Goal: Information Seeking & Learning: Check status

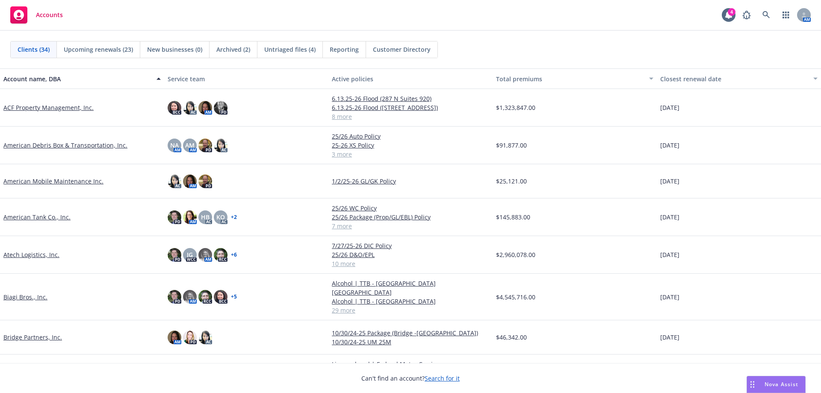
scroll to position [128, 0]
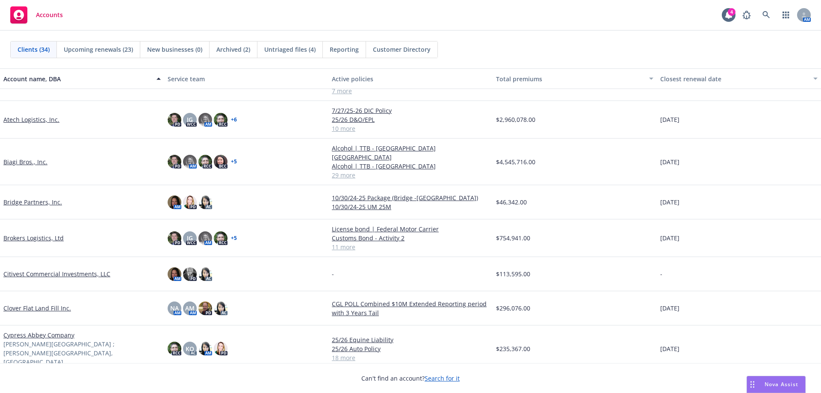
click at [34, 233] on link "Brokers Logistics, Ltd" at bounding box center [33, 237] width 60 height 9
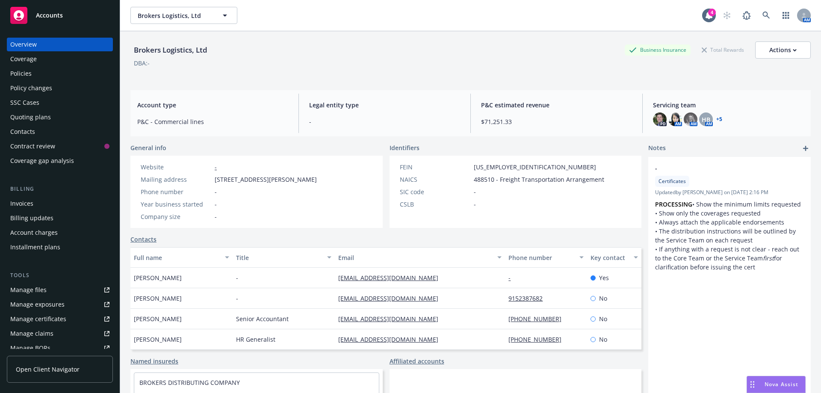
click at [28, 119] on div "Quoting plans" at bounding box center [30, 117] width 41 height 14
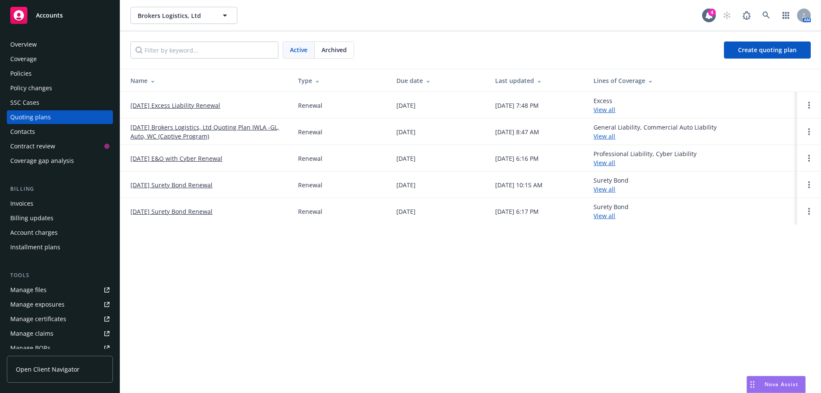
click at [163, 109] on link "09/01/25 Excess Liability Renewal" at bounding box center [175, 105] width 90 height 9
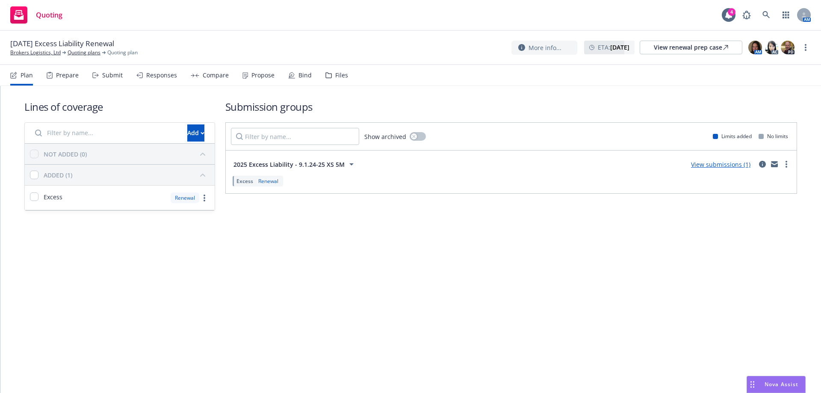
click at [251, 74] on div "Propose" at bounding box center [262, 75] width 23 height 7
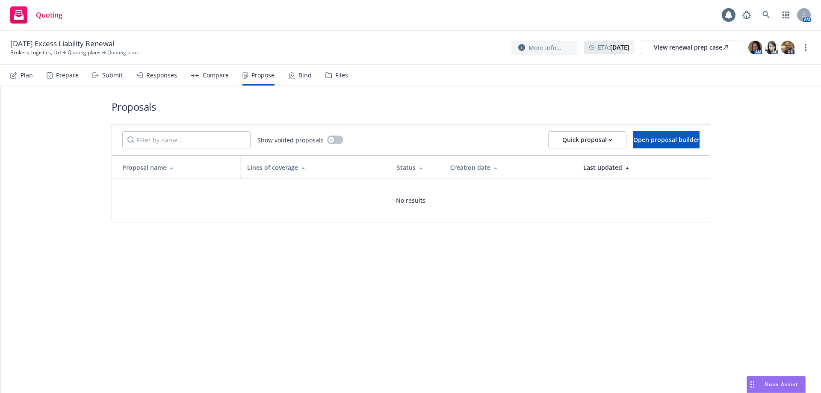
click at [204, 79] on div "Compare" at bounding box center [216, 75] width 26 height 7
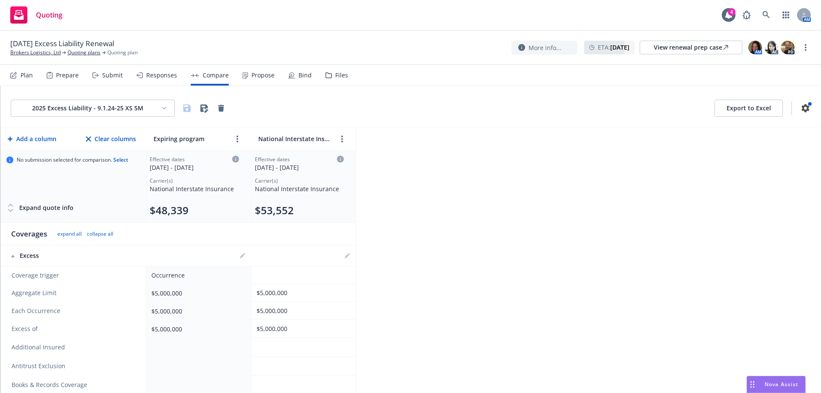
click at [251, 79] on div "Propose" at bounding box center [262, 75] width 23 height 7
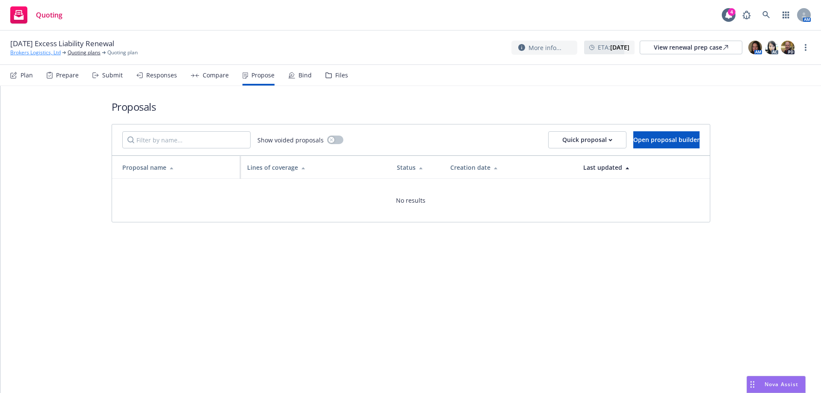
click at [40, 55] on link "Brokers Logistics, Ltd" at bounding box center [35, 53] width 50 height 8
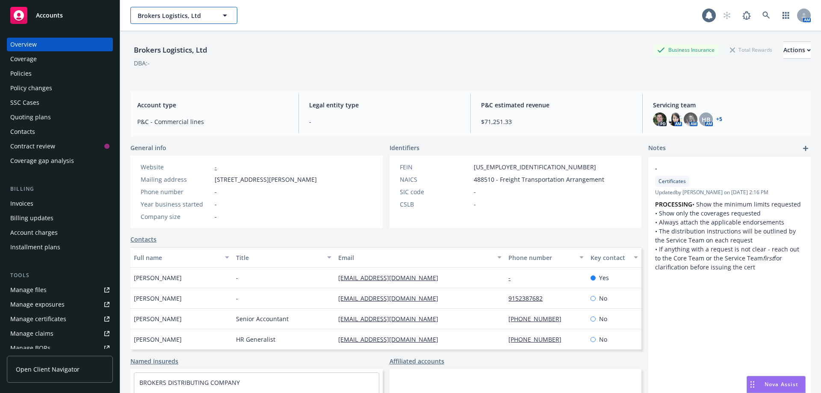
click at [168, 21] on button "Brokers Logistics, Ltd" at bounding box center [183, 15] width 107 height 17
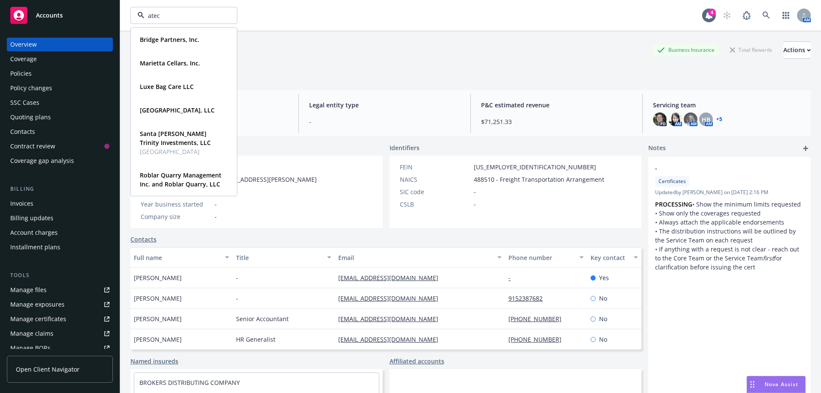
type input "atech"
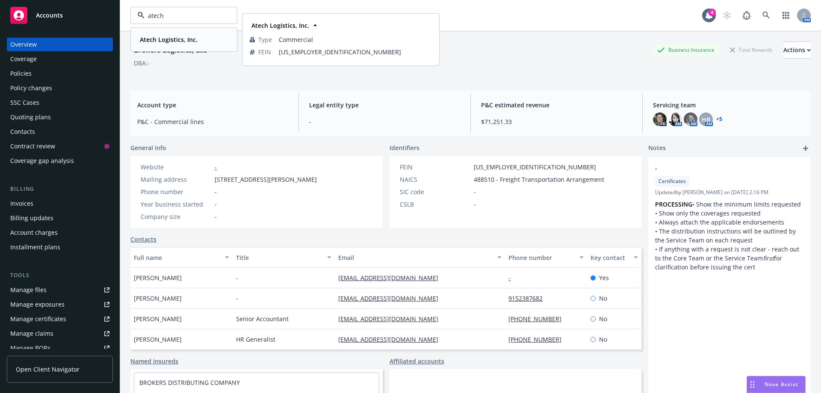
click at [154, 38] on strong "Atech Logistics, Inc." at bounding box center [169, 39] width 58 height 8
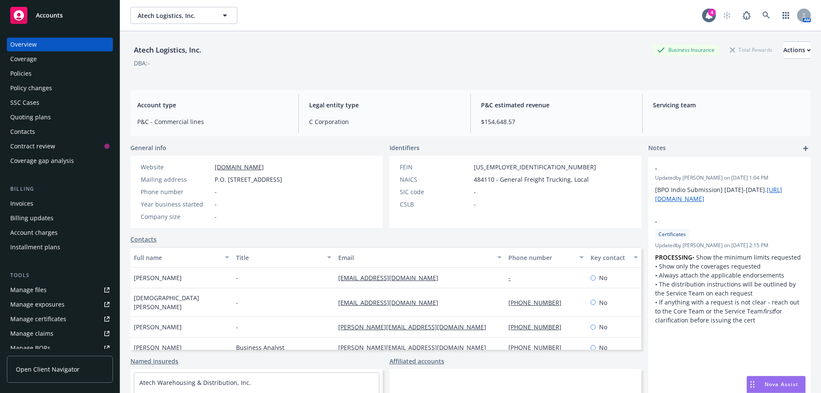
click at [39, 117] on div "Quoting plans" at bounding box center [30, 117] width 41 height 14
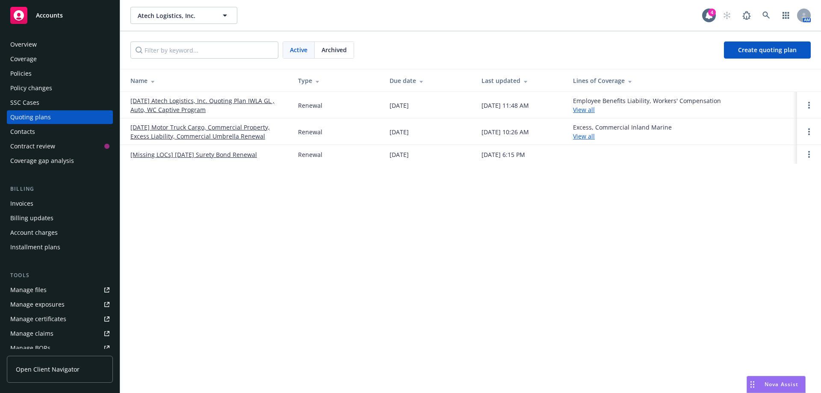
click at [221, 130] on link "[DATE] Motor Truck Cargo, Commercial Property, Excess Liability, Commercial Umb…" at bounding box center [207, 132] width 154 height 18
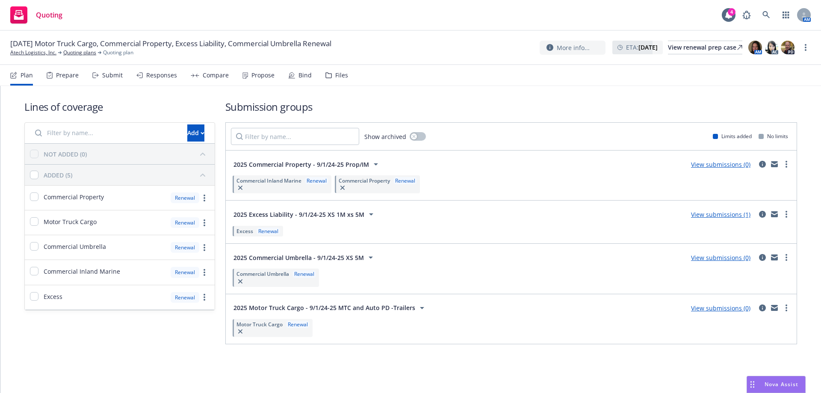
click at [257, 77] on div "Propose" at bounding box center [262, 75] width 23 height 7
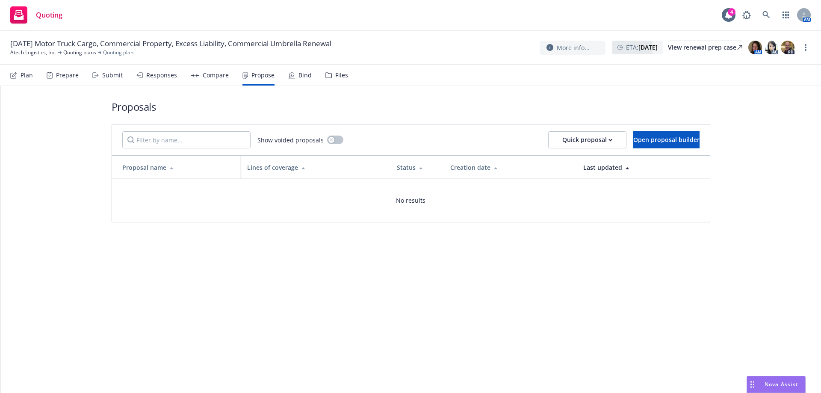
click at [211, 79] on div "Compare" at bounding box center [210, 75] width 38 height 21
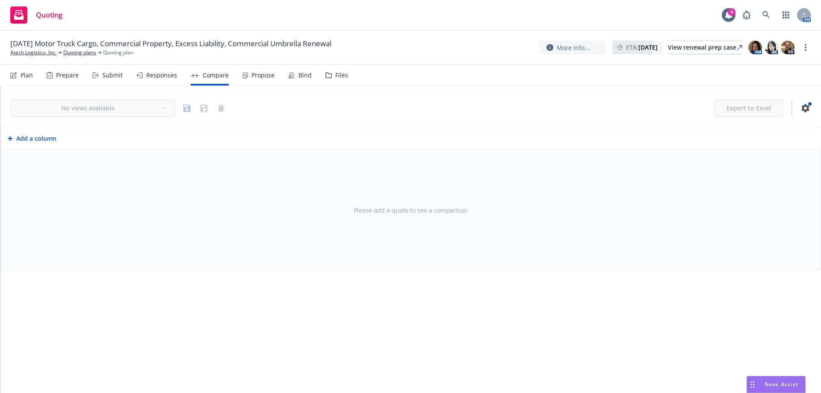
click at [153, 74] on div "Responses" at bounding box center [161, 75] width 31 height 7
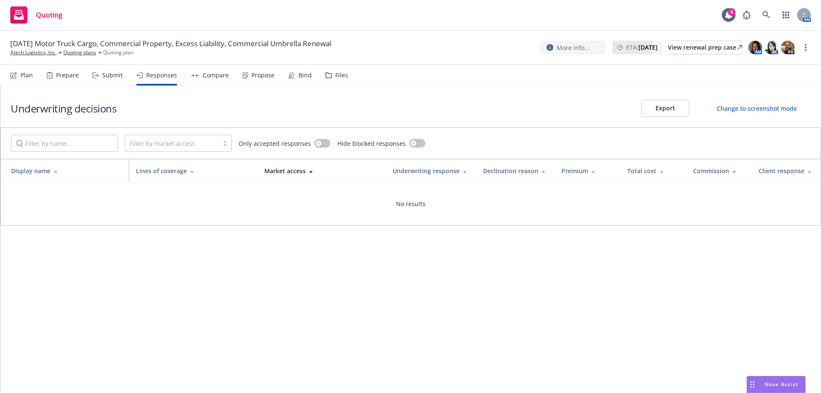
click at [116, 79] on div "Submit" at bounding box center [107, 75] width 30 height 21
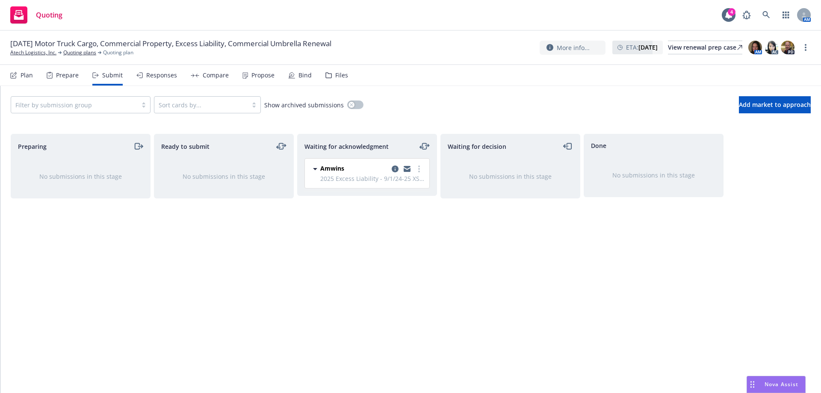
click at [26, 74] on div "Plan" at bounding box center [27, 75] width 12 height 7
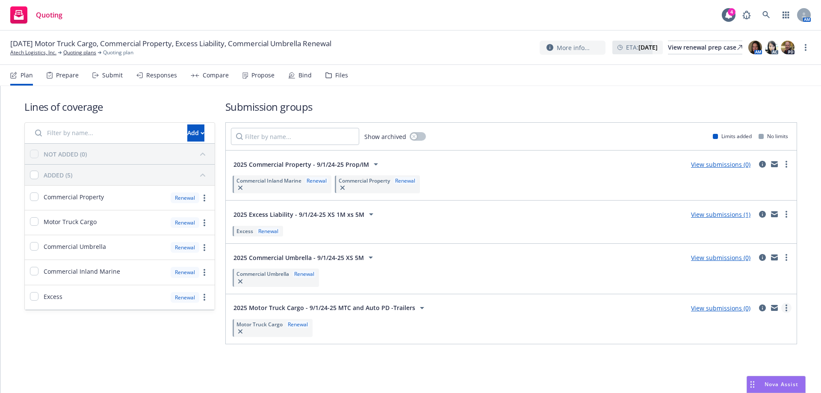
click at [786, 308] on circle "more" at bounding box center [787, 308] width 2 height 2
click at [739, 260] on span "Add market to approach" at bounding box center [752, 259] width 90 height 8
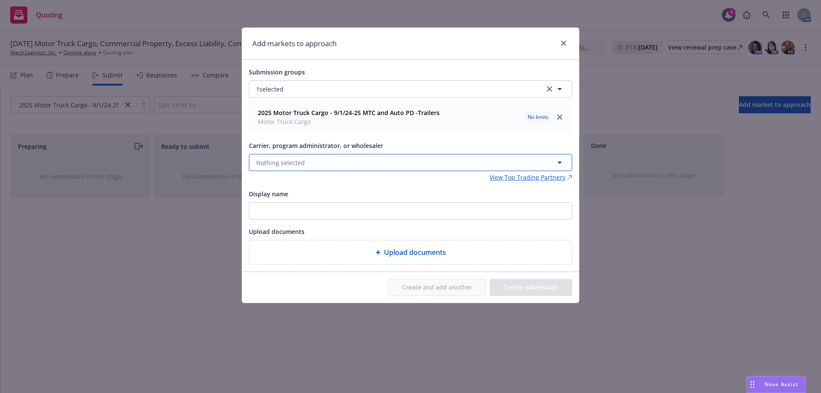
click at [277, 162] on span "Nothing selected" at bounding box center [280, 162] width 49 height 9
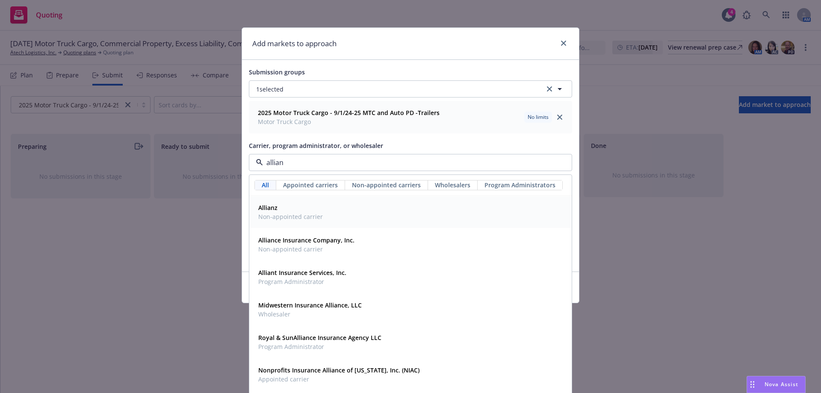
click at [288, 210] on span "Allianz" at bounding box center [290, 207] width 65 height 9
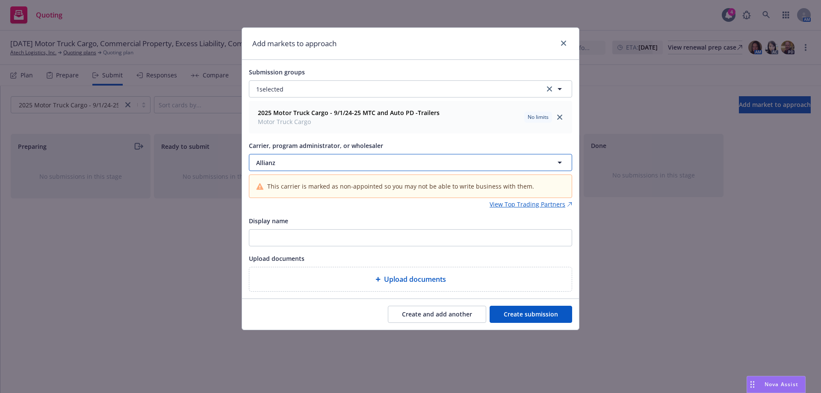
click at [308, 166] on span "Allianz" at bounding box center [390, 162] width 269 height 9
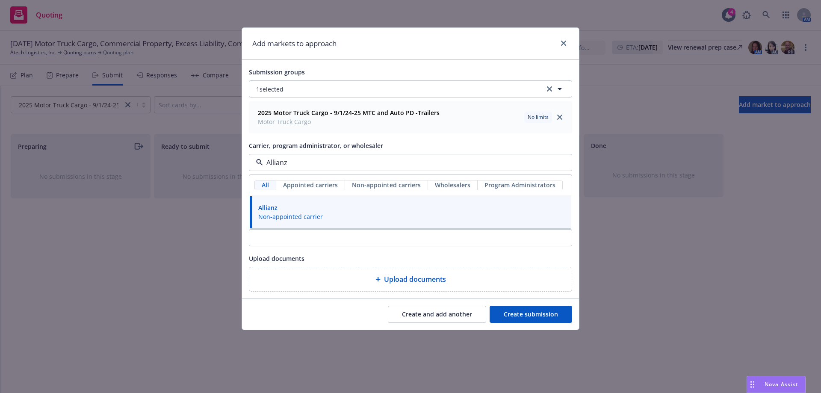
type input "Allianz"
click at [516, 316] on button "Create submission" at bounding box center [531, 314] width 83 height 17
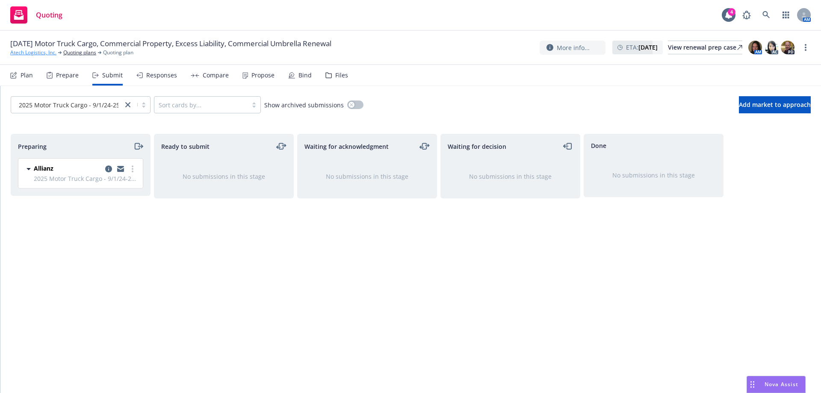
click at [47, 53] on link "Atech Logistics, Inc." at bounding box center [33, 53] width 46 height 8
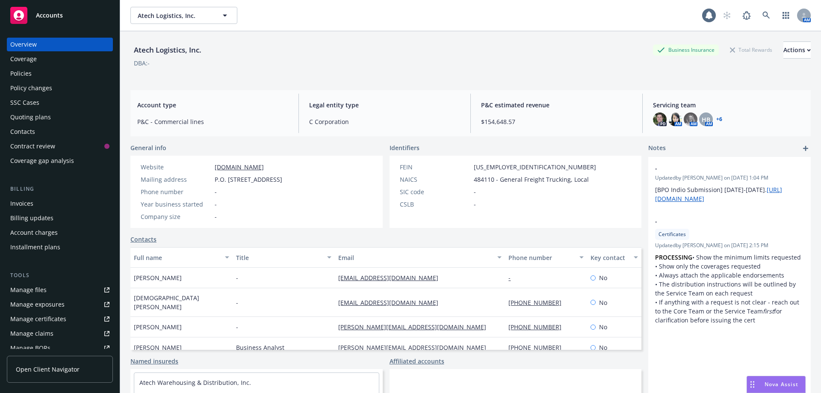
click at [24, 75] on div "Policies" at bounding box center [20, 74] width 21 height 14
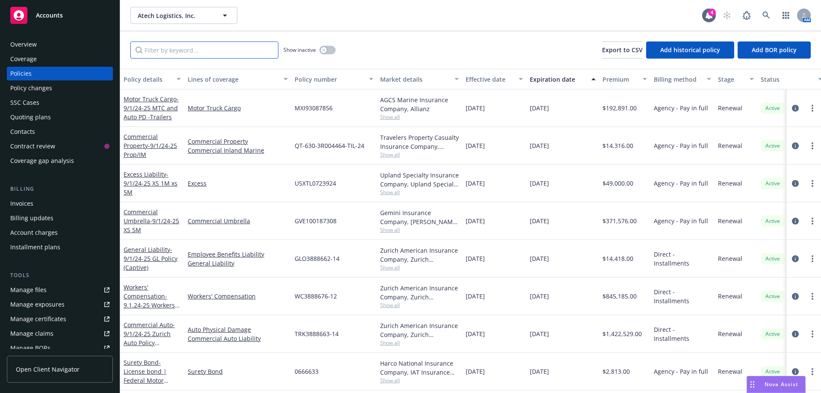
click at [158, 55] on input "Filter by keyword..." at bounding box center [204, 49] width 148 height 17
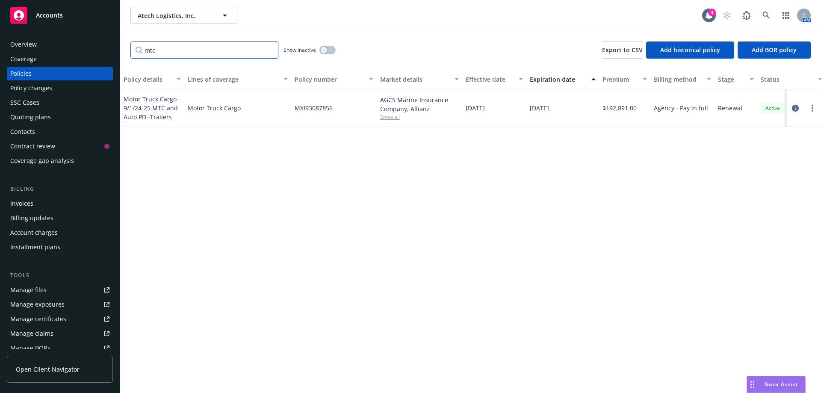
type input "mtc"
click at [796, 110] on icon "circleInformation" at bounding box center [795, 108] width 7 height 7
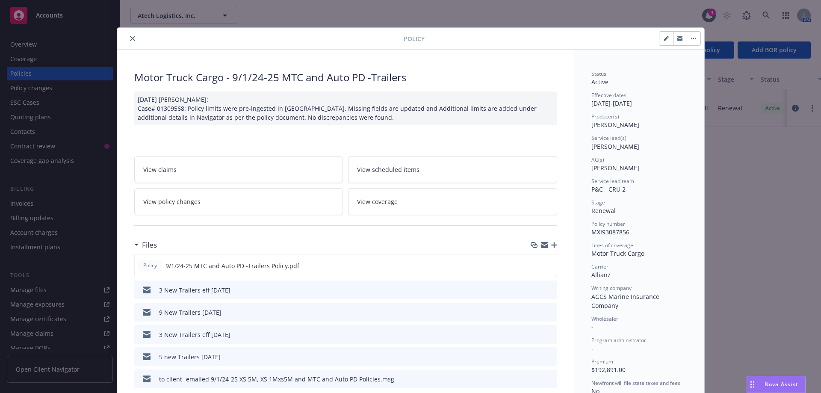
click at [132, 41] on button "close" at bounding box center [132, 38] width 10 height 10
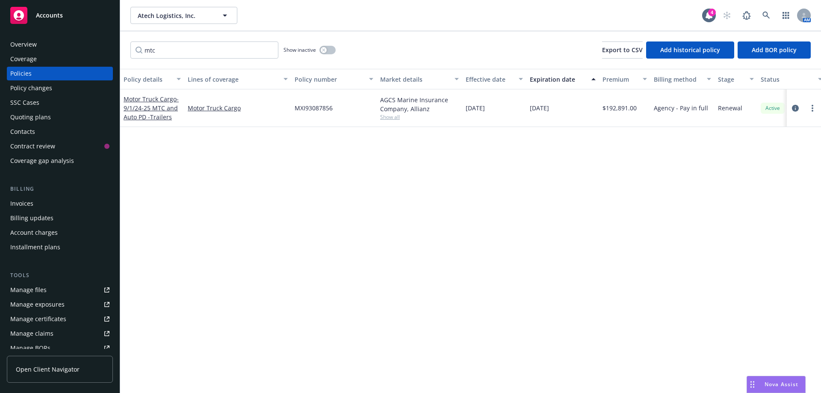
click at [47, 119] on div "Quoting plans" at bounding box center [30, 117] width 41 height 14
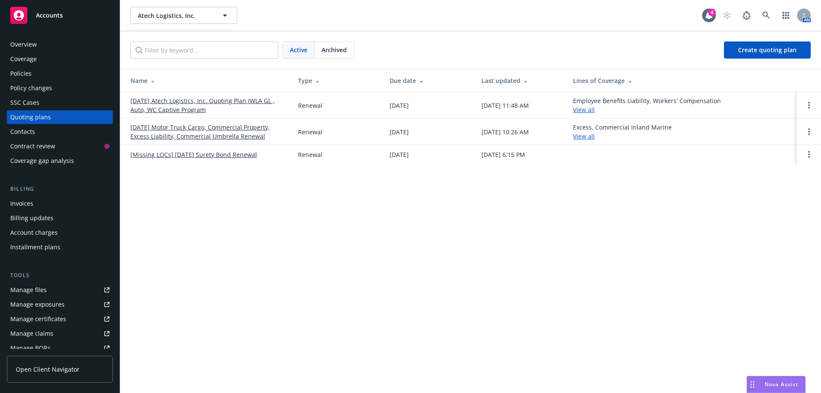
click at [217, 130] on link "09/01/25 Motor Truck Cargo, Commercial Property, Excess Liability, Commercial U…" at bounding box center [207, 132] width 154 height 18
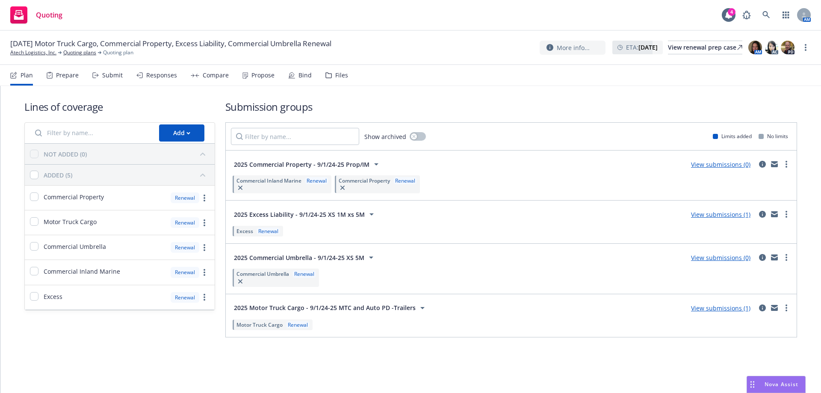
click at [741, 310] on link "View submissions (1)" at bounding box center [720, 308] width 59 height 8
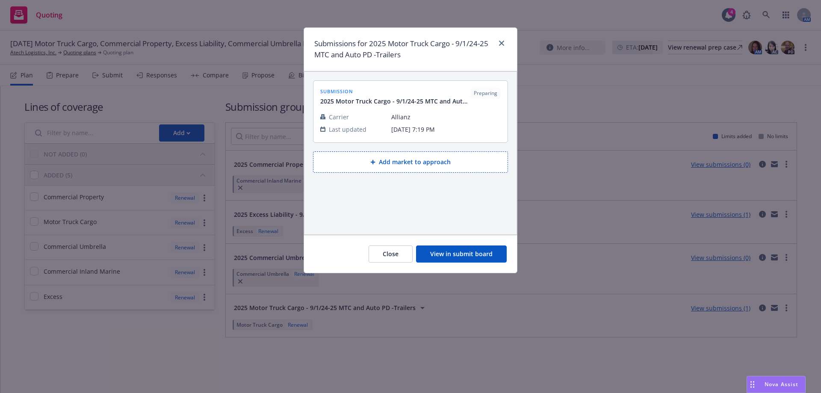
click at [454, 257] on button "View in submit board" at bounding box center [461, 253] width 91 height 17
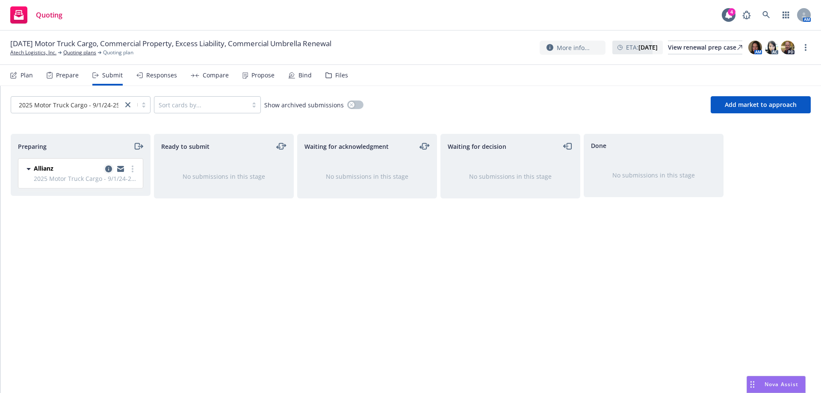
click at [107, 170] on icon "copy logging email" at bounding box center [108, 168] width 7 height 7
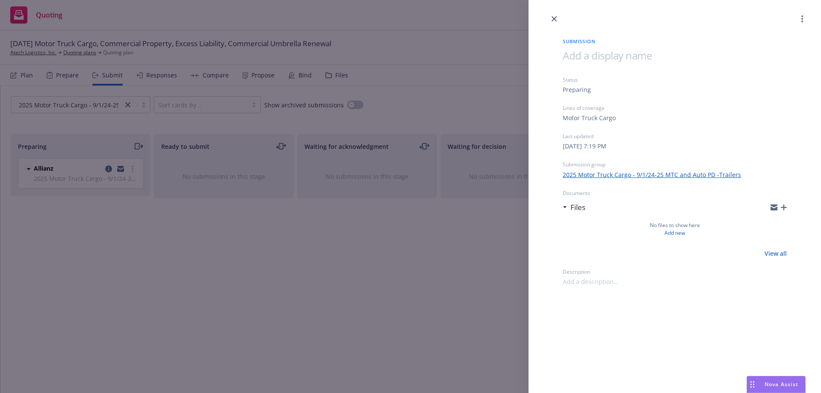
click at [783, 207] on icon "button" at bounding box center [784, 207] width 6 height 6
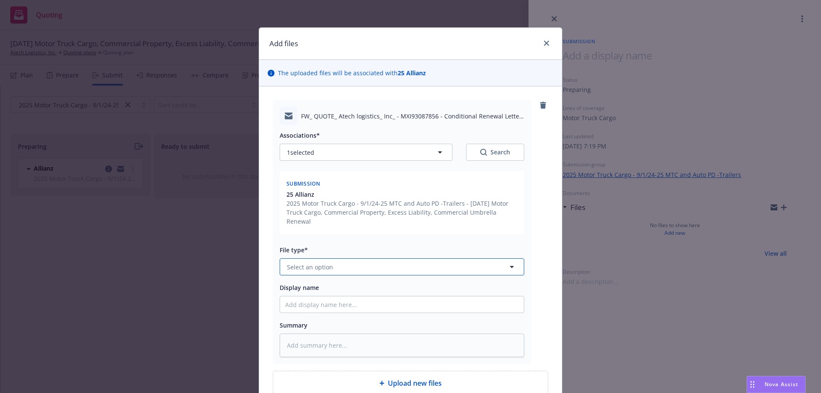
click at [300, 263] on span "Select an option" at bounding box center [310, 267] width 46 height 9
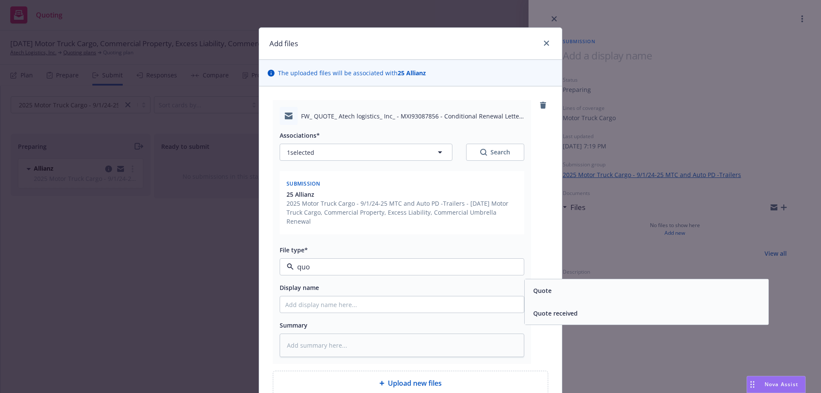
type input "quot"
click at [544, 309] on span "Quote received" at bounding box center [555, 313] width 44 height 9
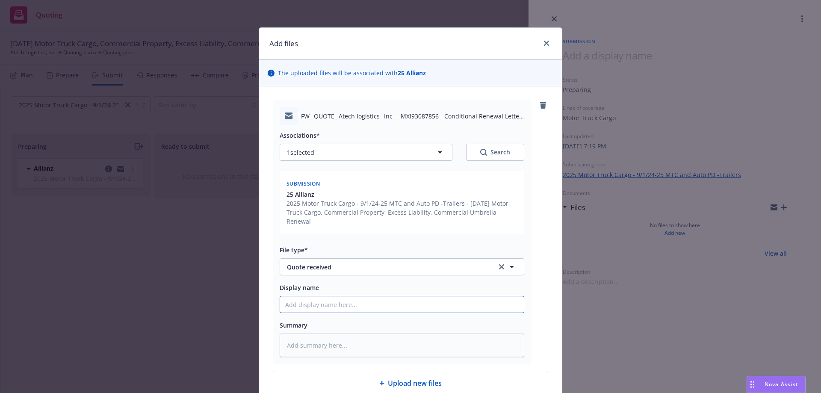
click at [311, 296] on input "Display name" at bounding box center [402, 304] width 244 height 16
drag, startPoint x: 360, startPoint y: 245, endPoint x: 292, endPoint y: 304, distance: 90.7
click at [292, 304] on div "Associations* 1 selected Search Submission 25 Allianz 2025 Motor Truck Cargo - …" at bounding box center [402, 241] width 245 height 232
click at [288, 296] on input "Display name" at bounding box center [402, 304] width 244 height 16
type textarea "x"
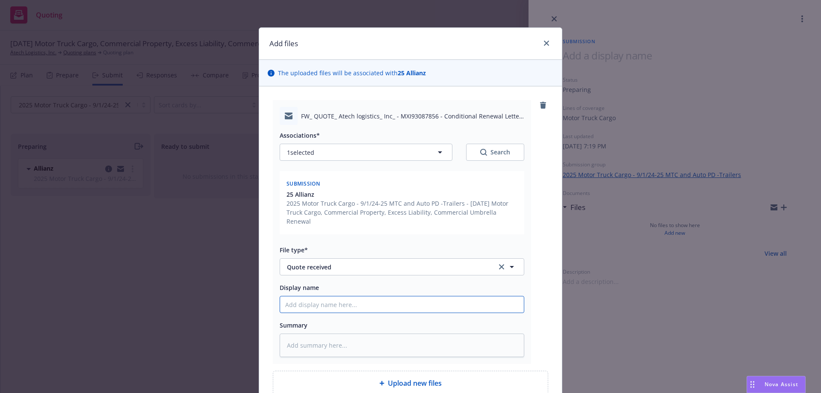
type input "E"
type textarea "x"
type input "EM"
type textarea "x"
type input "EMF"
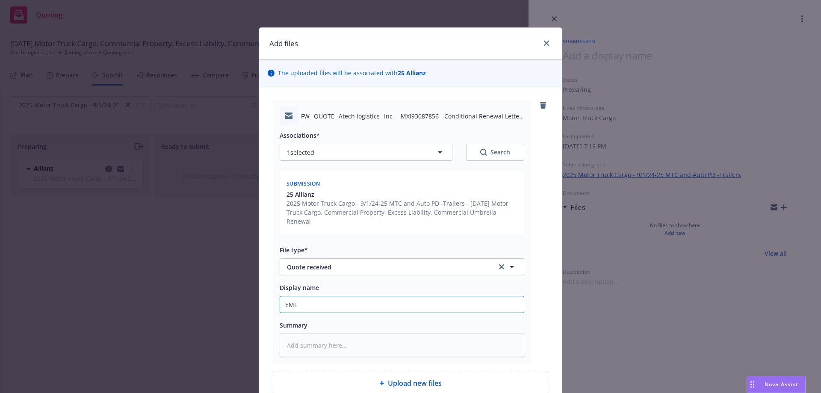
type textarea "x"
type input "EMFC"
type textarea "x"
type input "EMFC/"
type textarea "x"
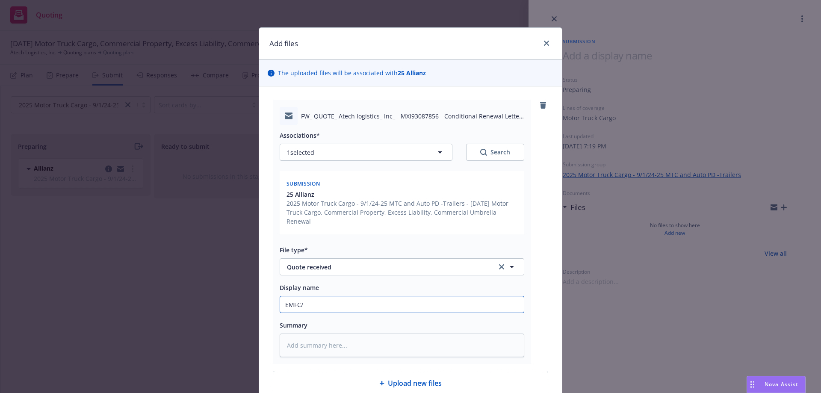
type input "EMFC/A"
type textarea "x"
type input "EMFC/Al"
type textarea "x"
type input "EMFC/All"
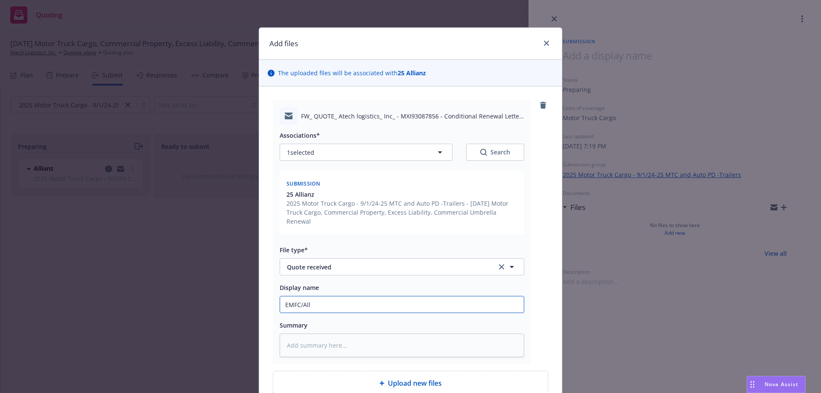
type textarea "x"
type input "EMFC/Alli"
type textarea "x"
type input "EMFC/Alliz"
type textarea "x"
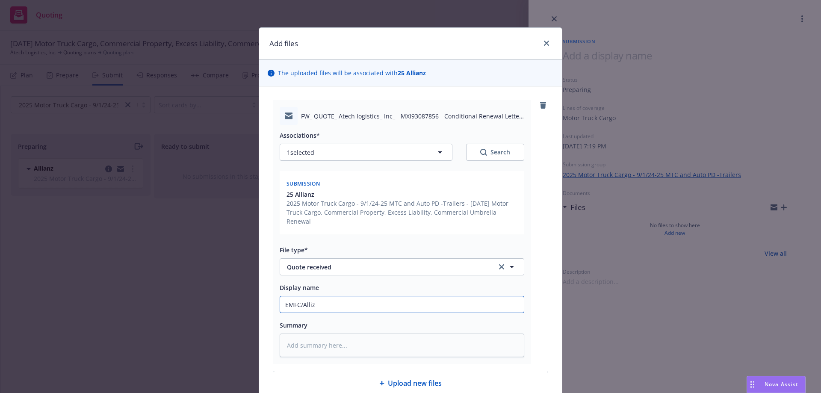
type input "EMFC/Alli"
type textarea "x"
type input "EMFC/Allia"
type textarea "x"
type input "EMFC/Allian"
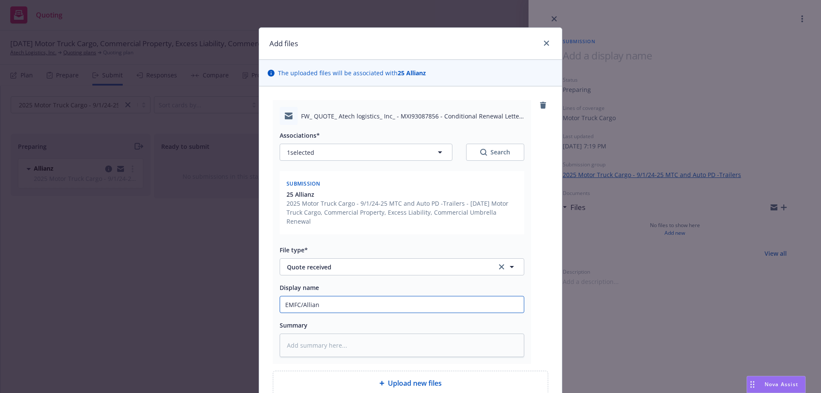
type textarea "x"
type input "EMFC/Allianz"
type textarea "x"
type input "EMFC/Allianz"
type textarea "x"
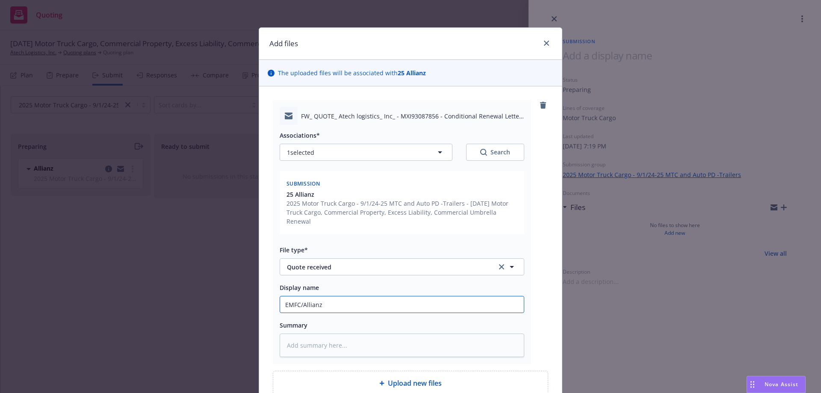
type input "EMFC/Allianz -"
type textarea "x"
type input "EMFC/Allianz -r"
type textarea "x"
type input "EMFC/Allianz -re"
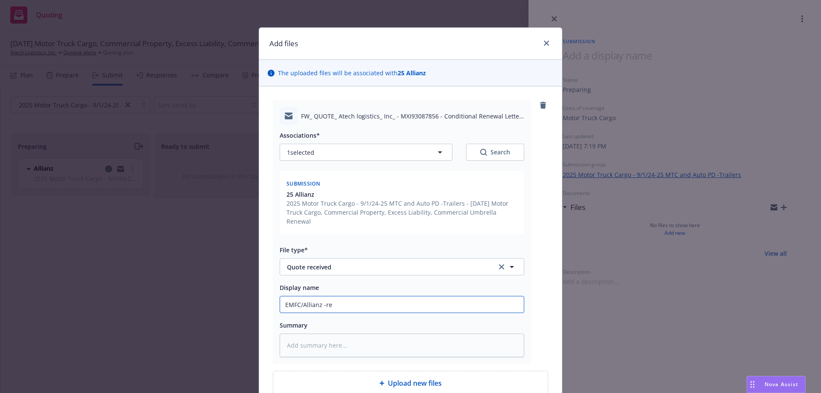
type textarea "x"
type input "EMFC/Allianz -rec"
type textarea "x"
type input "EMFC/Allianz -rece"
type textarea "x"
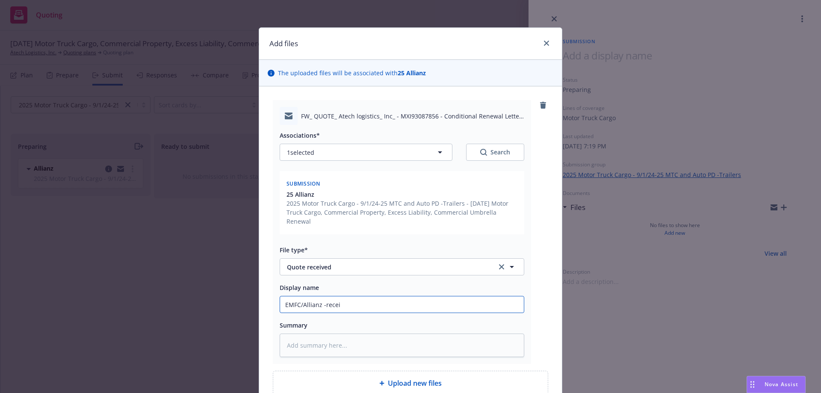
type input "EMFC/Allianz -receiv"
type textarea "x"
type input "EMFC/Allianz -receive"
type textarea "x"
type input "EMFC/Allianz -received"
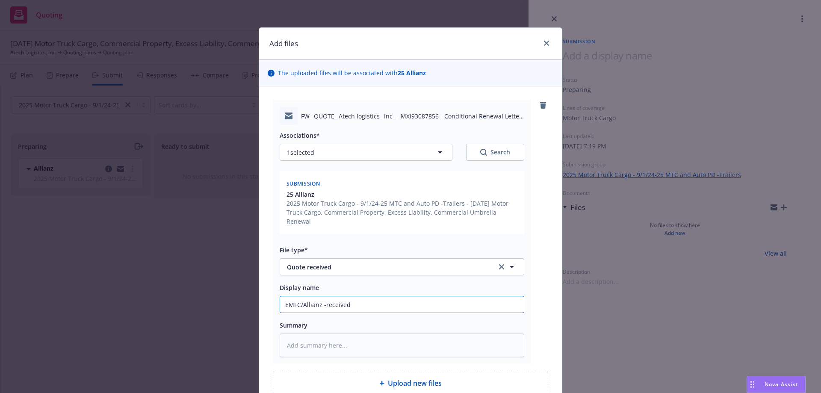
type textarea "x"
type input "EMFC/Allianz -received"
type textarea "x"
type input "EMFC/Allianz -received M"
type textarea "x"
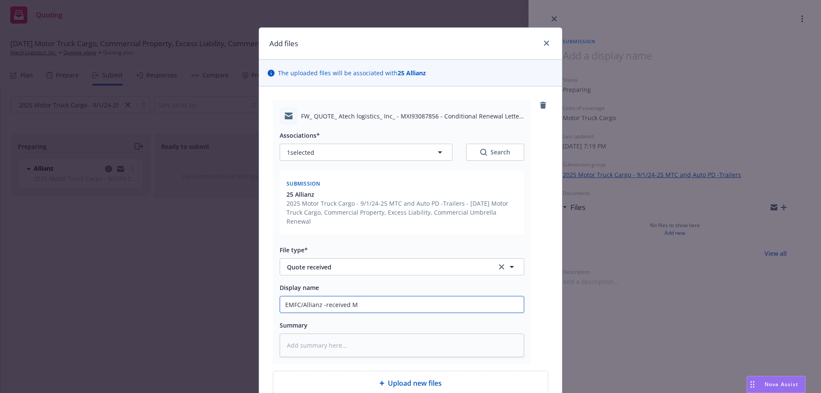
type input "EMFC/Allianz -received MT"
type textarea "x"
type input "EMFC/Allianz -received MTC"
type textarea "x"
type input "EMFC/Allianz -received MTC"
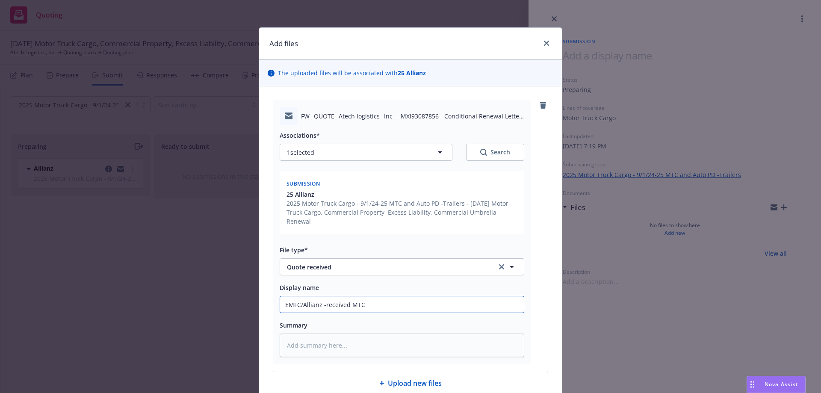
type textarea "x"
type input "EMFC/Allianz -received MTC a"
type textarea "x"
type input "EMFC/Allianz -received MTC an"
type textarea "x"
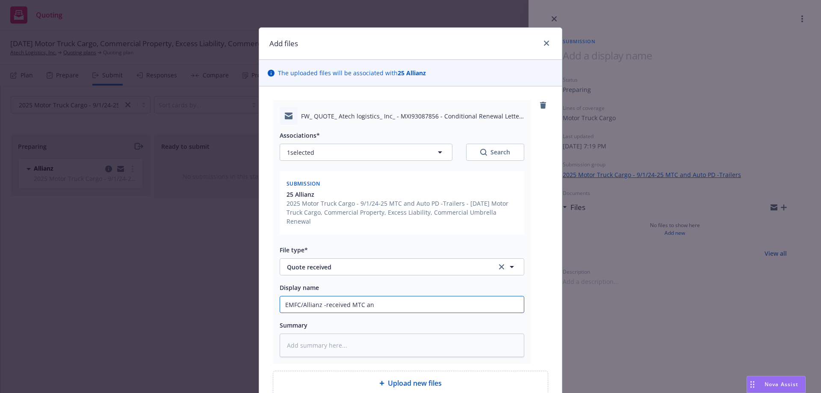
type input "EMFC/Allianz -received MTC and"
type textarea "x"
type input "EMFC/Allianz -received MTC and"
type textarea "x"
type input "EMFC/Allianz -received MTC and A"
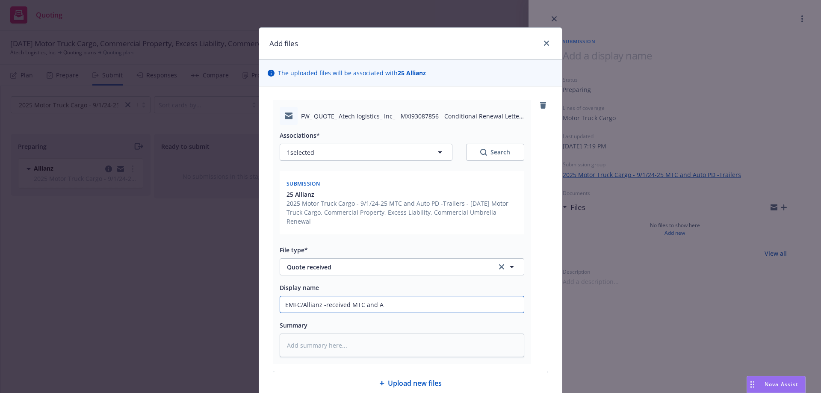
type textarea "x"
type input "EMFC/Allianz -received MTC and Au"
type textarea "x"
type input "EMFC/Allianz -received MTC and Aut"
type textarea "x"
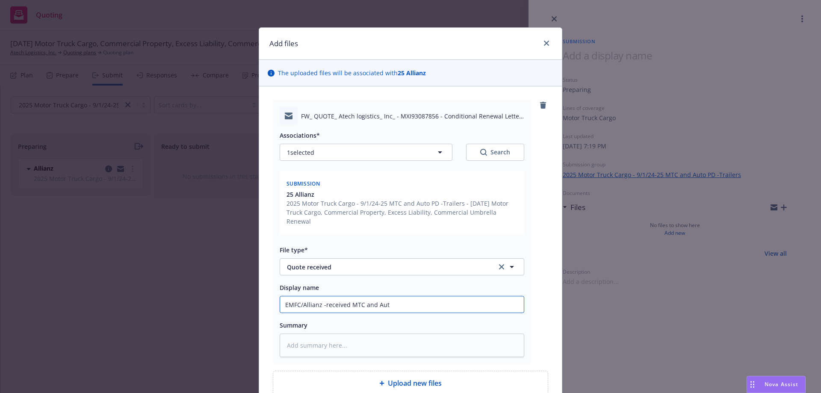
type input "EMFC/Allianz -received MTC and Auto"
type textarea "x"
type input "EMFC/Allianz -received MTC and Auto"
type textarea "x"
type input "EMFC/Allianz -received MTC and Auto P"
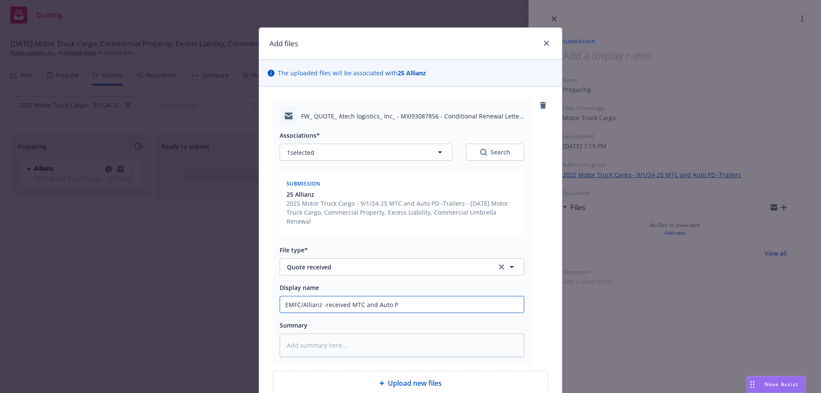
type textarea "x"
type input "EMFC/Allianz -received MTC and Auto PD"
type textarea "x"
type input "EMFC/Allianz -received MTC and Auto PD"
type textarea "x"
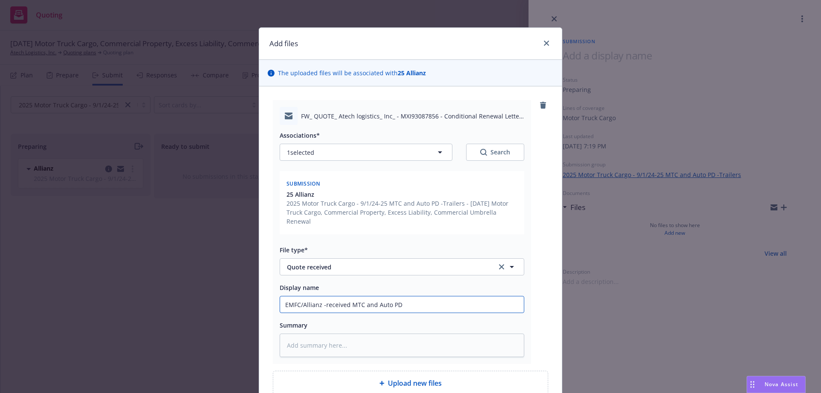
type input "EMFC/Allianz -received MTC and Auto PD q"
type textarea "x"
type input "EMFC/Allianz -received MTC and Auto PD qu"
type textarea "x"
type input "EMFC/Allianz -received MTC and Auto PD quo"
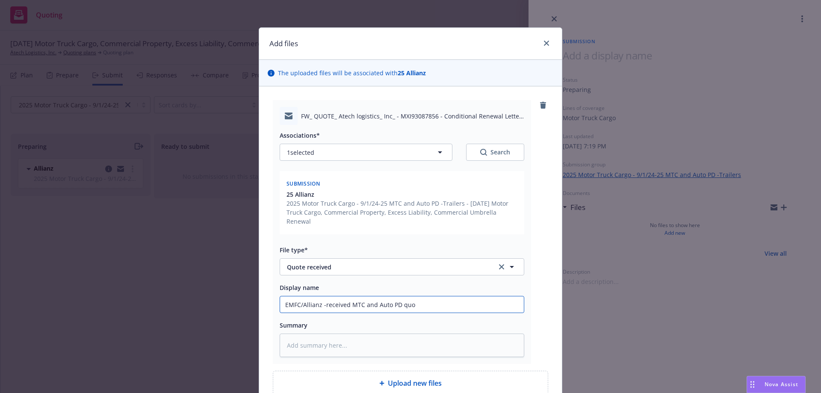
type textarea "x"
type input "EMFC/Allianz -received MTC and Auto PD quot"
type textarea "x"
type input "EMFC/Allianz -received MTC and Auto PD quote"
type textarea "x"
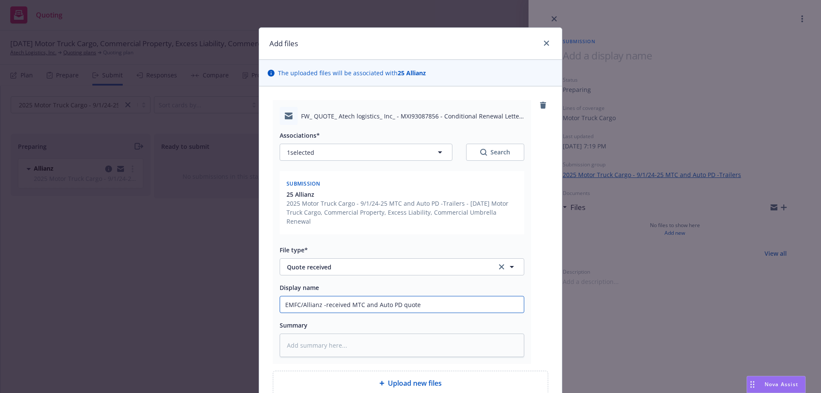
type input "EMFC/Allianz -received MTC and Auto PD quote"
click at [420, 296] on input "EMFC/Allianz -received MTC and Auto PD quote" at bounding box center [402, 304] width 244 height 16
paste input "$231,268"
type textarea "x"
type input "EMFC/Allianz -received MTC and Auto PD quote $231,268"
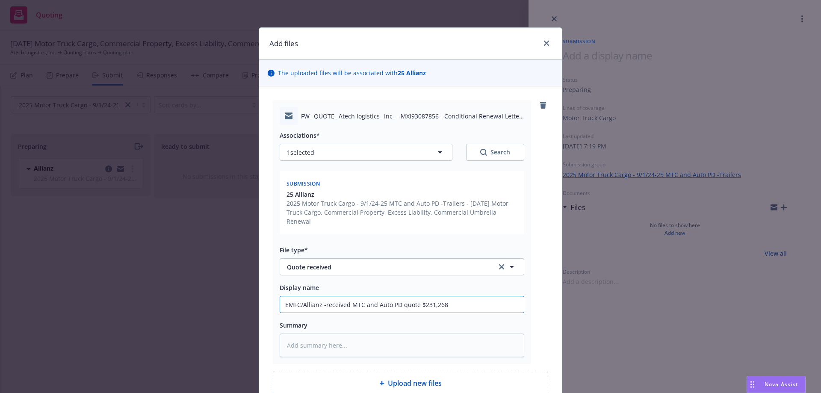
type textarea "x"
type input "EMFC/Allianz -received MTC and Auto PD quote $231,268"
type textarea "x"
type input "EMFC/Allianz -received MTC and Auto PD quote $231,268 i"
type textarea "x"
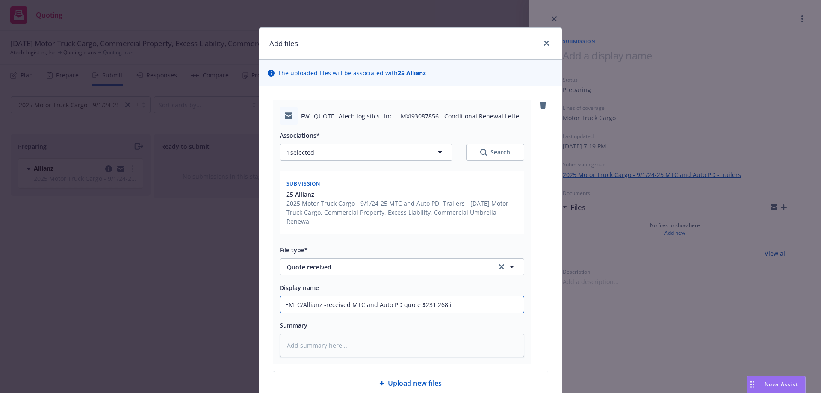
type input "EMFC/Allianz -received MTC and Auto PD quote $231,268 in"
type textarea "x"
type input "EMFC/Allianz -received MTC and Auto PD quote $231,268 inc"
type textarea "x"
type input "EMFC/Allianz -received MTC and Auto PD quote $231,268 incl"
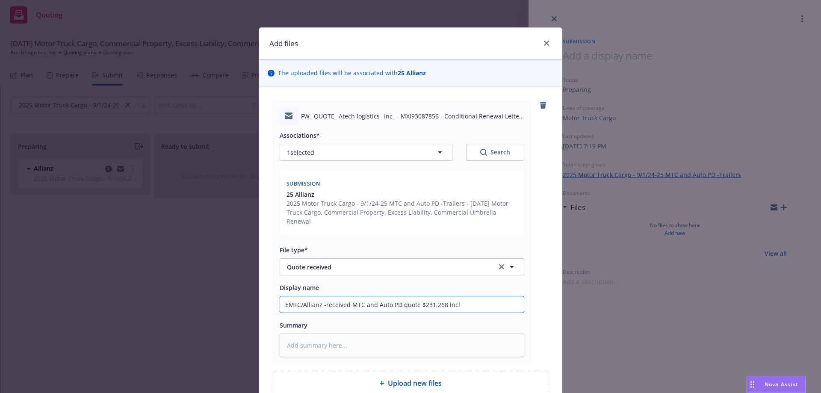
type textarea "x"
type input "EMFC/Allianz -received MTC and Auto PD quote $231,268 incl"
type textarea "x"
type input "EMFC/Allianz -received MTC and Auto PD quote $231,268 incl T"
type textarea "x"
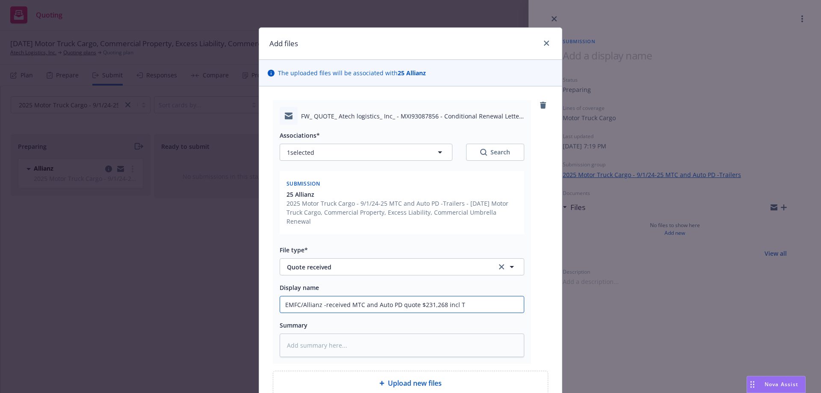
type input "EMFC/Allianz -received MTC and Auto PD quote $231,268 incl TR"
type textarea "x"
type input "EMFC/Allianz -received MTC and Auto PD quote $231,268 incl TRI"
type textarea "x"
type input "EMFC/Allianz -received MTC and Auto PD quote $231,268 incl TRIA"
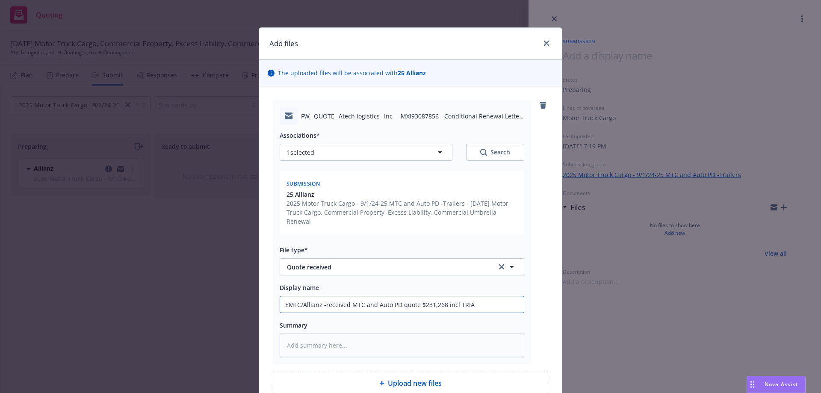
click at [489, 296] on input "EMFC/Allianz -received MTC and Auto PD quote $231,268 incl TRIA" at bounding box center [402, 304] width 244 height 16
type textarea "x"
type input "EMFC/Allianz -received MTC and Auto PD quote $231,268 incl TRIA"
paste input "$224,532"
type textarea "x"
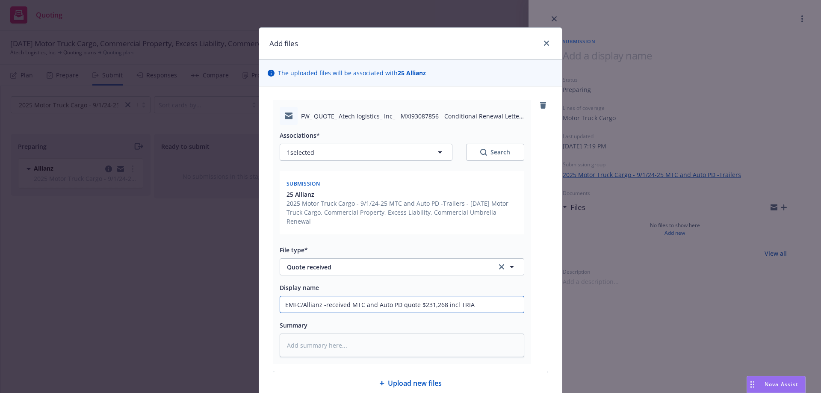
type input "EMFC/Allianz -received MTC and Auto PD quote $231,268 incl TRIA $224,532"
type textarea "x"
type input "EMFC/Allianz -received MTC and Auto PD quote $231,268 incl TRIA $224,532"
type textarea "x"
type input "EMFC/Allianz -received MTC and Auto PD quote $231,268 incl TRIA $224,532 w"
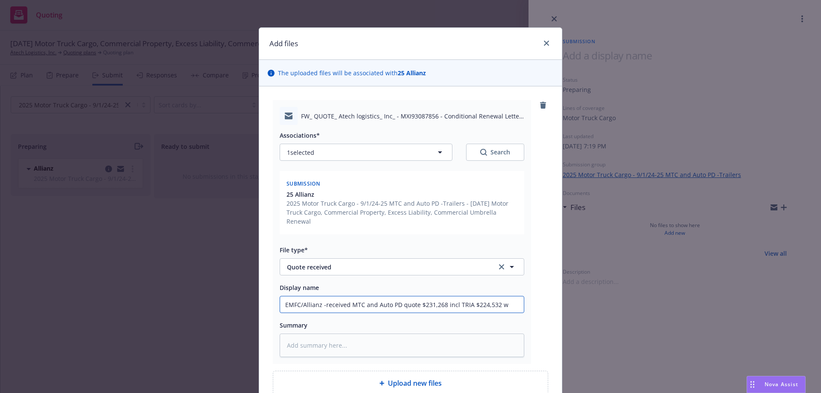
type textarea "x"
type input "EMFC/Allianz -received MTC and Auto PD quote $231,268 incl TRIA $224,532 wo"
type textarea "x"
type input "EMFC/Allianz -received MTC and Auto PD quote $231,268 incl TRIA $224,532 wo"
type textarea "x"
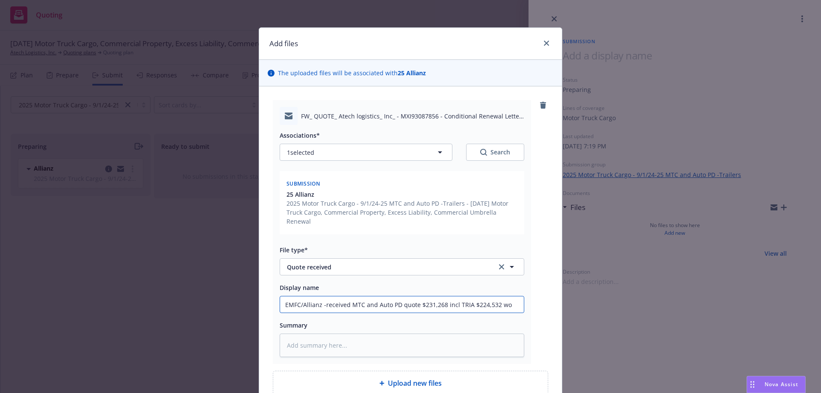
type input "EMFC/Allianz -received MTC and Auto PD quote $231,268 incl TRIA $224,532 wo T"
type textarea "x"
type input "EMFC/Allianz -received MTC and Auto PD quote $231,268 incl TRIA $224,532 wo TR"
type textarea "x"
type input "EMFC/Allianz -received MTC and Auto PD quote $231,268 incl TRIA $224,532 wo TRI"
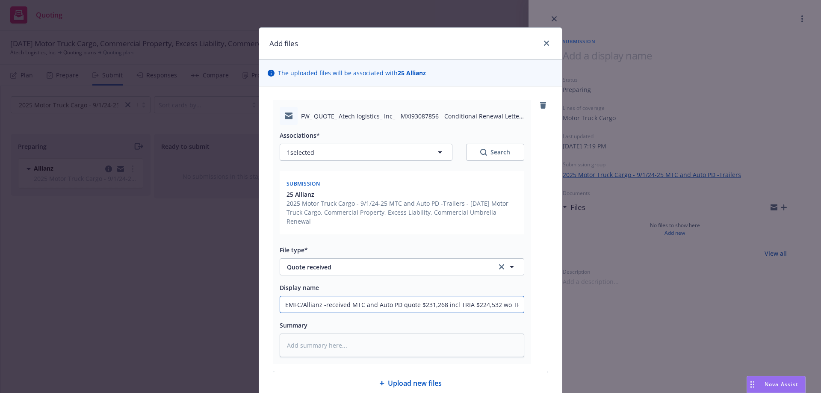
type textarea "x"
type input "EMFC/Allianz -received MTC and Auto PD quote $231,268 incl TRIA $224,532 wo TRIA"
drag, startPoint x: 440, startPoint y: 295, endPoint x: 452, endPoint y: 296, distance: 12.0
click at [452, 296] on input "EMFC/Allianz -received MTC and Auto PD quote $231,268 incl TRIA $224,532 wo TRIA" at bounding box center [402, 304] width 244 height 16
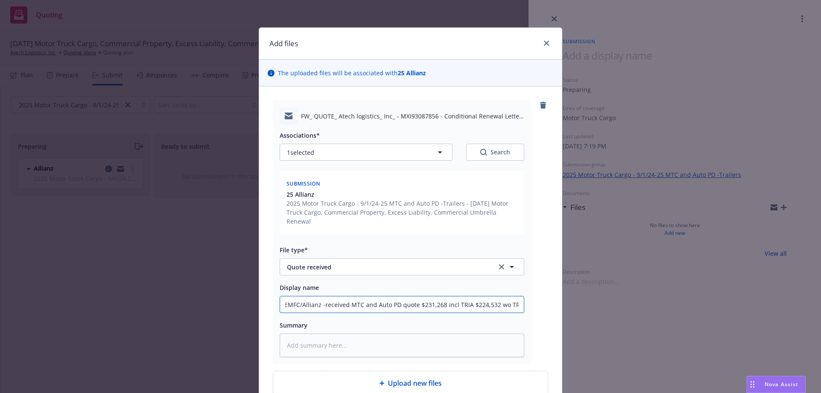
type textarea "x"
type input "EMFC/Allianz -received MTC and Auto PD quote $231,268 TRIA $224,532 wo TRIA"
type textarea "x"
type input "EMFC/Allianz -received MTC and Auto PD quote $231,268 wTRIA $224,532 wo TRIA"
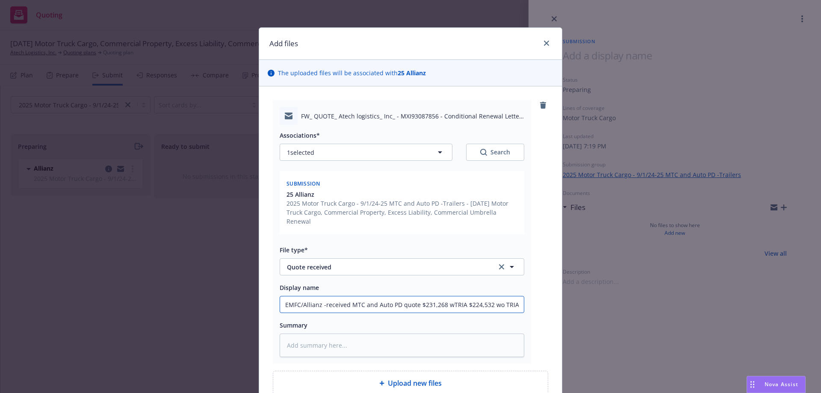
type textarea "x"
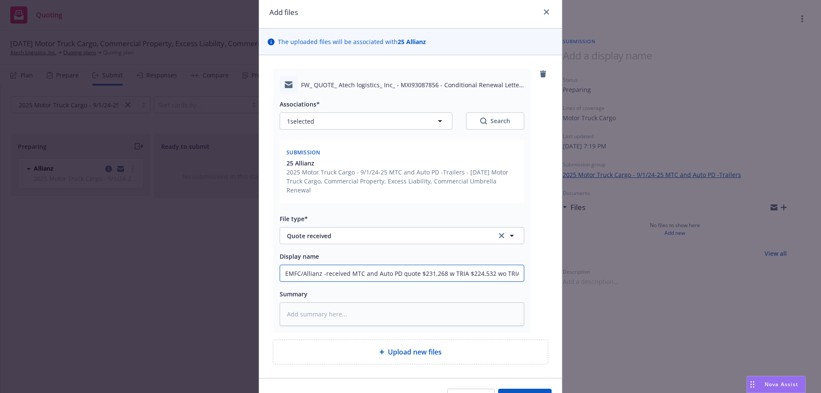
scroll to position [73, 0]
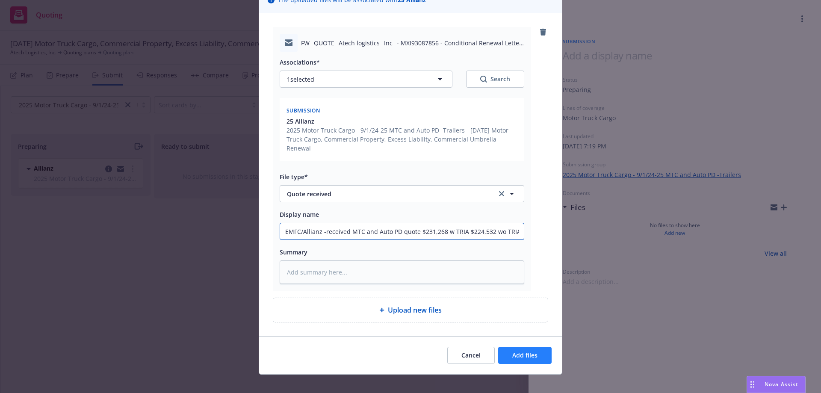
type input "EMFC/Allianz -received MTC and Auto PD quote $231,268 w TRIA $224,532 wo TRIA"
click at [519, 351] on span "Add files" at bounding box center [524, 355] width 25 height 8
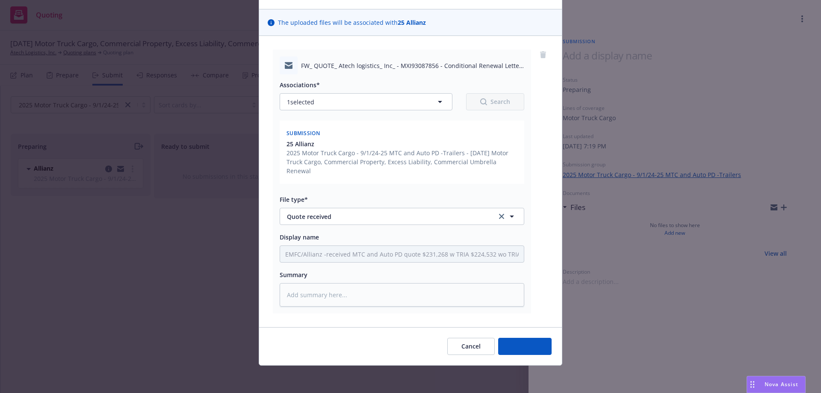
scroll to position [41, 0]
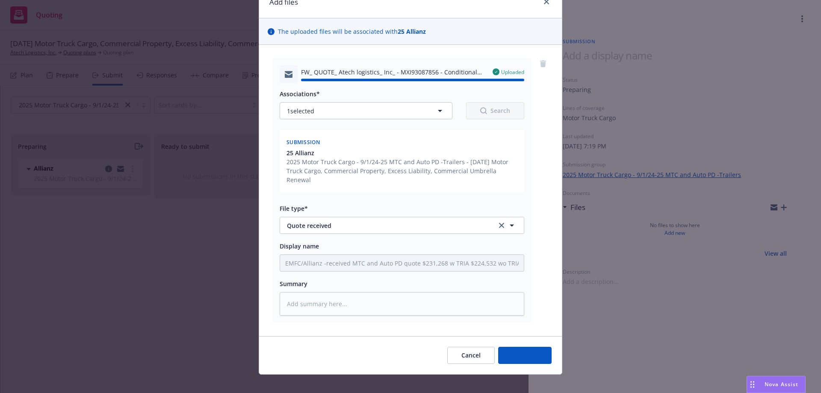
type textarea "x"
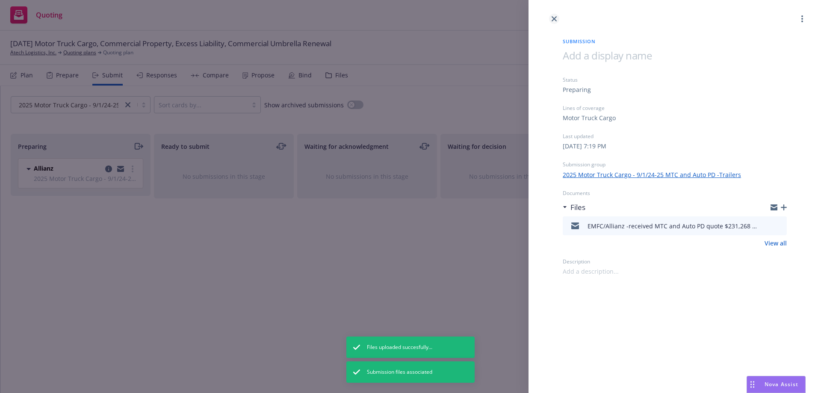
click at [554, 19] on icon "close" at bounding box center [554, 18] width 5 height 5
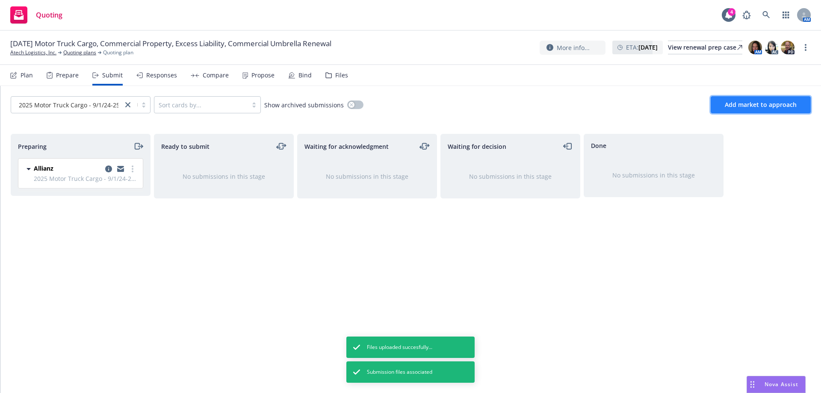
click at [744, 106] on span "Add market to approach" at bounding box center [761, 104] width 72 height 8
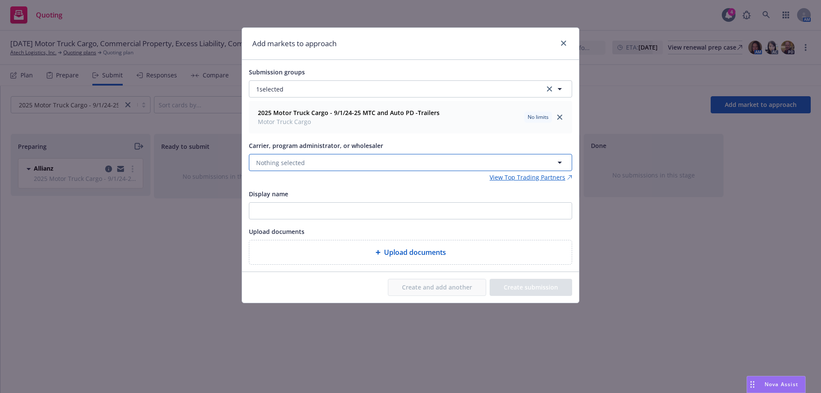
click at [287, 165] on span "Nothing selected" at bounding box center [280, 162] width 49 height 9
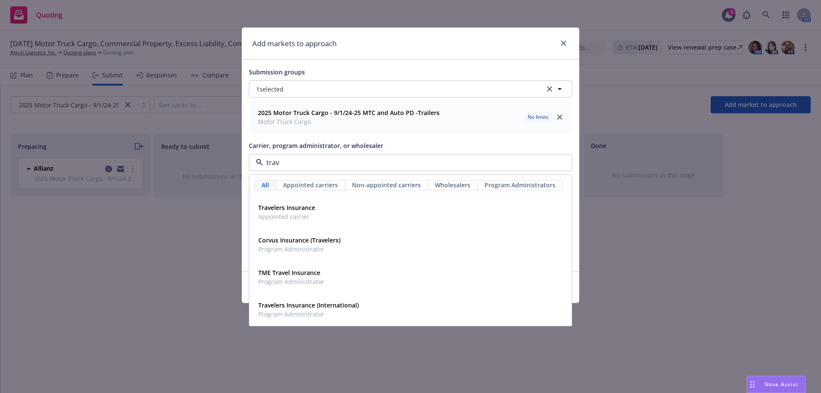
type input "trave"
click at [288, 206] on strong "Travelers Insurance" at bounding box center [286, 208] width 57 height 8
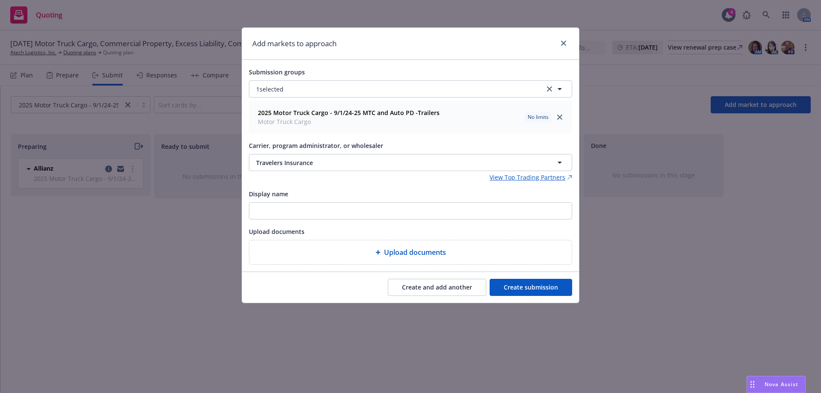
click at [527, 292] on button "Create submission" at bounding box center [531, 287] width 83 height 17
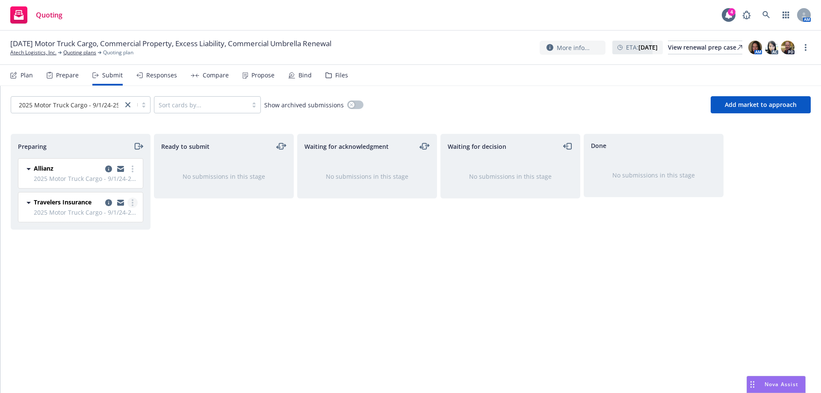
click at [130, 202] on link "more" at bounding box center [132, 203] width 10 height 10
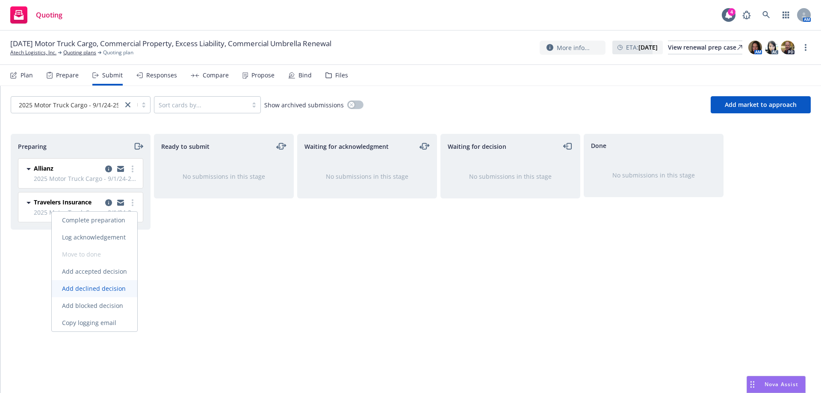
click at [106, 289] on span "Add declined decision" at bounding box center [94, 288] width 84 height 8
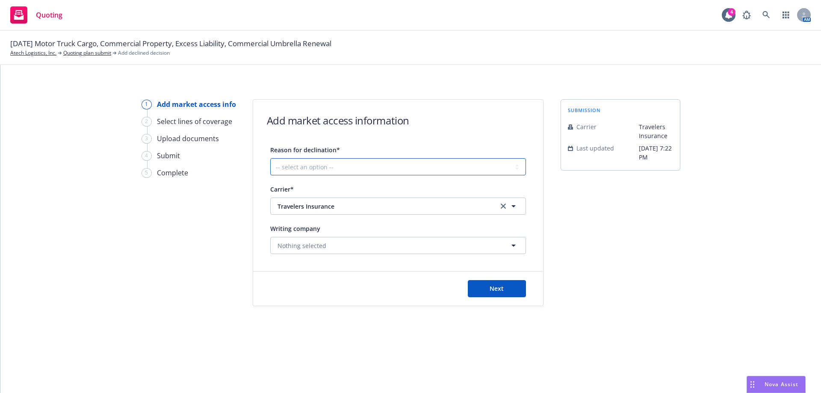
click at [312, 170] on select "-- select an option -- Cannot compete with other markets Carrier non-renewed Ca…" at bounding box center [398, 166] width 256 height 17
select select "DOES_NOT_FIT_UNDERWRITER_APPETITE"
click at [270, 158] on select "-- select an option -- Cannot compete with other markets Carrier non-renewed Ca…" at bounding box center [398, 166] width 256 height 17
click at [485, 291] on button "Next" at bounding box center [497, 288] width 58 height 17
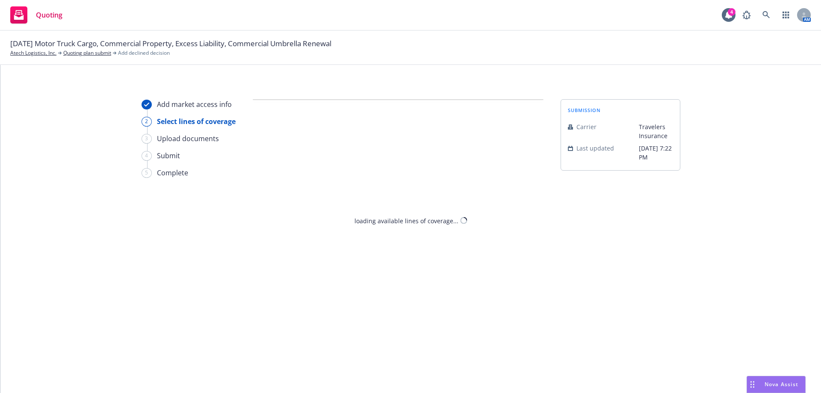
select select "DOES_NOT_FIT_UNDERWRITER_APPETITE"
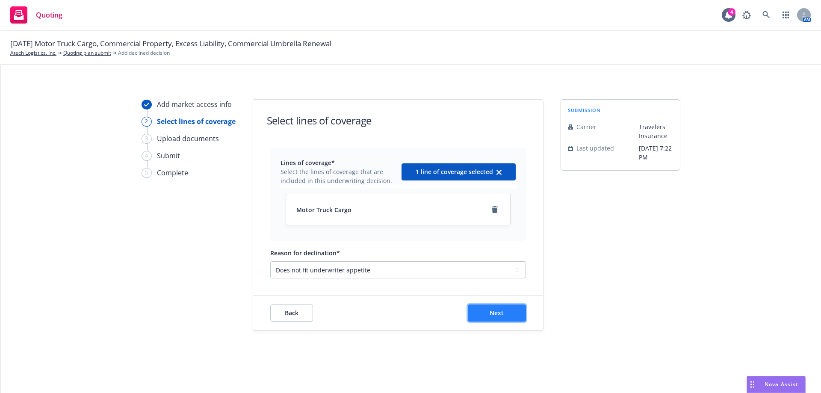
click at [484, 316] on button "Next" at bounding box center [497, 312] width 58 height 17
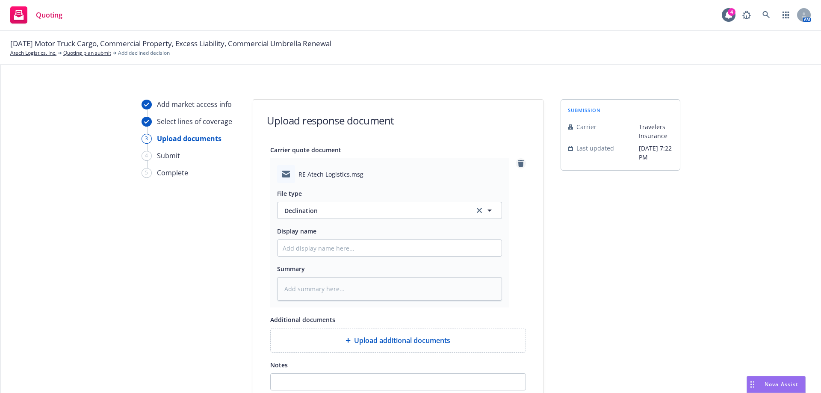
click at [520, 165] on icon "remove" at bounding box center [520, 163] width 7 height 7
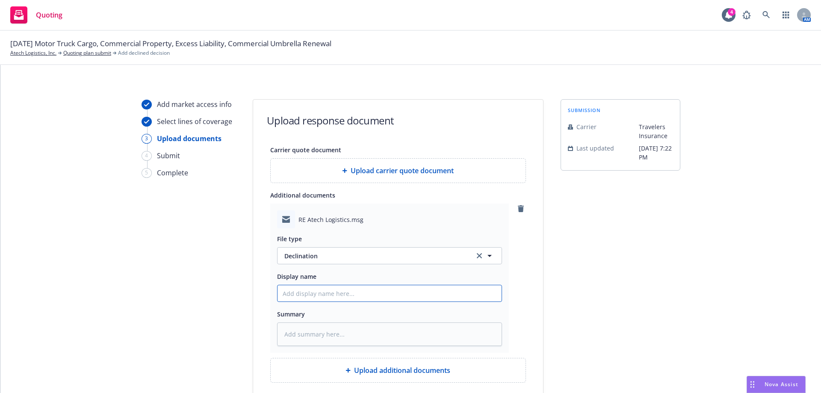
click at [309, 291] on input "Display name" at bounding box center [390, 293] width 224 height 16
type textarea "x"
type input "T"
type textarea "x"
type input "TR"
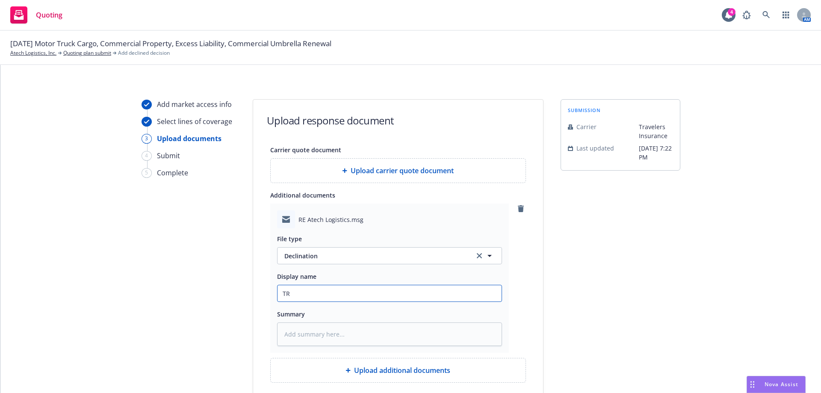
type textarea "x"
type input "TRV"
type textarea "x"
type input "TRV"
type textarea "x"
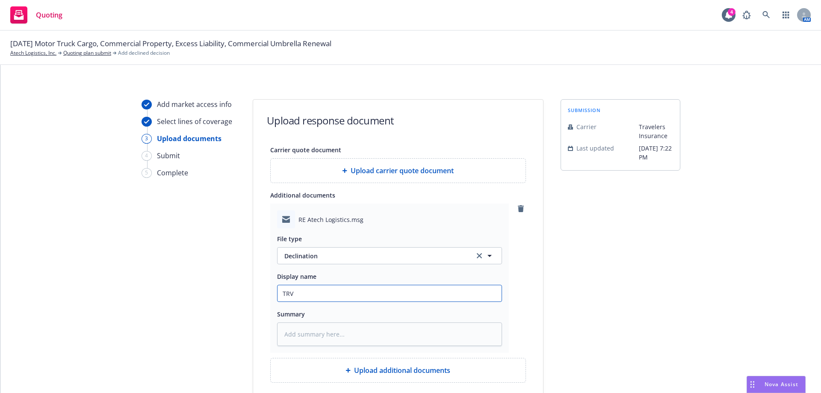
type input "TRV d"
type textarea "x"
type input "TRV de"
type textarea "x"
type input "TRV dec"
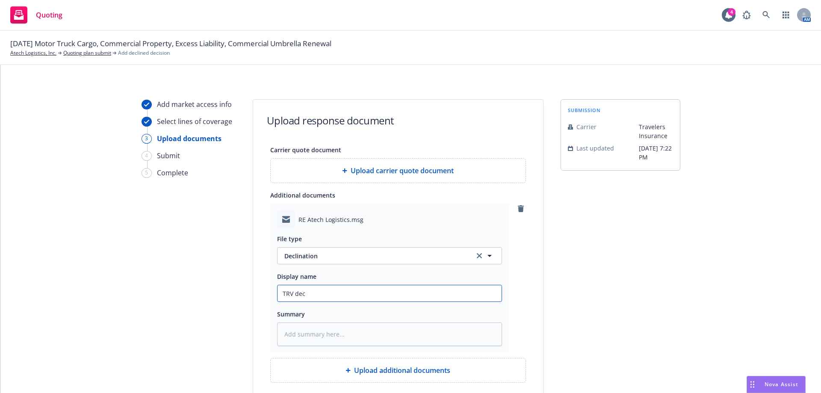
type textarea "x"
type input "TRV decl"
type textarea "x"
type input "TRV decli"
type textarea "x"
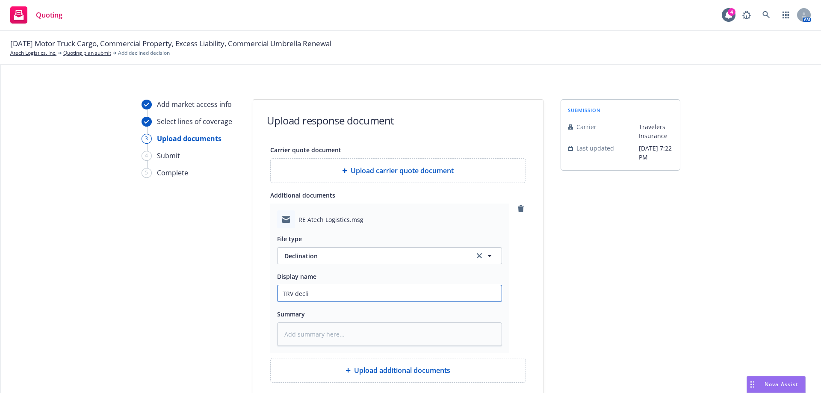
type input "TRV declin"
type textarea "x"
type input "TRV decline"
type textarea "x"
type input "TRV declined"
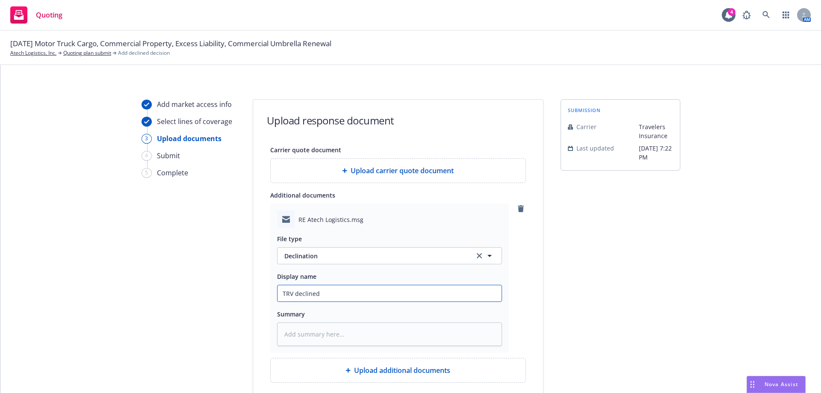
type textarea "x"
type input "TRV declined"
click at [346, 290] on input "TRV declined" at bounding box center [390, 293] width 224 height 16
type textarea "x"
type input "TRV declined -"
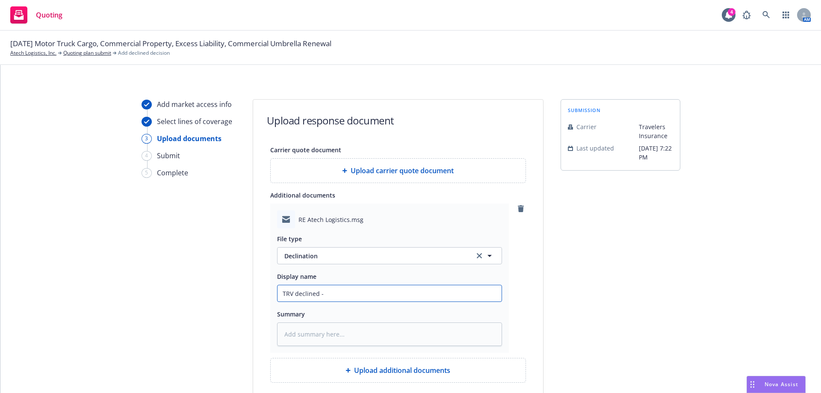
paste input "not be able to pick up with trailer over the road exposure"
type textarea "x"
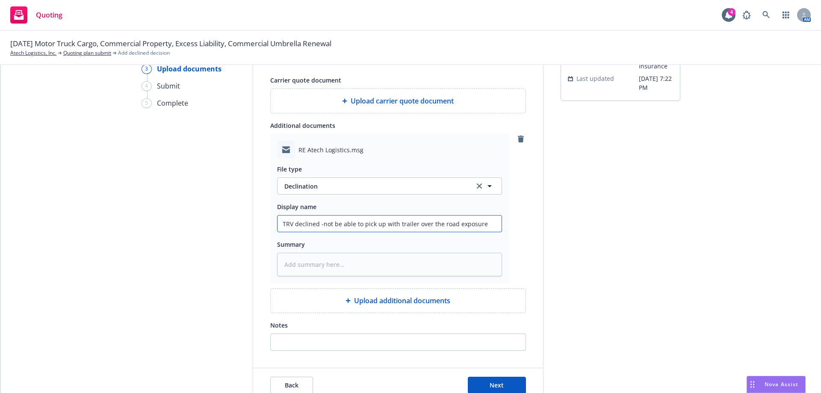
scroll to position [114, 0]
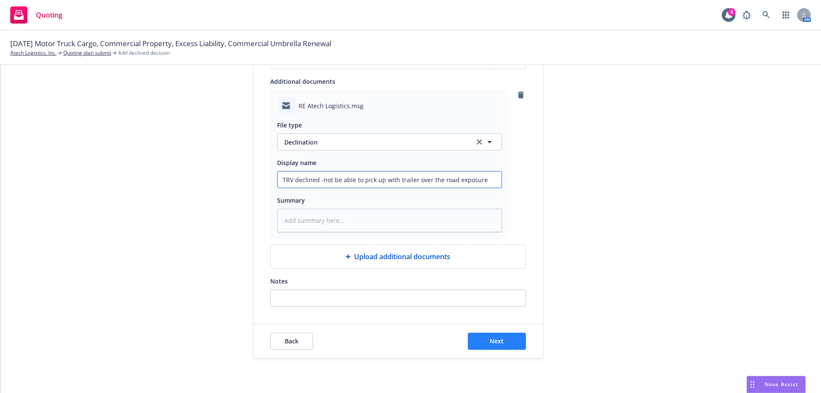
type input "TRV declined -not be able to pick up with trailer over the road exposure"
click at [490, 340] on span "Next" at bounding box center [497, 341] width 14 height 8
type textarea "x"
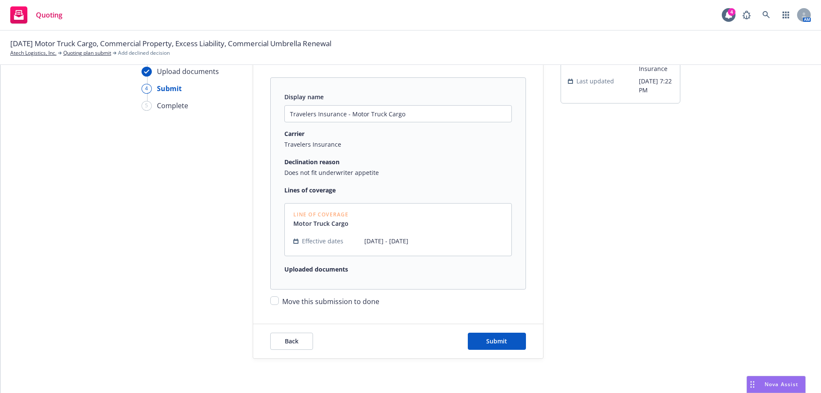
scroll to position [86, 0]
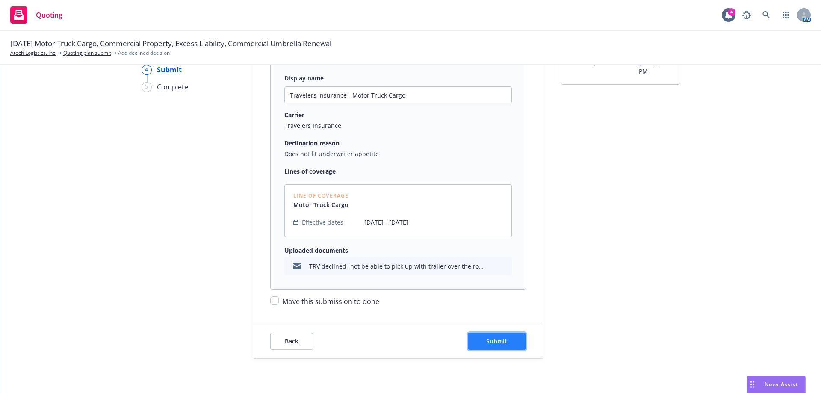
click at [502, 343] on span "Submit" at bounding box center [496, 341] width 21 height 8
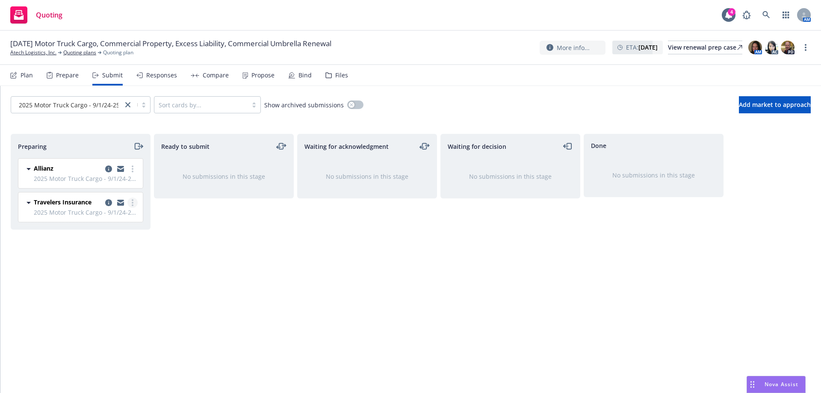
click at [130, 204] on link "more" at bounding box center [132, 203] width 10 height 10
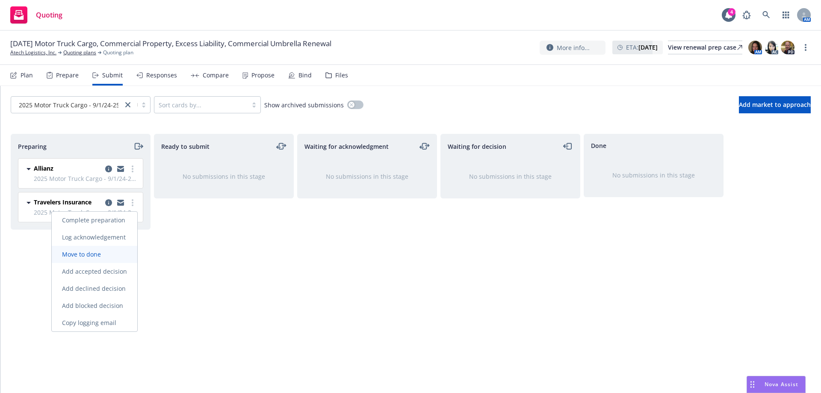
click at [98, 257] on span "Move to done" at bounding box center [81, 254] width 59 height 8
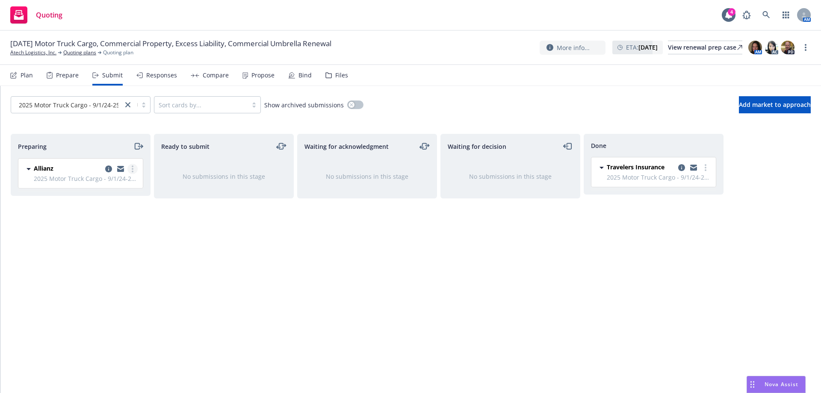
click at [133, 172] on icon "more" at bounding box center [133, 168] width 2 height 7
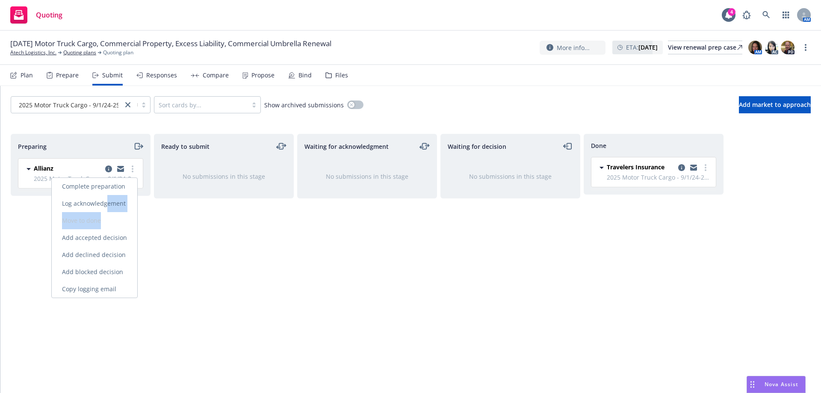
drag, startPoint x: 108, startPoint y: 205, endPoint x: 105, endPoint y: 225, distance: 20.7
click at [105, 225] on div "Complete preparation Log acknowledgement Move to done Add accepted decision Add…" at bounding box center [95, 238] width 86 height 120
click at [106, 237] on span "Add accepted decision" at bounding box center [95, 237] width 86 height 8
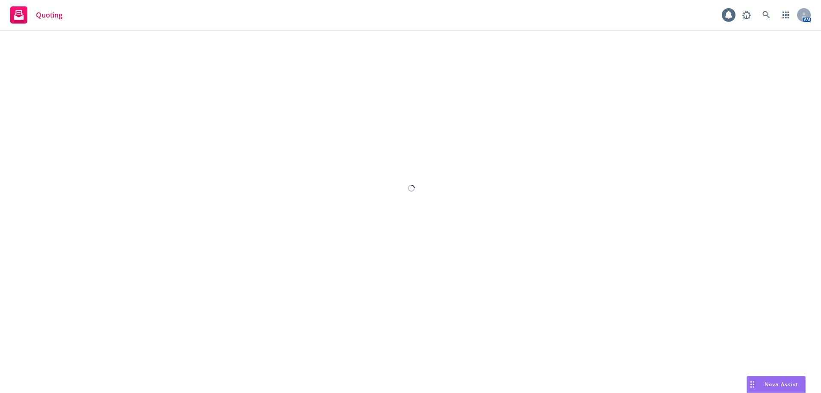
select select "12"
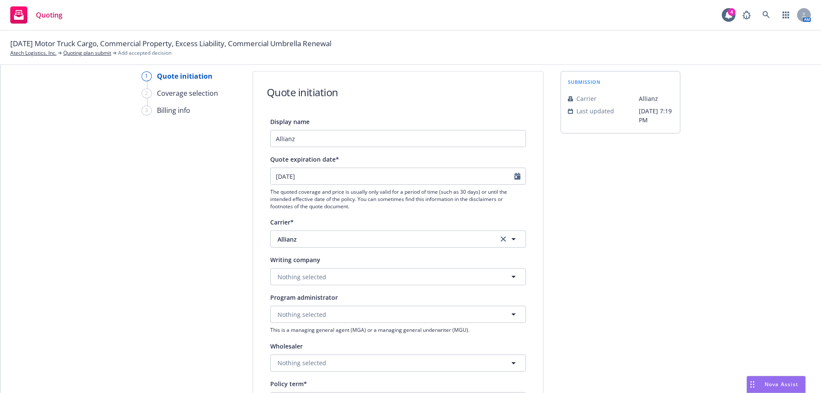
scroll to position [86, 0]
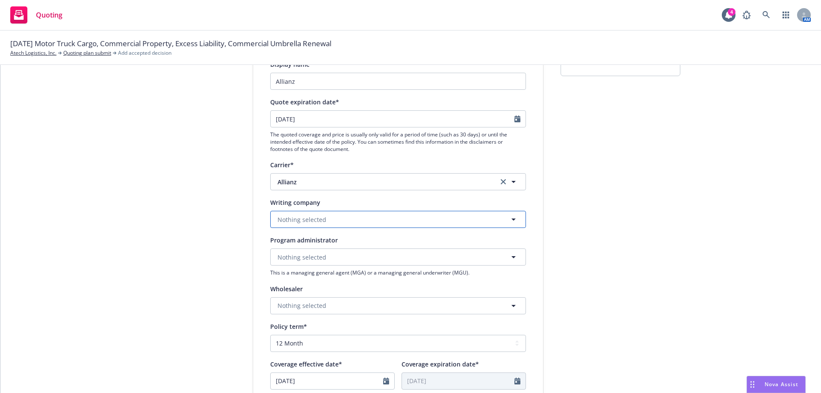
click at [284, 217] on span "Nothing selected" at bounding box center [302, 219] width 49 height 9
type input "AGCS"
click at [320, 253] on span "Domestic - 22837" at bounding box center [328, 252] width 97 height 9
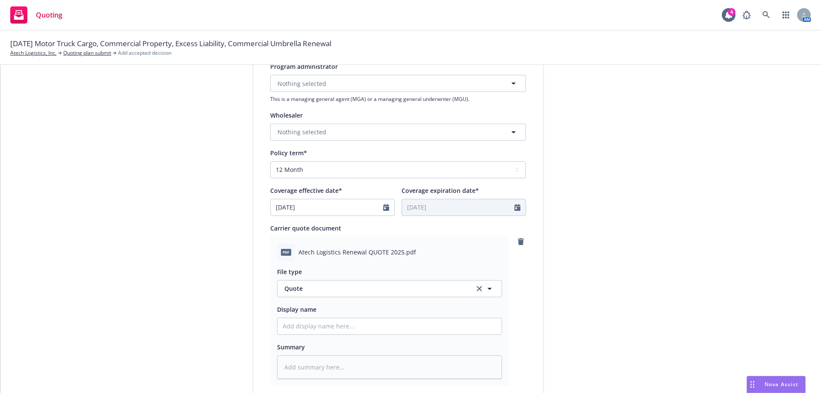
scroll to position [342, 0]
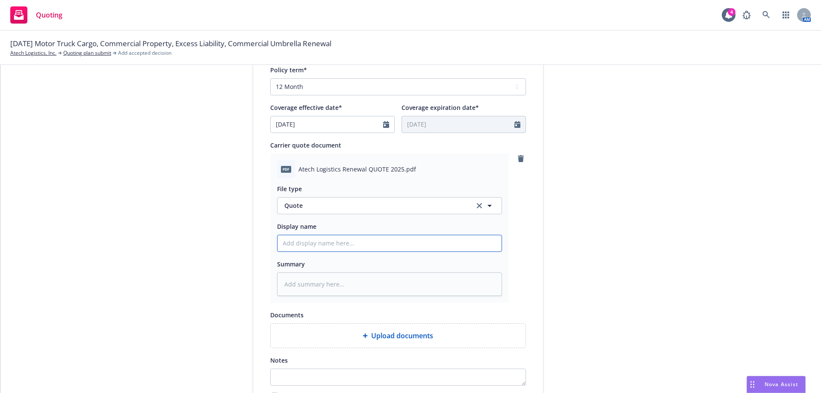
click at [296, 243] on input "Display name" at bounding box center [390, 243] width 224 height 16
type textarea "x"
type input "2"
type textarea "x"
type input "25"
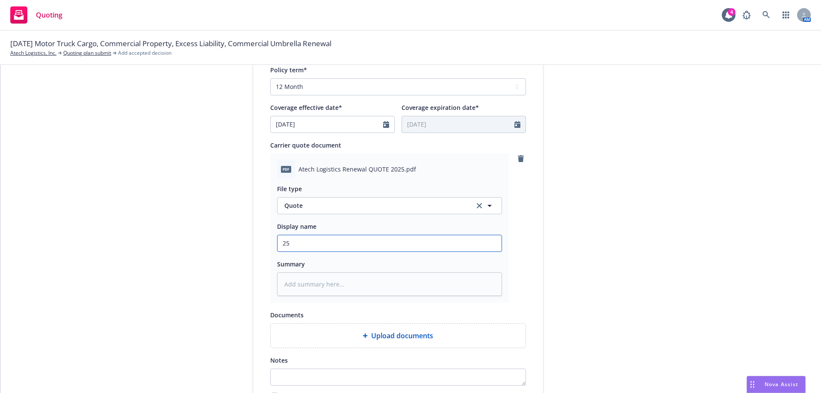
type textarea "x"
type input "25/"
type textarea "x"
type input "25/2"
type textarea "x"
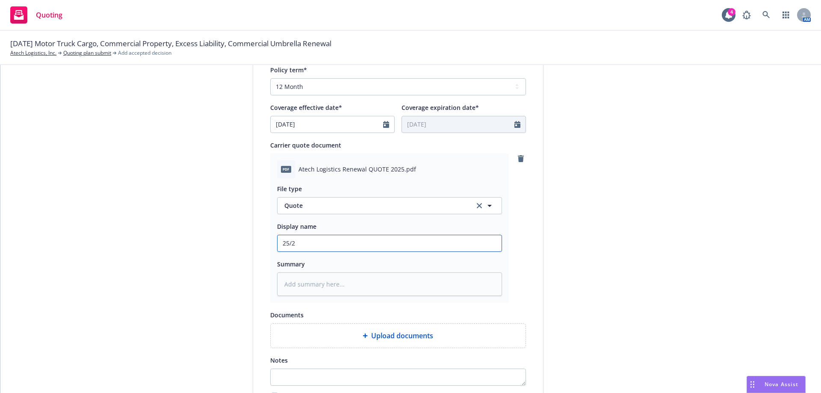
type input "25/26"
type textarea "x"
type input "25/26"
type textarea "x"
type input "25/26 A"
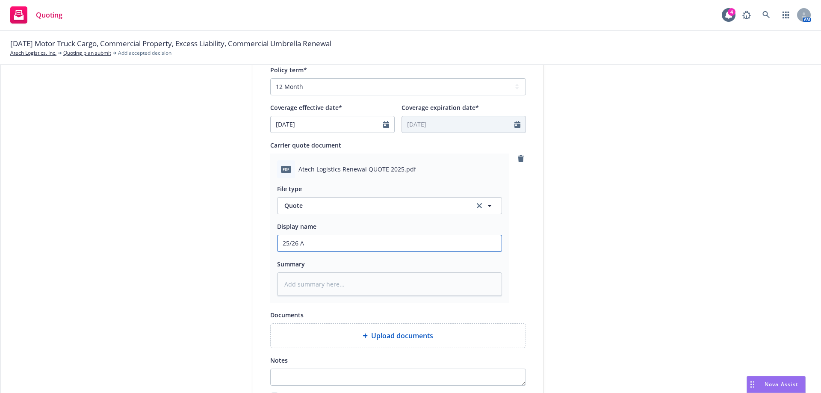
type textarea "x"
type input "25/26 Al"
type textarea "x"
type input "25/26 All"
type textarea "x"
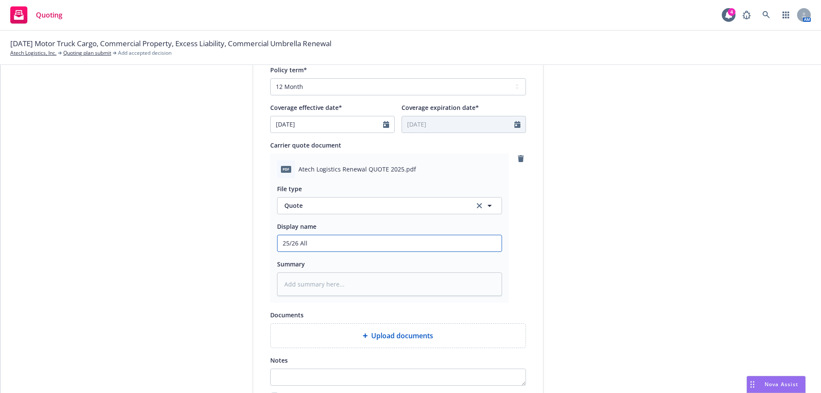
type input "25/26 Alli"
type textarea "x"
type input "25/26 Allia"
type textarea "x"
type input "25/26 Allian"
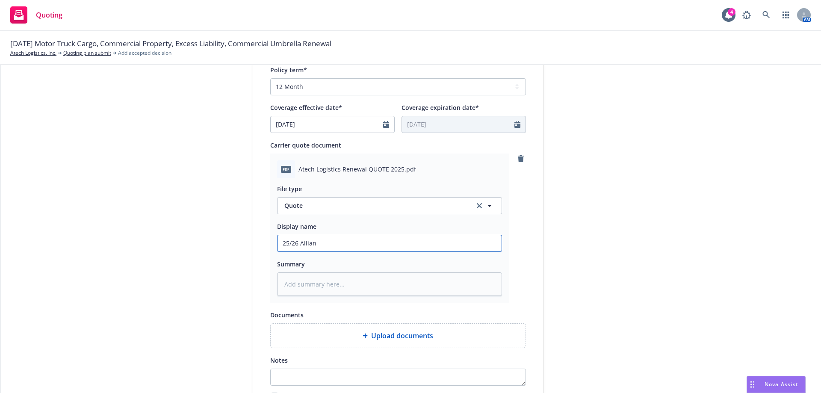
type textarea "x"
type input "25/26 Allianz"
type textarea "x"
type input "25/26 Allianz"
type textarea "x"
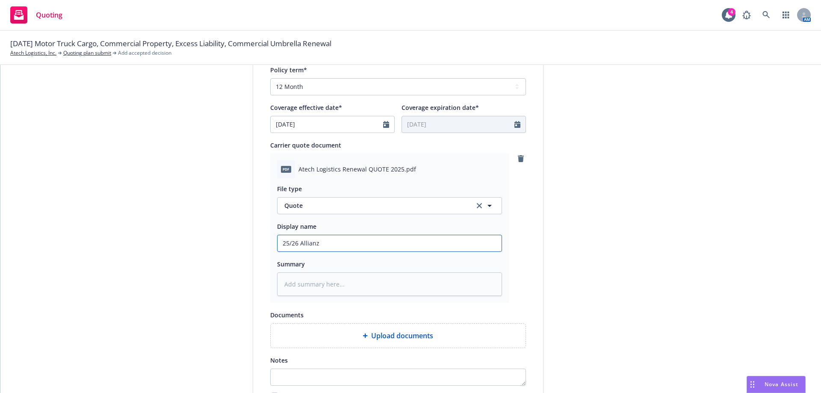
type input "25/26 Allianz M"
type textarea "x"
type input "25/26 Allianz MT"
type textarea "x"
type input "25/26 Allianz MTC"
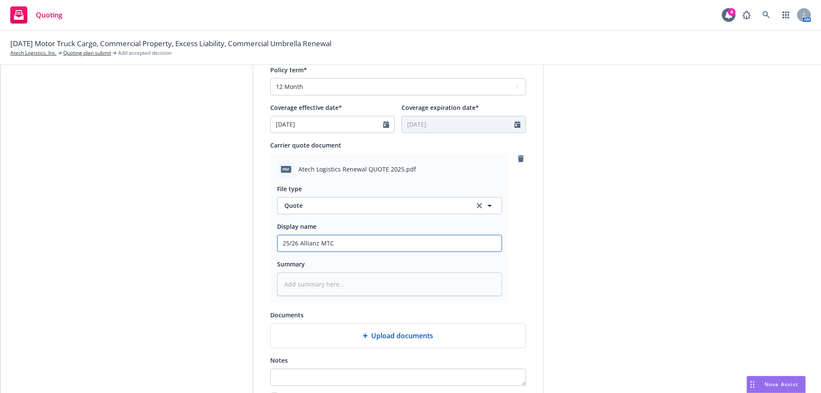
type textarea "x"
type input "25/26 Allianz MTC"
type textarea "x"
type input "25/26 Allianz MTC &"
type textarea "x"
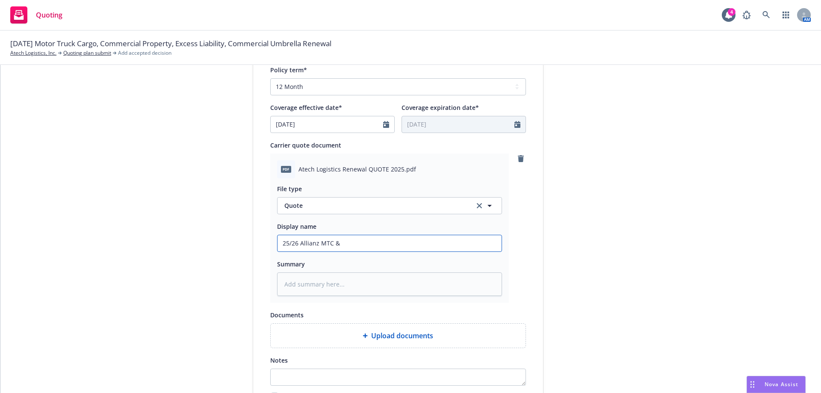
type input "25/26 Allianz MTC &"
type textarea "x"
type input "25/26 Allianz MTC & P"
type textarea "x"
type input "25/26 Allianz MTC & PD"
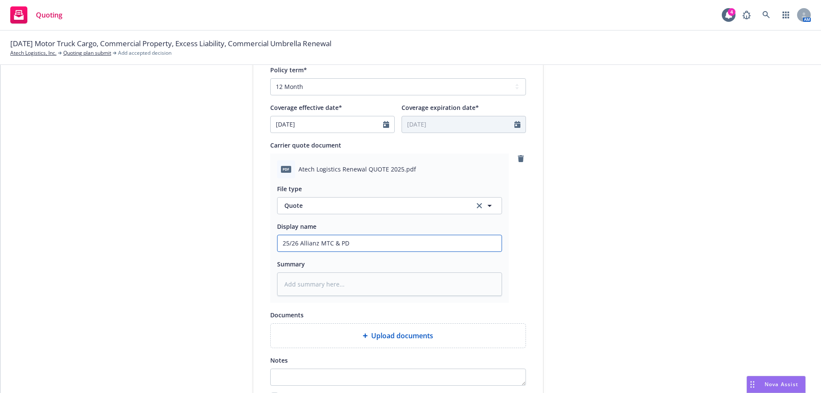
type textarea "x"
type input "25/26 Allianz MTC & PD"
type textarea "x"
type input "25/26 Allianz MTC & PD T"
type textarea "x"
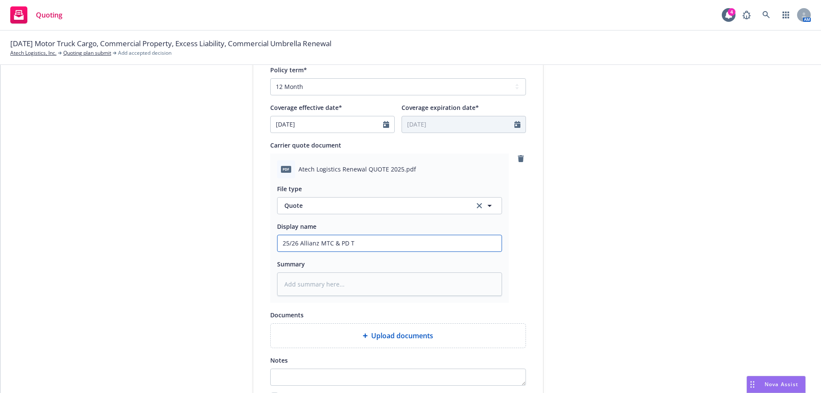
type input "25/26 Allianz MTC & PD Tr"
type textarea "x"
type input "25/26 Allianz MTC & PD Tra"
type textarea "x"
type input "25/26 Allianz MTC & PD Trai"
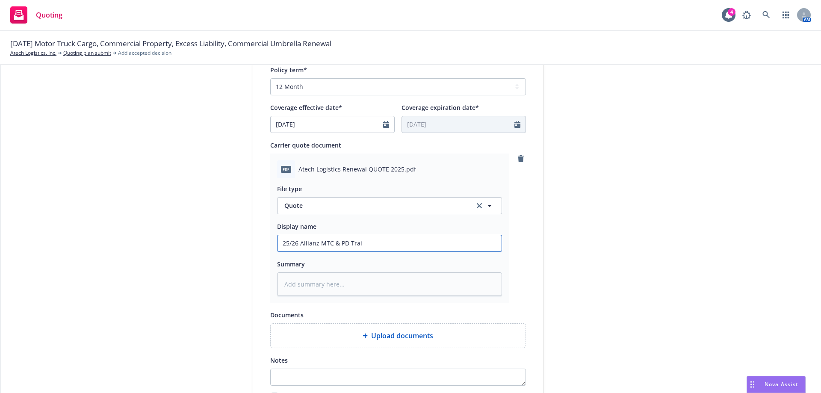
type textarea "x"
type input "25/26 Allianz MTC & PD Trail"
type textarea "x"
type input "25/26 Allianz MTC & PD Traile"
type textarea "x"
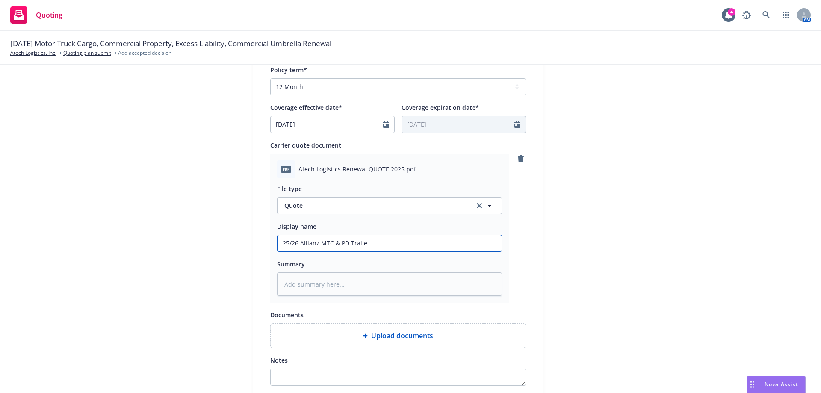
type input "25/26 Allianz MTC & PD Trailer"
type textarea "x"
type input "25/26 Allianz MTC & PD Trailers"
type textarea "x"
type input "25/26 Allianz MTC & PD Trailers"
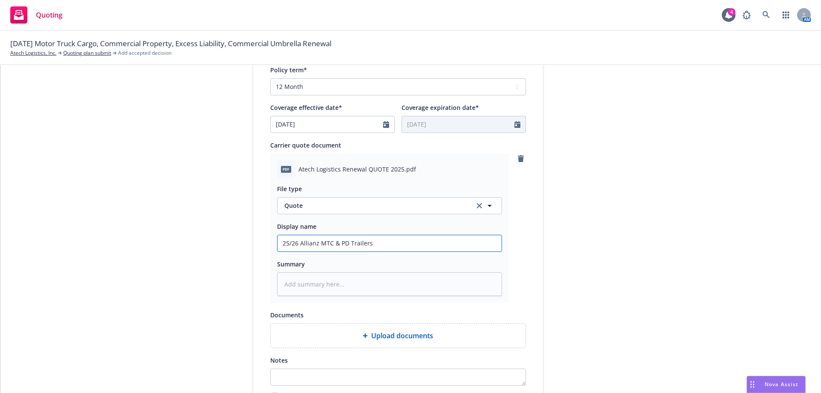
type textarea "x"
type input "25/26 Allianz MTC & PD Trailers q"
type textarea "x"
type input "25/26 Allianz MTC & PD Trailers qu"
type textarea "x"
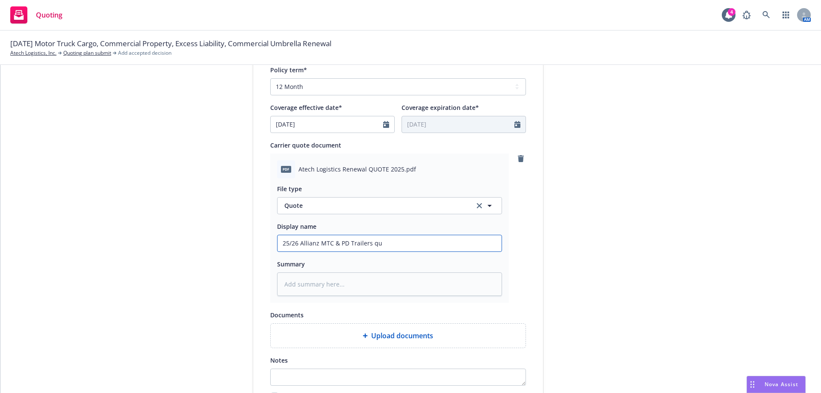
type input "25/26 Allianz MTC & PD Trailers quo"
type textarea "x"
type input "25/26 Allianz MTC & PD Trailers quot"
type textarea "x"
type input "25/26 Allianz MTC & PD Trailers quote"
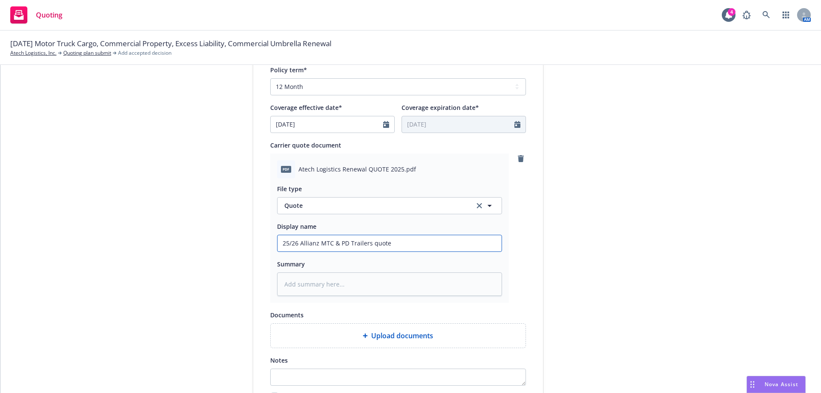
type textarea "x"
type input "25/26 Allianz MTC & PD Trailers quote"
type textarea "x"
type input "25/26 Allianz MTC & PD Trailers quote a"
type textarea "x"
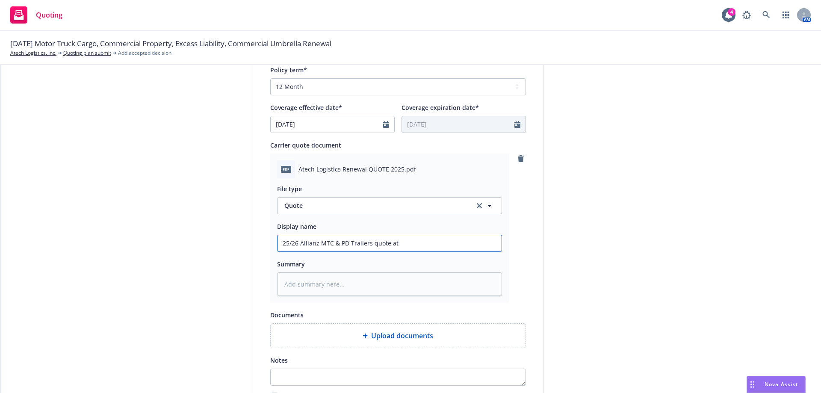
type input "25/26 Allianz MTC & PD Trailers quote at"
click at [418, 241] on input "25/26 Allianz MTC & PD Trailers quote at" at bounding box center [390, 243] width 224 height 16
type textarea "x"
type input "25/26 Allianz MTC & PD Trailers quote at"
paste input "$231,268"
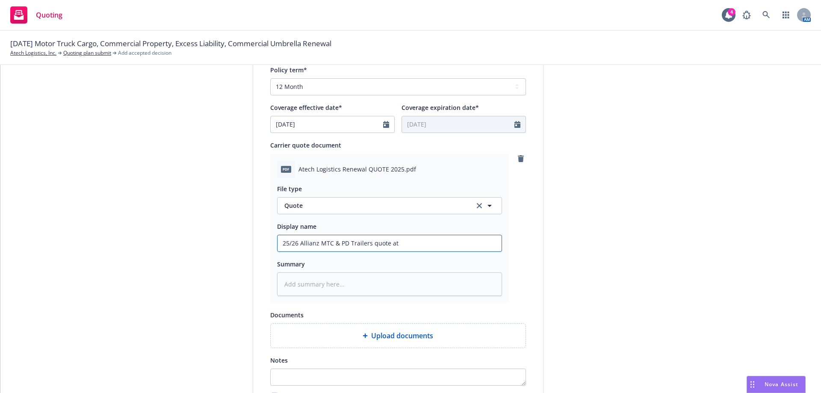
type textarea "x"
type input "25/26 Allianz MTC & PD Trailers quote at $231,268"
type textarea "x"
type input "25/26 Allianz MTC & PD Trailers quote at $231,268 w"
type textarea "x"
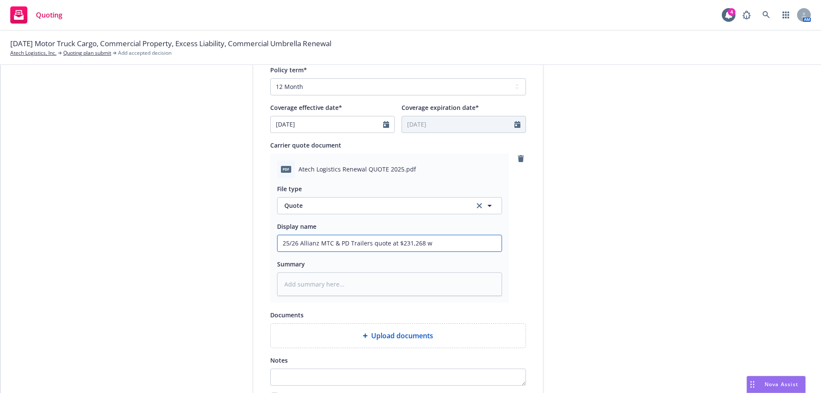
type input "25/26 Allianz MTC & PD Trailers quote at $231,268 w"
type textarea "x"
type input "25/26 Allianz MTC & PD Trailers quote at $231,268 w T"
type textarea "x"
type input "25/26 Allianz MTC & PD Trailers quote at $231,268 w TR"
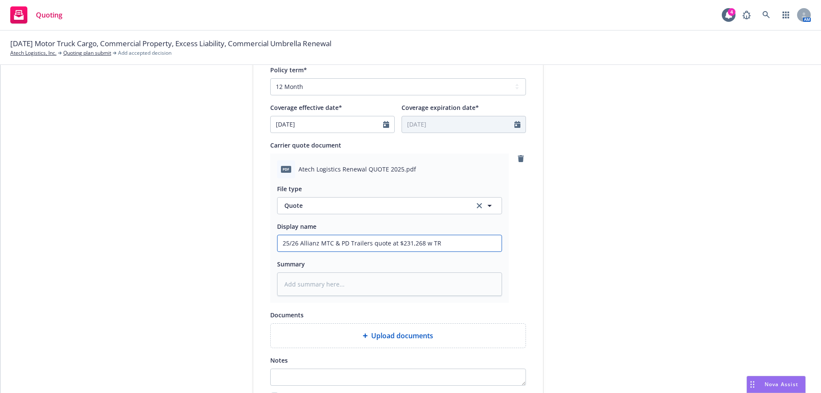
type textarea "x"
type input "25/26 Allianz MTC & PD Trailers quote at $231,268 w TRV"
type textarea "x"
type input "25/26 Allianz MTC & PD Trailers quote at $231,268 w TR"
type textarea "x"
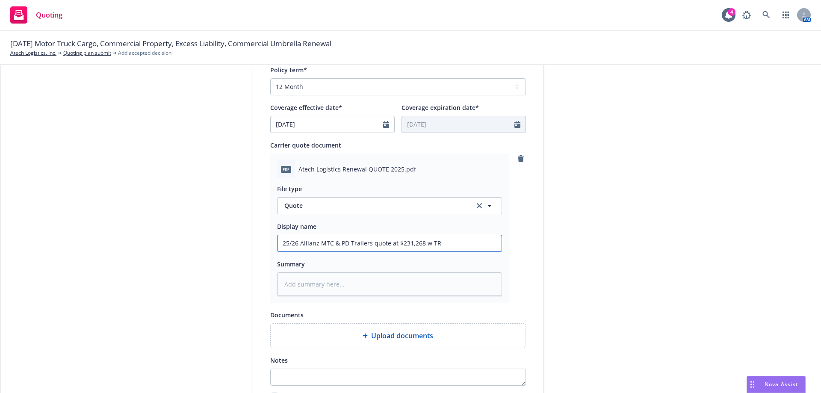
type input "25/26 Allianz MTC & PD Trailers quote at $231,268 w TRI"
type textarea "x"
type input "25/26 Allianz MTC & PD Trailers quote at $231,268 w TRIA"
type textarea "x"
type input "25/26 Allianz MTC & PD Trailers quote at $231,268 w TRIA"
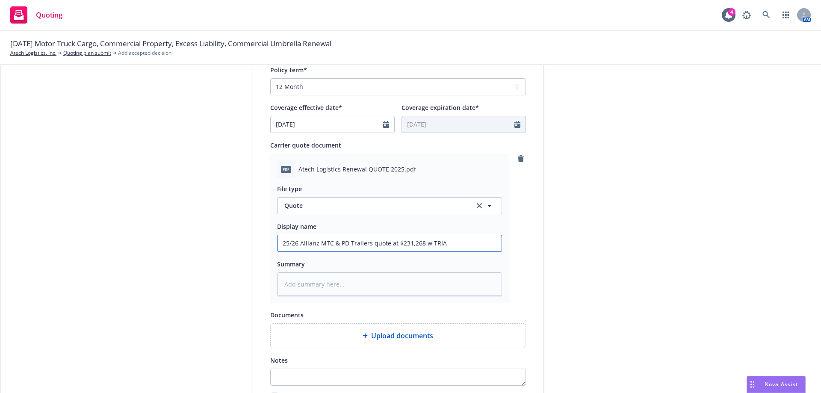
click at [452, 245] on input "25/26 Allianz MTC & PD Trailers quote at $231,268 w TRIA" at bounding box center [390, 243] width 224 height 16
paste input "$224,532"
type textarea "x"
type input "25/26 Allianz MTC & PD Trailers quote at $231,268 w TRIA $224,532"
type textarea "x"
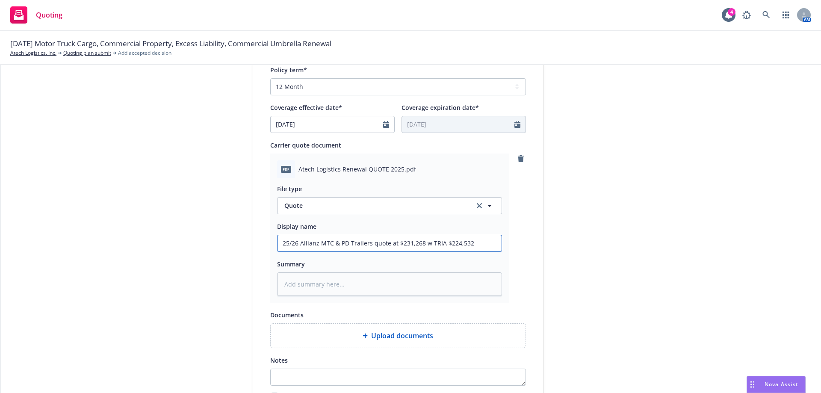
type input "25/26 Allianz MTC & PD Trailers quote at $231,268 w TRIA $224,532"
type textarea "x"
type input "25/26 Allianz MTC & PD Trailers quote at $231,268 w TRIA $224,532 w"
type textarea "x"
type input "25/26 Allianz MTC & PD Trailers quote at $231,268 w TRIA $224,532 wo"
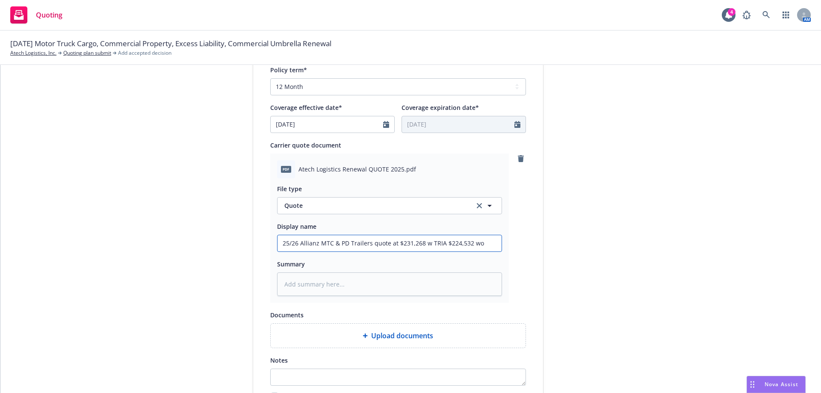
type textarea "x"
type input "25/26 Allianz MTC & PD Trailers quote at $231,268 w TRIA $224,532 wo"
type textarea "x"
type input "25/26 Allianz MTC & PD Trailers quote at $231,268 w TRIA $224,532 wo T"
type textarea "x"
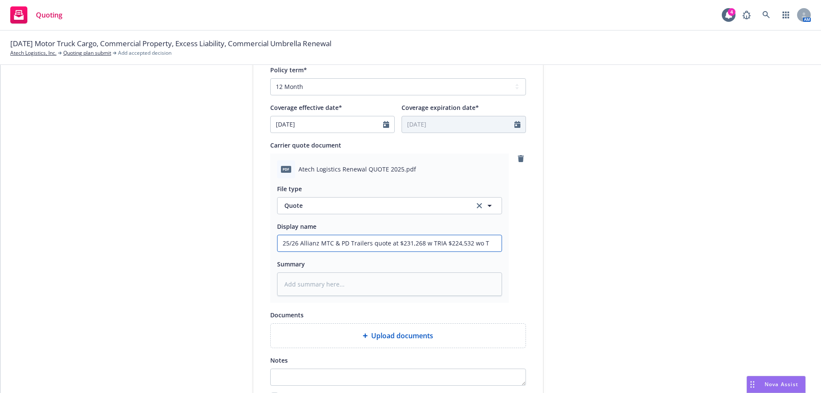
type input "25/26 Allianz MTC & PD Trailers quote at $231,268 w TRIA $224,532 wo TR"
type textarea "x"
type input "25/26 Allianz MTC & PD Trailers quote at $231,268 w TRIA $224,532 wo TRI"
type textarea "x"
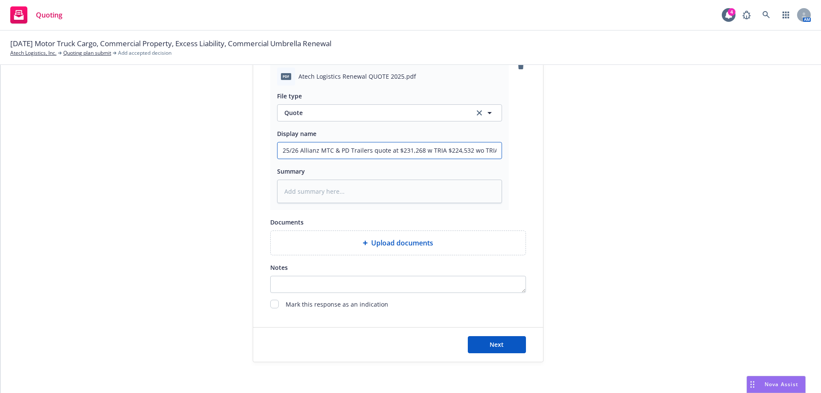
scroll to position [438, 0]
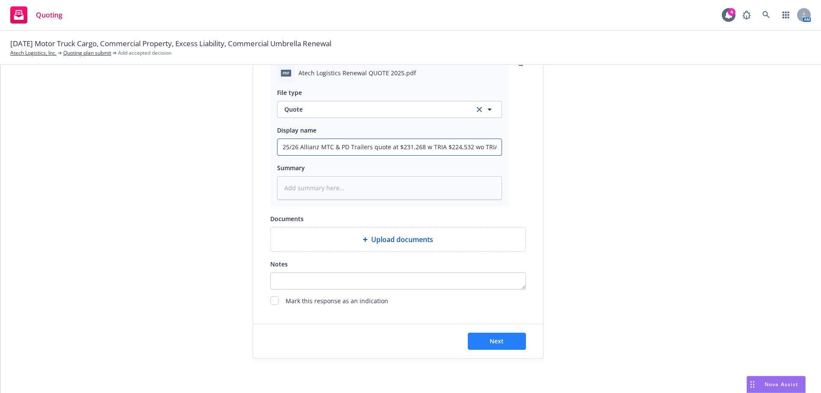
type input "25/26 Allianz MTC & PD Trailers quote at $231,268 w TRIA $224,532 wo TRIA"
click at [497, 344] on span "Next" at bounding box center [497, 341] width 14 height 8
type textarea "x"
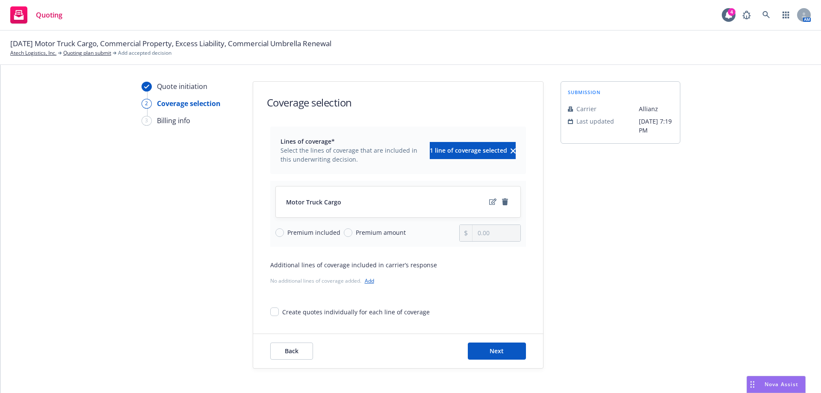
scroll to position [28, 0]
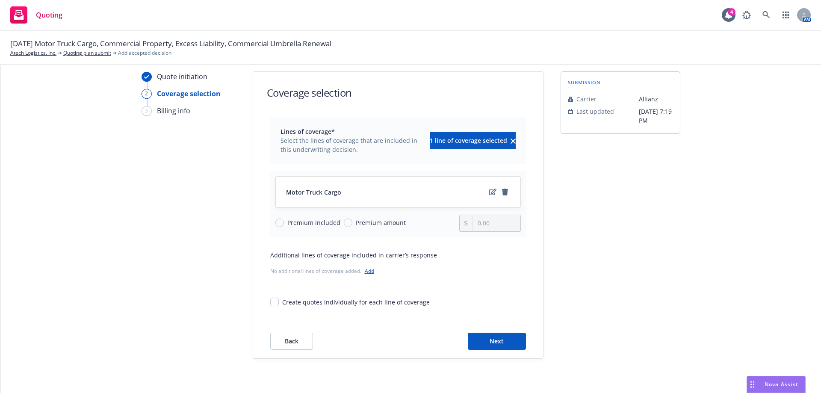
click at [367, 271] on link "Add" at bounding box center [369, 270] width 9 height 7
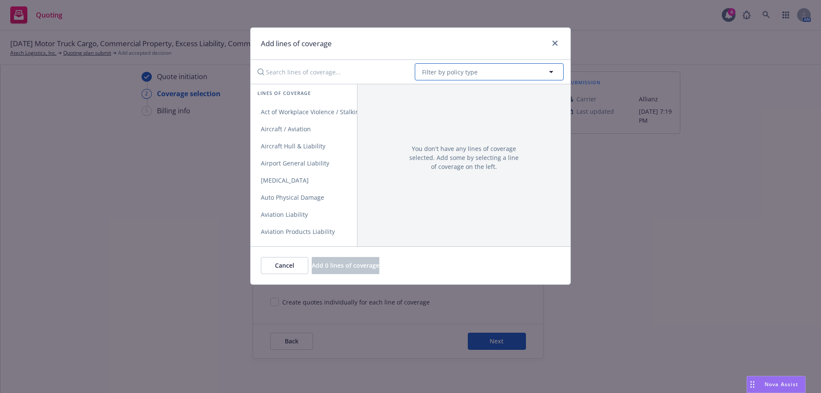
click at [426, 77] on button "Filter by policy type" at bounding box center [489, 71] width 149 height 17
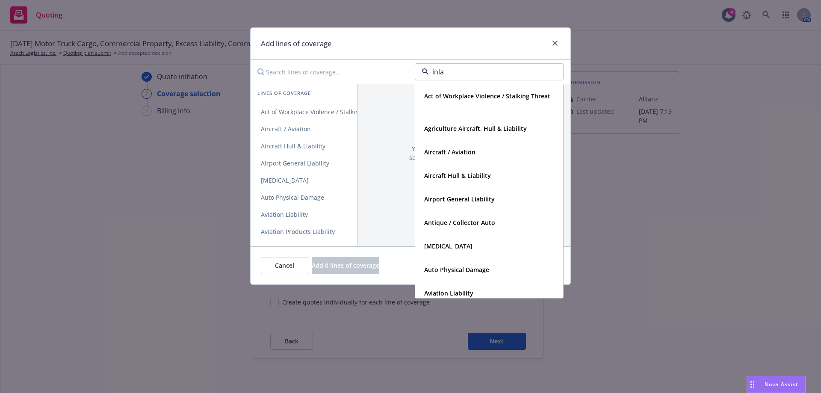
type input "inlan"
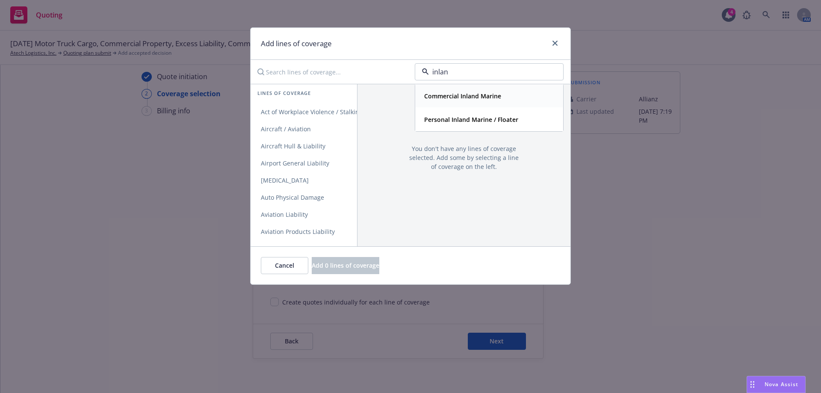
click at [443, 97] on strong "Commercial Inland Marine" at bounding box center [462, 96] width 77 height 8
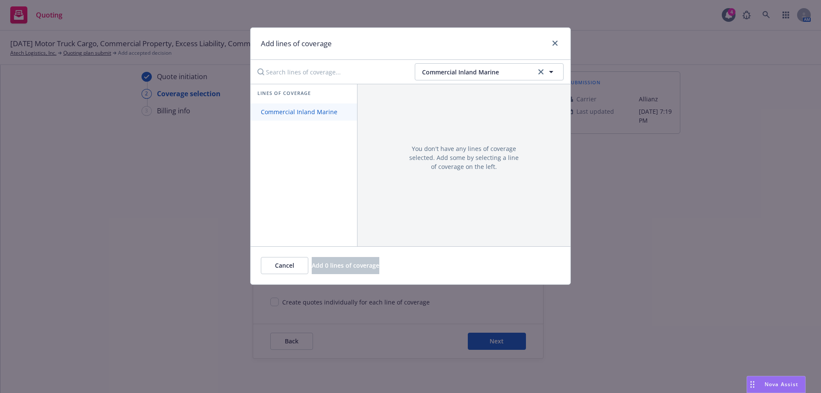
click at [319, 112] on span "Commercial Inland Marine" at bounding box center [299, 112] width 97 height 8
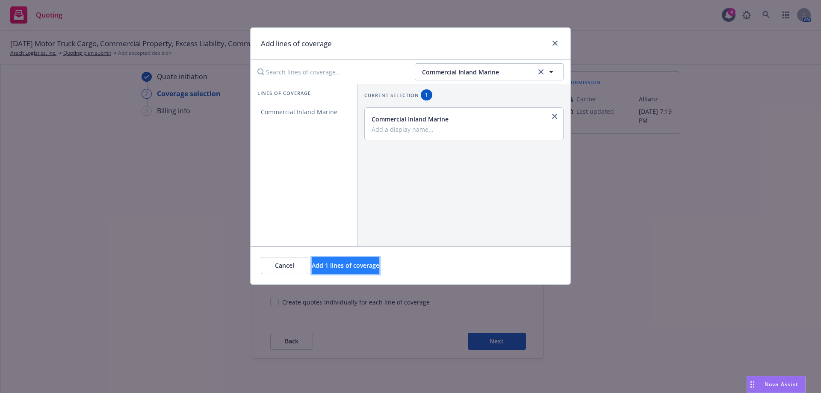
click at [366, 269] on span "Add 1 lines of coverage" at bounding box center [346, 265] width 68 height 8
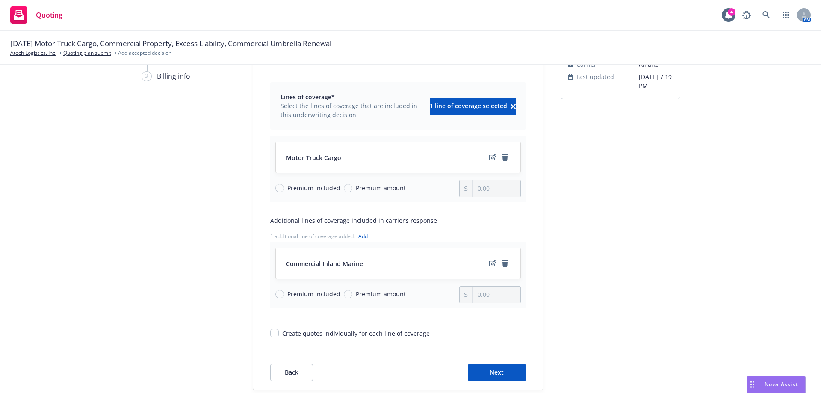
scroll to position [94, 0]
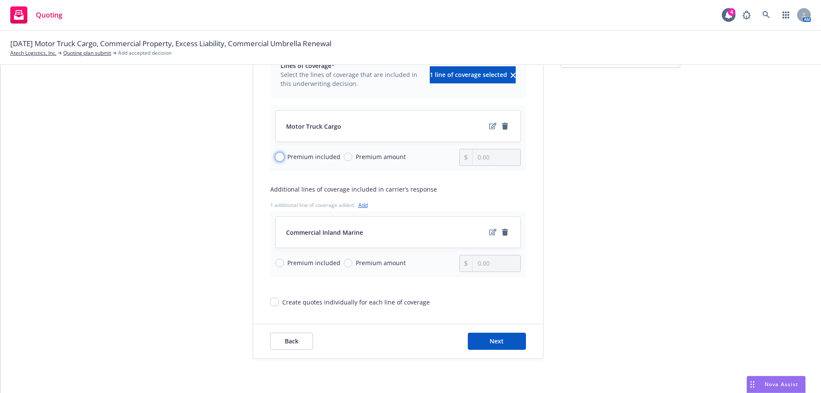
click at [275, 156] on input "Premium included" at bounding box center [279, 157] width 9 height 9
radio input "true"
click at [278, 264] on input "Premium included" at bounding box center [279, 263] width 9 height 9
radio input "true"
click at [346, 267] on div "Premium amount" at bounding box center [375, 262] width 62 height 9
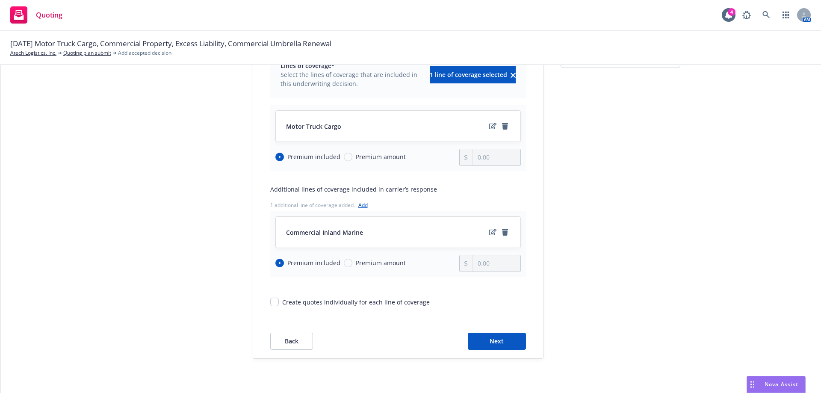
click at [346, 267] on input "Premium amount" at bounding box center [348, 263] width 9 height 9
radio input "true"
radio input "false"
type input "0.00"
click at [352, 159] on span "Premium amount" at bounding box center [378, 156] width 53 height 9
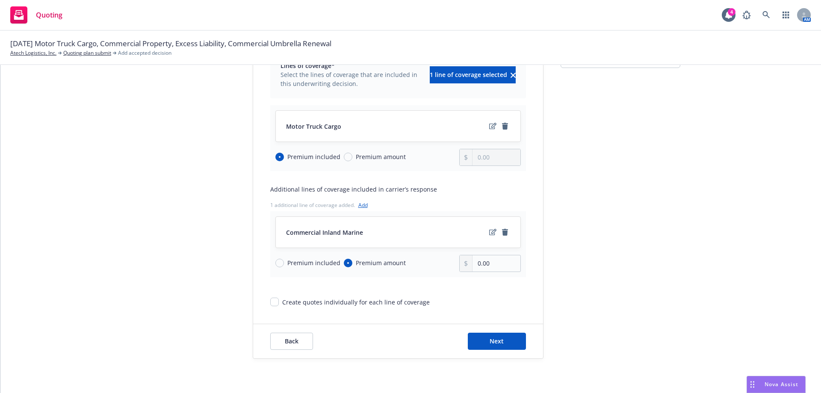
click at [347, 159] on input "Premium amount" at bounding box center [348, 157] width 9 height 9
radio input "true"
radio input "false"
type input "0.00"
drag, startPoint x: 493, startPoint y: 264, endPoint x: 442, endPoint y: 267, distance: 50.5
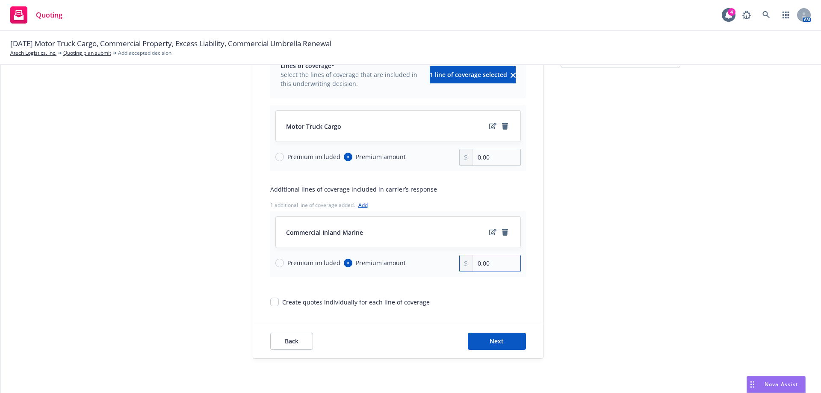
click at [442, 267] on div "Premium included Premium amount 0.00" at bounding box center [397, 263] width 245 height 17
click at [482, 260] on input "0.00" at bounding box center [496, 263] width 47 height 16
drag, startPoint x: 488, startPoint y: 260, endPoint x: 453, endPoint y: 261, distance: 35.5
click at [453, 261] on div "Premium included Premium amount 0.00" at bounding box center [397, 263] width 245 height 17
type input "122,500.00"
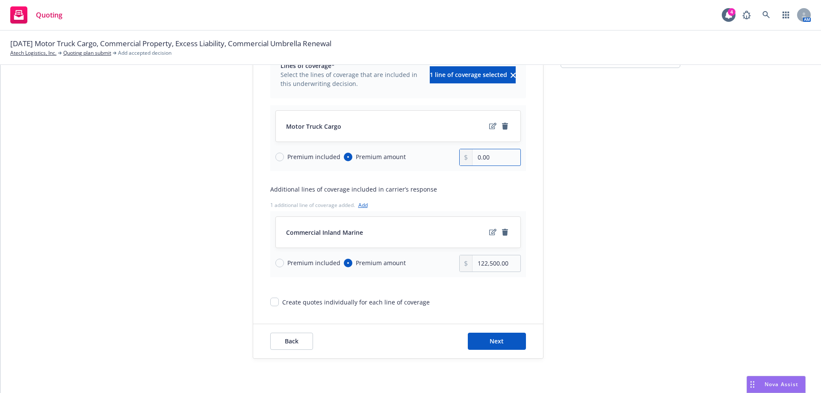
click at [486, 159] on input "0.00" at bounding box center [496, 157] width 47 height 16
drag, startPoint x: 492, startPoint y: 163, endPoint x: 467, endPoint y: 161, distance: 24.9
click at [467, 162] on div "0.00" at bounding box center [490, 157] width 62 height 17
type input "108,768.00"
click at [489, 231] on icon "edit" at bounding box center [492, 232] width 7 height 7
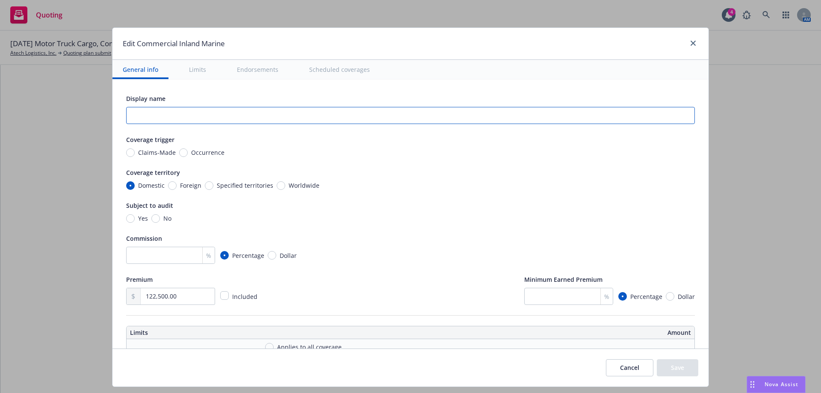
click at [171, 108] on input "text" at bounding box center [410, 115] width 569 height 17
type input "Physical Damage -Trailers"
click at [674, 365] on button "Save" at bounding box center [677, 367] width 41 height 17
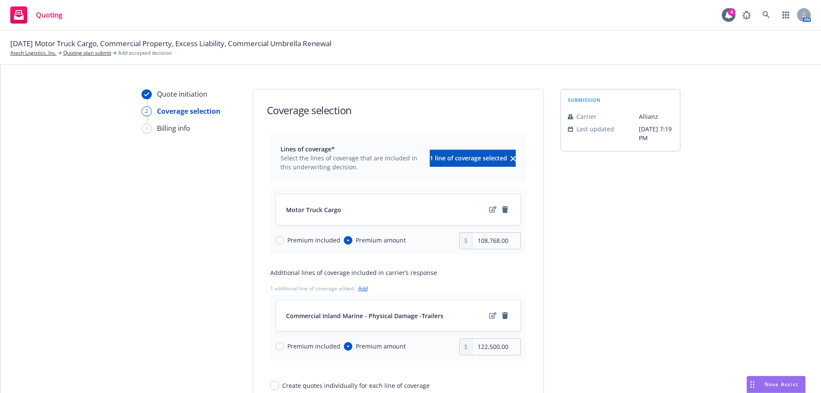
scroll to position [8, 0]
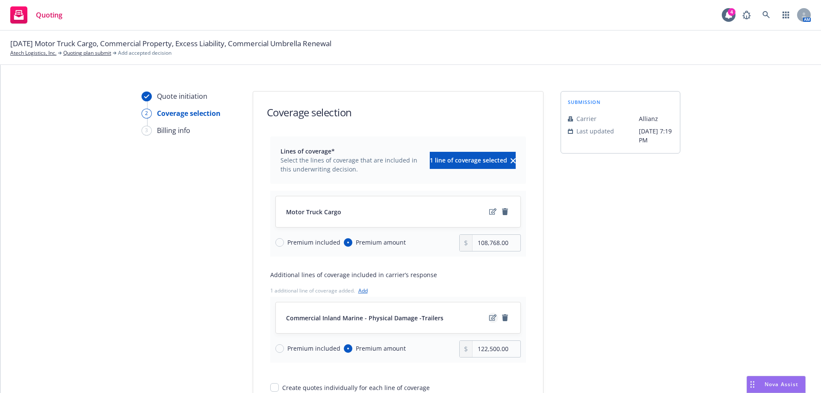
click at [490, 318] on icon "edit" at bounding box center [492, 317] width 7 height 7
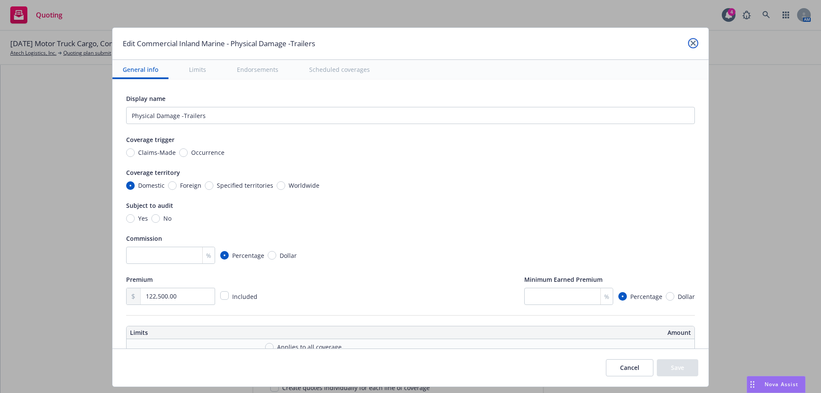
click at [691, 45] on icon "close" at bounding box center [693, 43] width 5 height 5
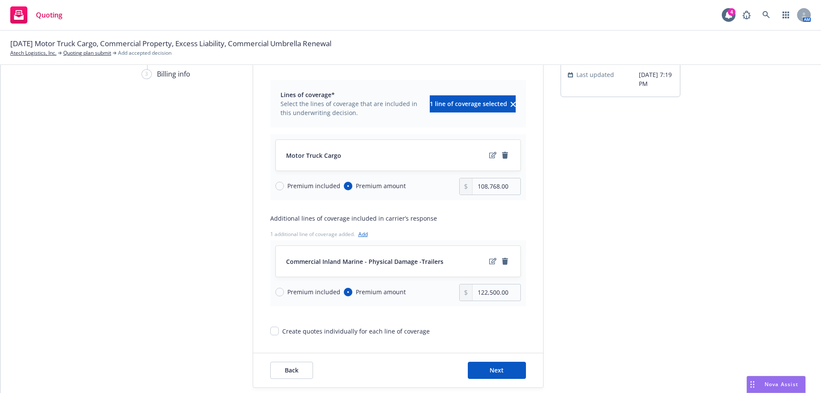
scroll to position [94, 0]
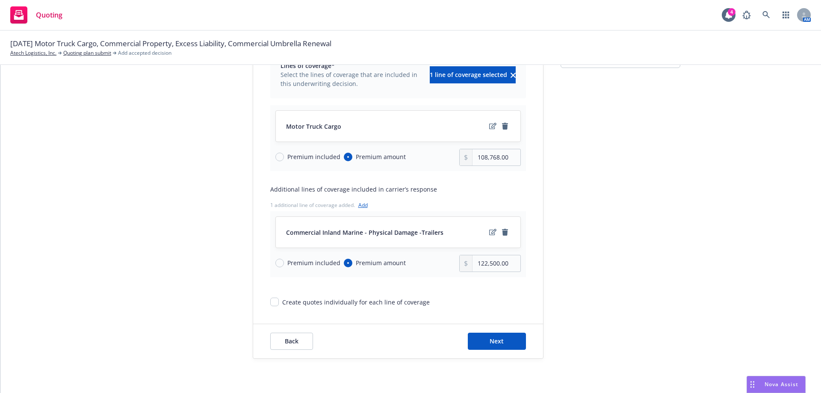
click at [360, 204] on link "Add" at bounding box center [362, 204] width 9 height 7
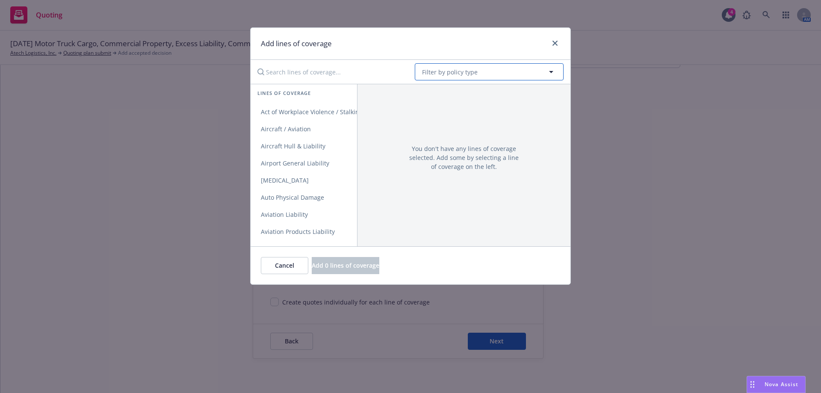
click at [440, 68] on span "Filter by policy type" at bounding box center [450, 72] width 56 height 9
type input "e"
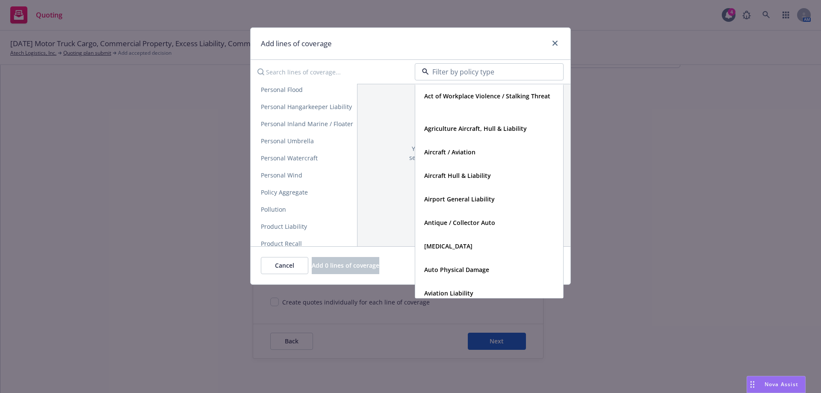
scroll to position [1454, 0]
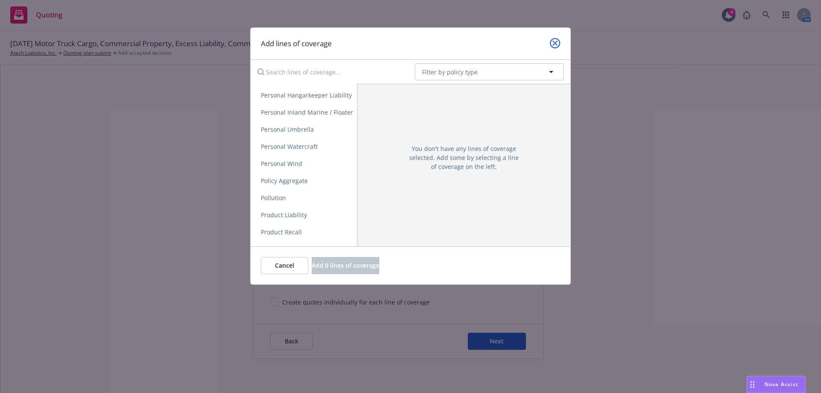
click at [554, 46] on link "close" at bounding box center [555, 43] width 10 height 10
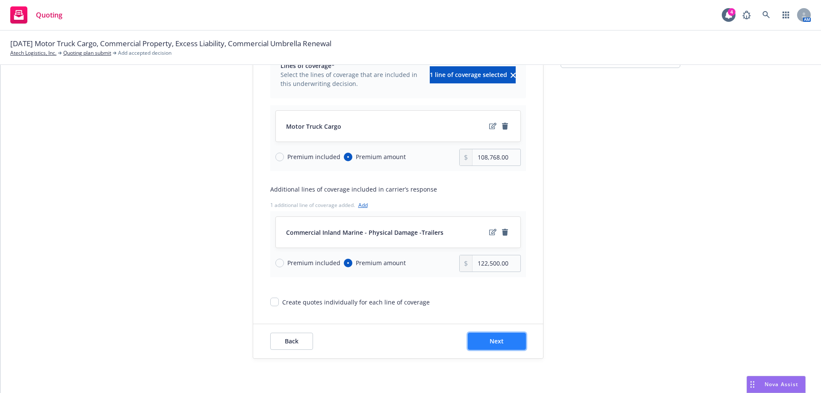
click at [487, 346] on button "Next" at bounding box center [497, 341] width 58 height 17
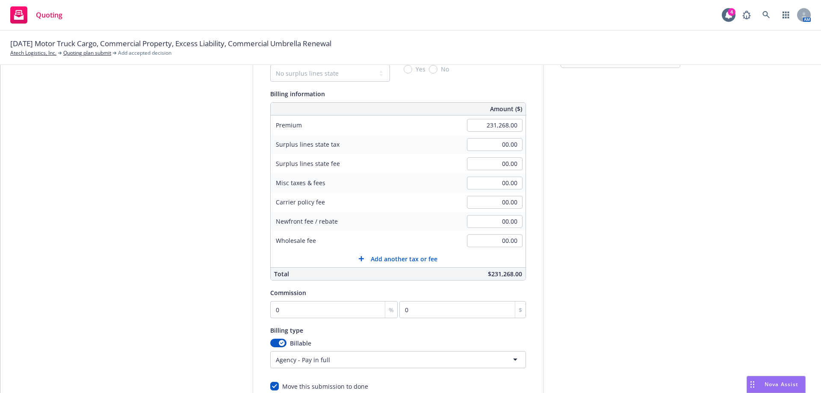
scroll to position [178, 0]
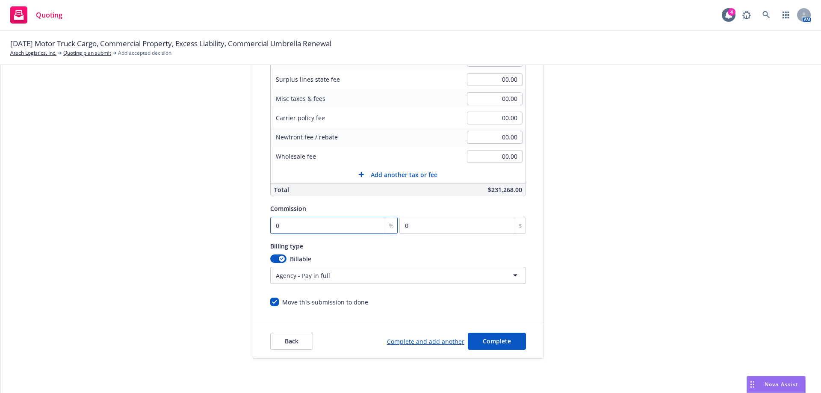
type input "1"
type input "2312.68"
type input "15"
type input "34690.2"
type input "15"
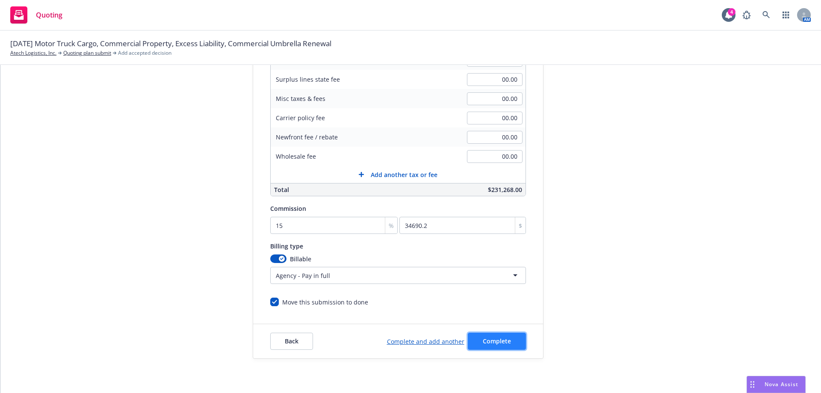
click at [487, 344] on span "Complete" at bounding box center [497, 341] width 28 height 8
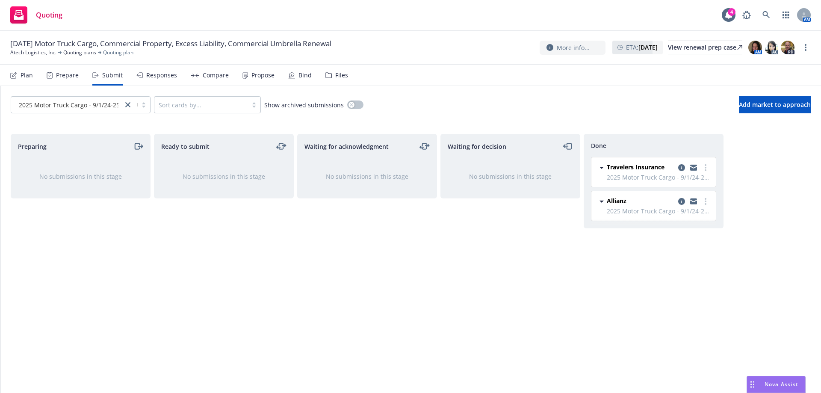
click at [338, 74] on div "Files" at bounding box center [341, 75] width 13 height 7
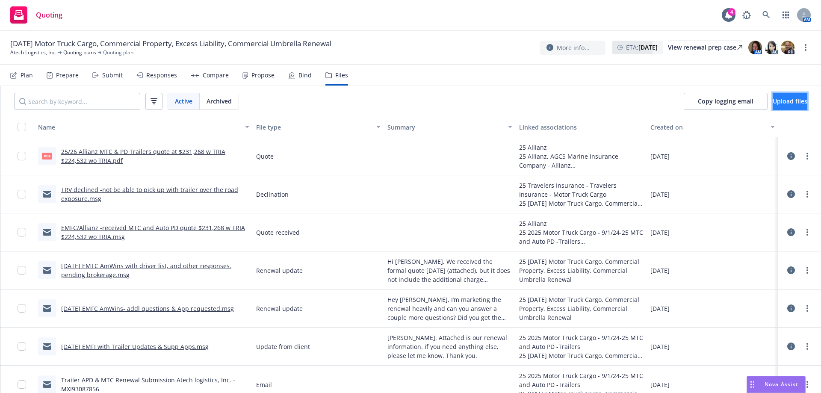
click at [773, 102] on button "Upload files" at bounding box center [790, 101] width 35 height 17
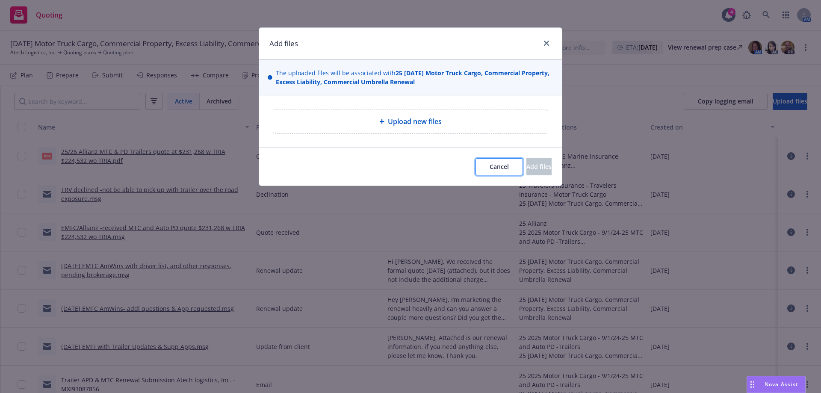
click at [490, 170] on span "Cancel" at bounding box center [499, 166] width 19 height 8
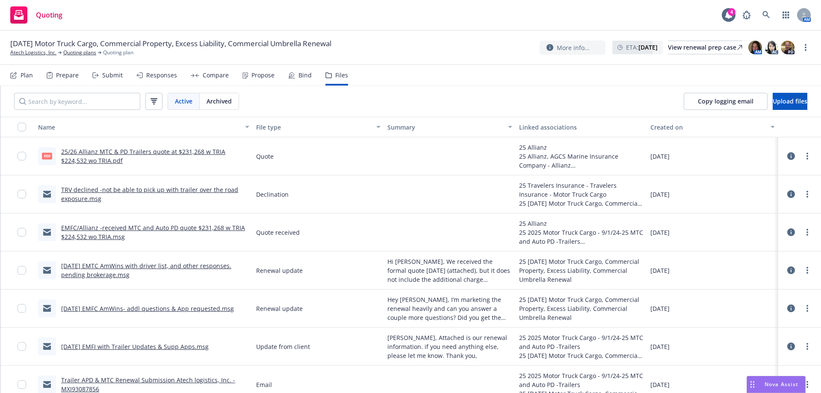
click at [140, 346] on link "7-29-25 EMFI with Trailer Updates & Supp Apps.msg" at bounding box center [135, 347] width 148 height 8
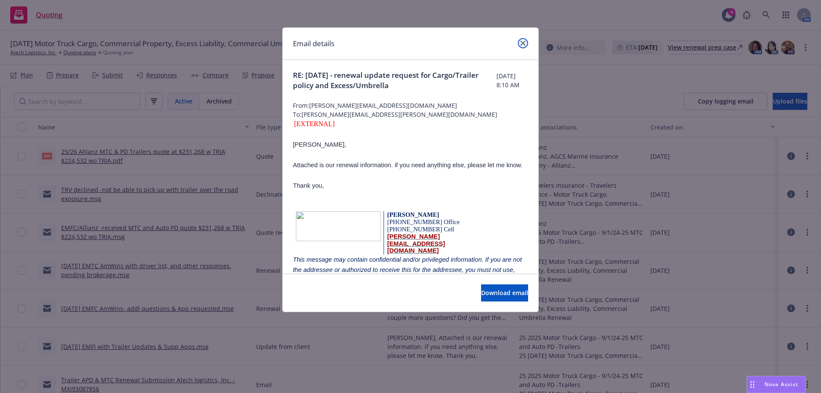
click at [520, 43] on icon "close" at bounding box center [522, 43] width 5 height 5
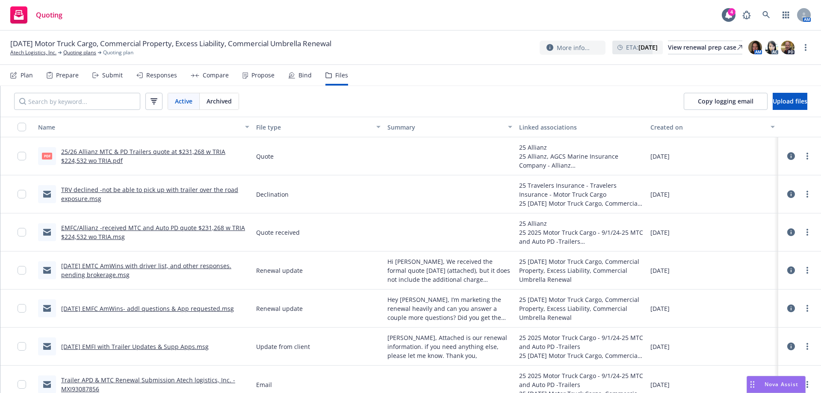
click at [131, 381] on link "Trailer APD & MTC Renewal Submission Atech logistics, Inc. - MXI93087856" at bounding box center [148, 384] width 174 height 17
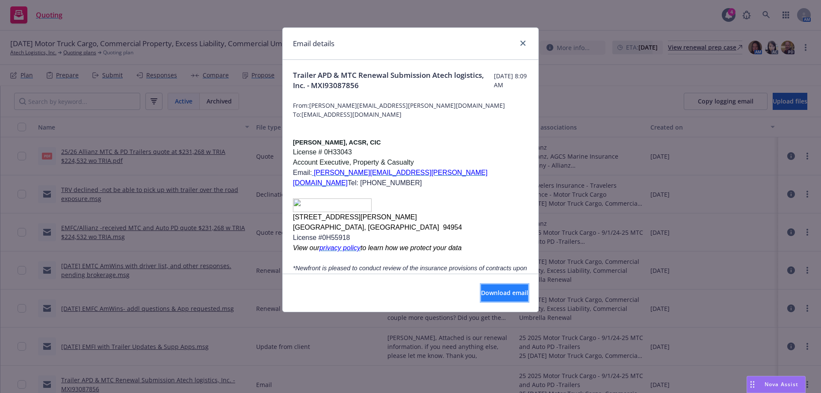
click at [481, 292] on span "Download email" at bounding box center [504, 293] width 47 height 8
click at [522, 42] on icon "close" at bounding box center [522, 43] width 5 height 5
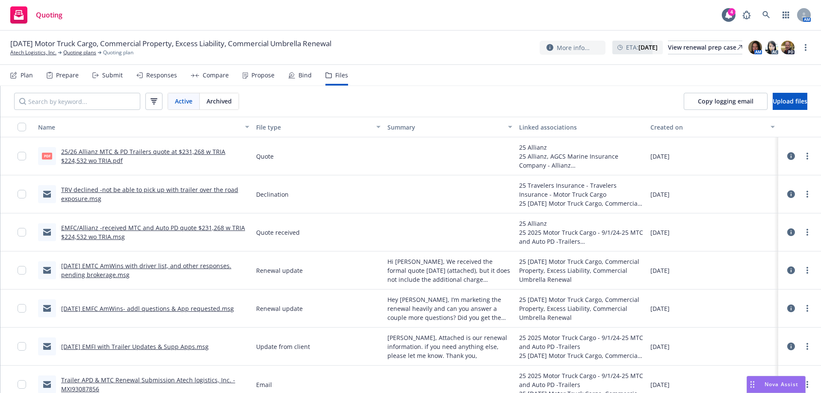
click at [144, 344] on link "7-29-25 EMFI with Trailer Updates & Supp Apps.msg" at bounding box center [135, 347] width 148 height 8
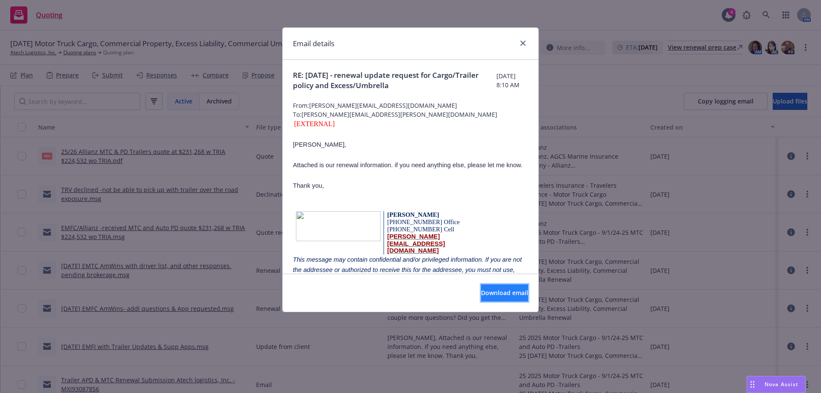
click at [487, 291] on span "Download email" at bounding box center [504, 293] width 47 height 8
click at [523, 44] on icon "close" at bounding box center [522, 43] width 5 height 5
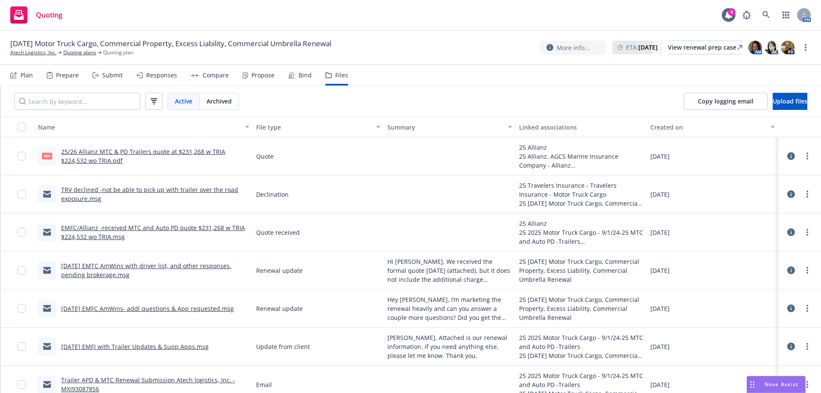
click at [148, 310] on link "8-4-25 EMFC AmWins- addl questions & App requested.msg" at bounding box center [147, 308] width 173 height 8
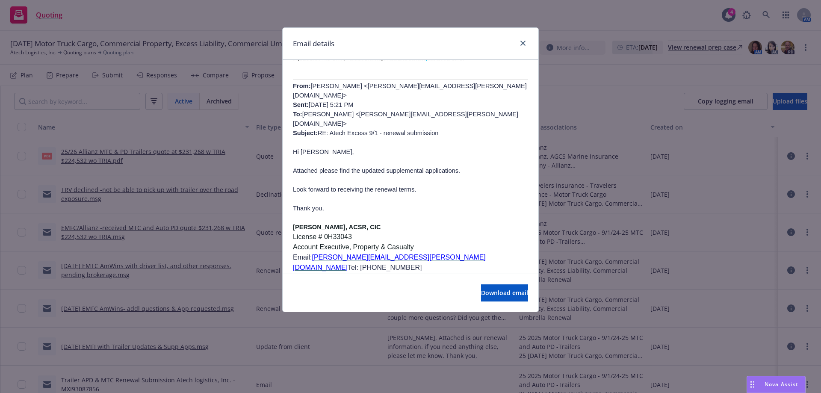
scroll to position [196, 0]
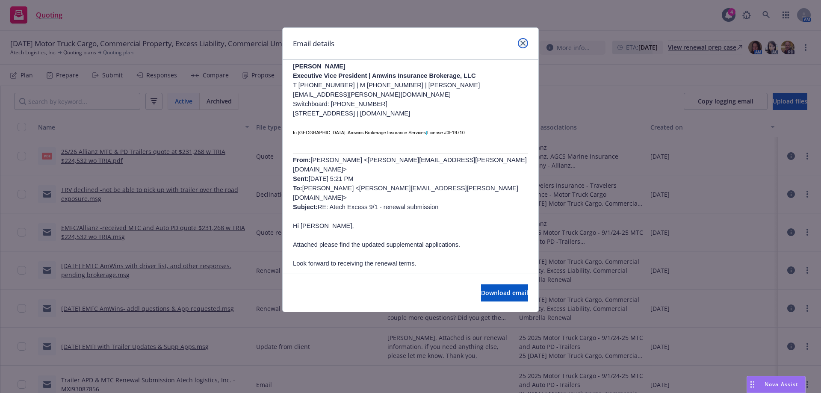
click at [521, 42] on icon "close" at bounding box center [522, 43] width 5 height 5
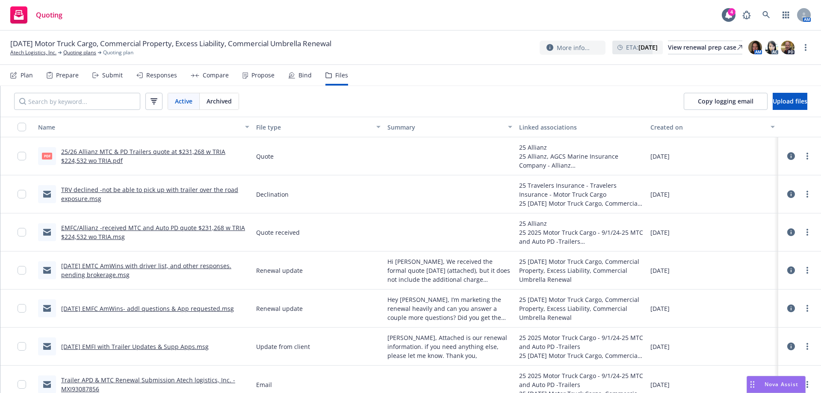
click at [188, 379] on link "Trailer APD & MTC Renewal Submission Atech logistics, Inc. - MXI93087856" at bounding box center [148, 384] width 174 height 17
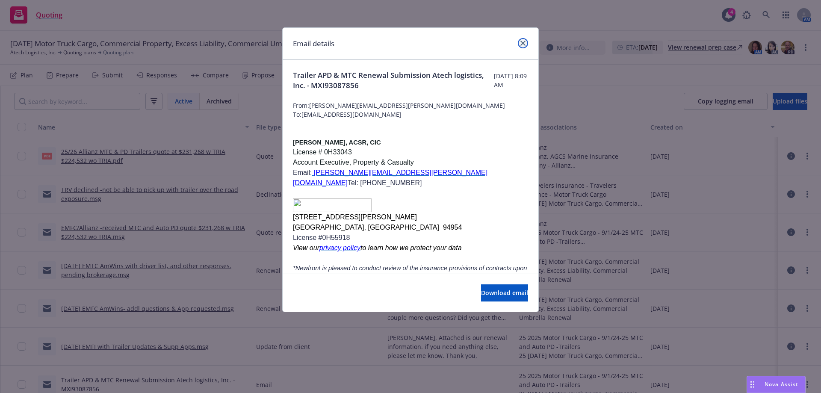
click at [526, 42] on link "close" at bounding box center [523, 43] width 10 height 10
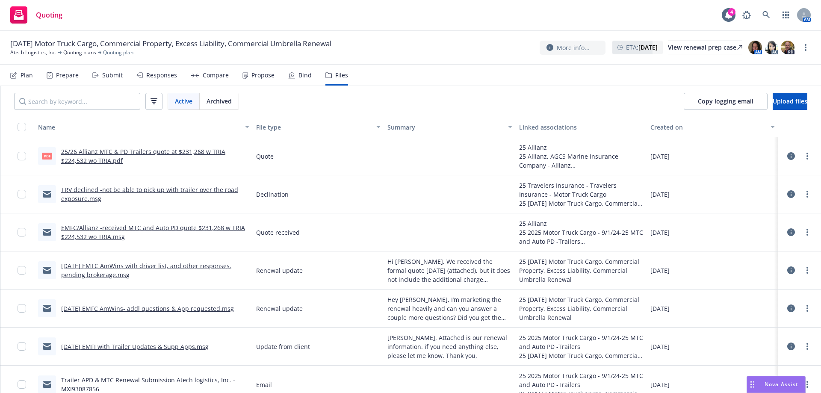
click at [115, 79] on div "Submit" at bounding box center [112, 75] width 21 height 7
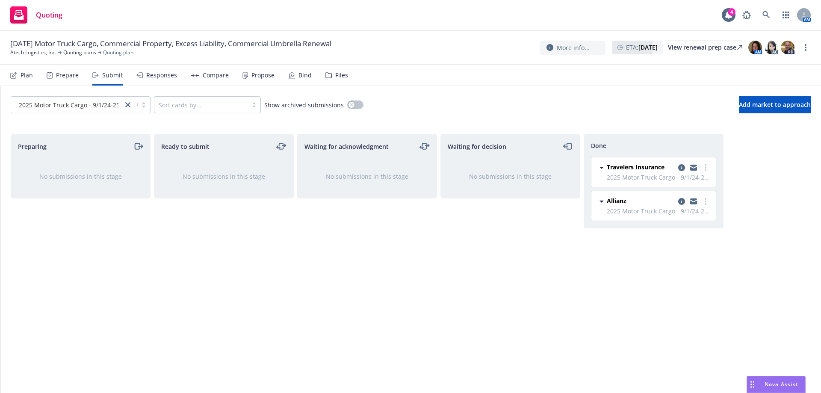
click at [203, 74] on div "Compare" at bounding box center [216, 75] width 26 height 7
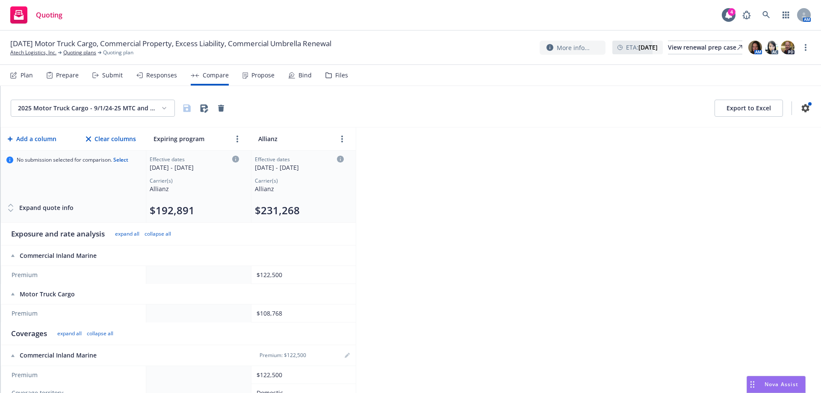
click at [257, 74] on div "Propose" at bounding box center [262, 75] width 23 height 7
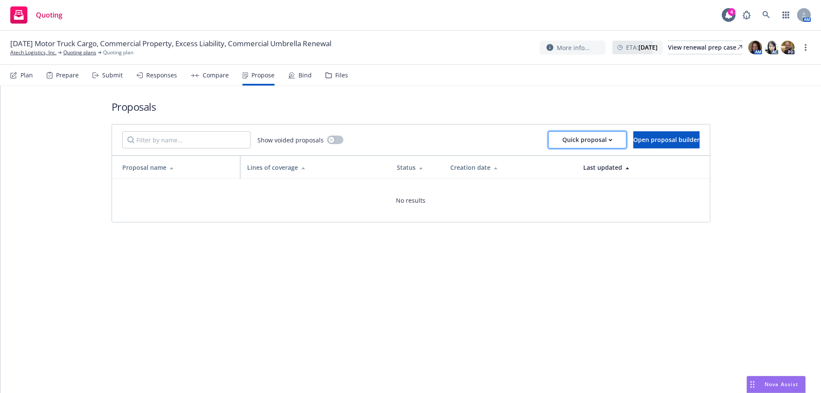
click at [586, 140] on button "Quick proposal" at bounding box center [587, 139] width 78 height 17
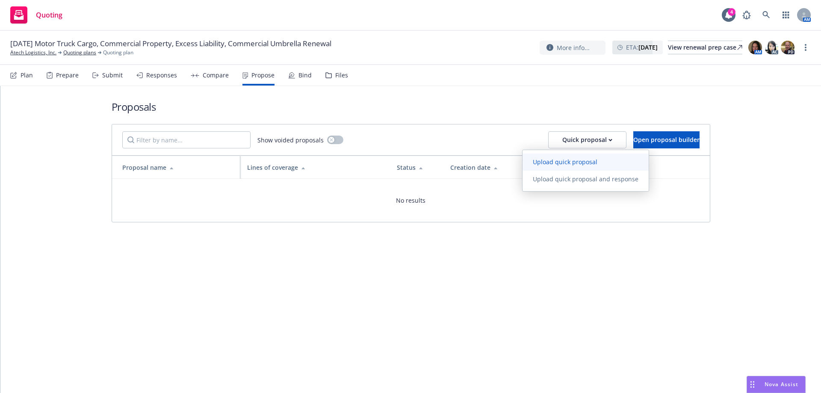
click at [568, 166] on link "Upload quick proposal" at bounding box center [586, 162] width 126 height 17
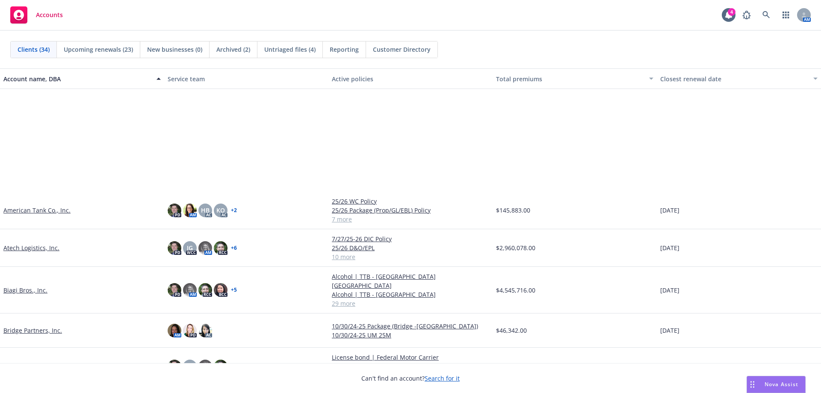
scroll to position [171, 0]
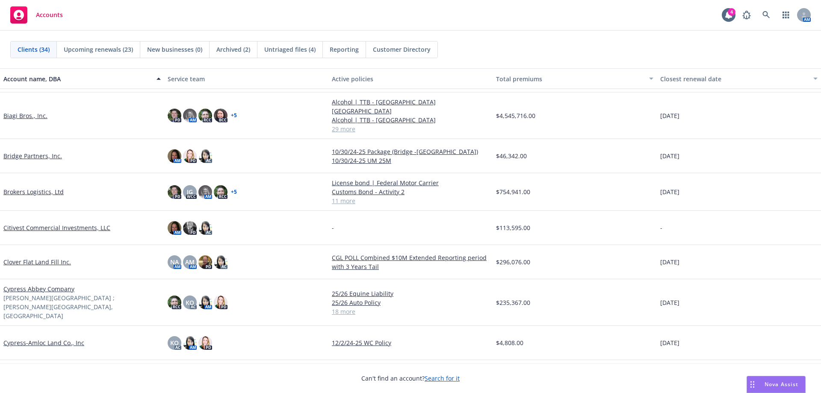
click at [589, 27] on div "Accounts 4 AM" at bounding box center [410, 15] width 821 height 31
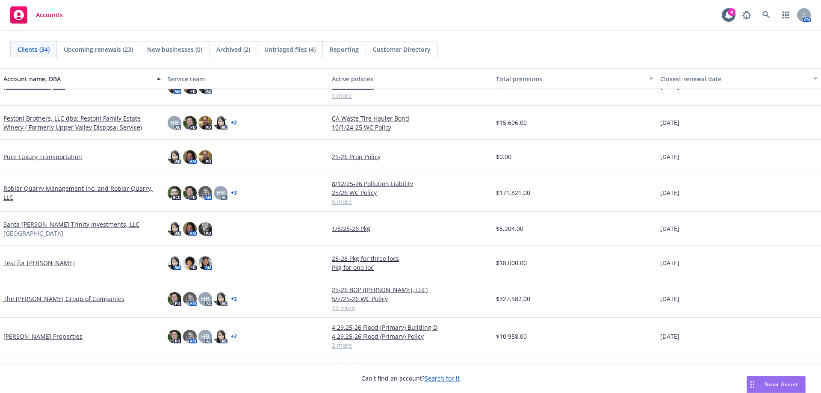
scroll to position [855, 0]
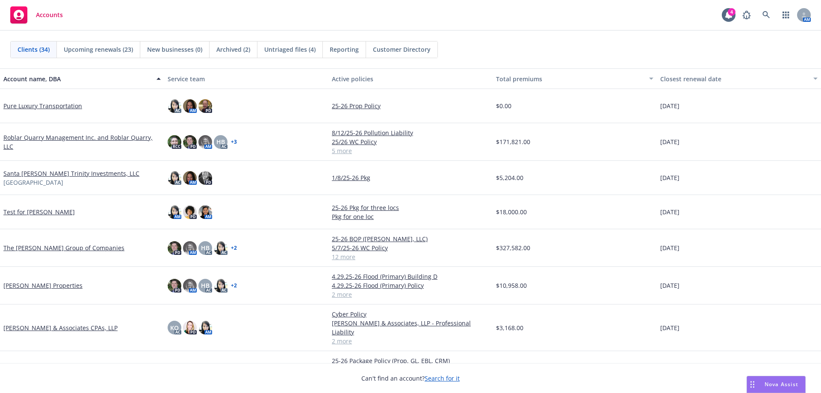
click at [41, 365] on link "Tourmaline Management LLC" at bounding box center [45, 369] width 84 height 9
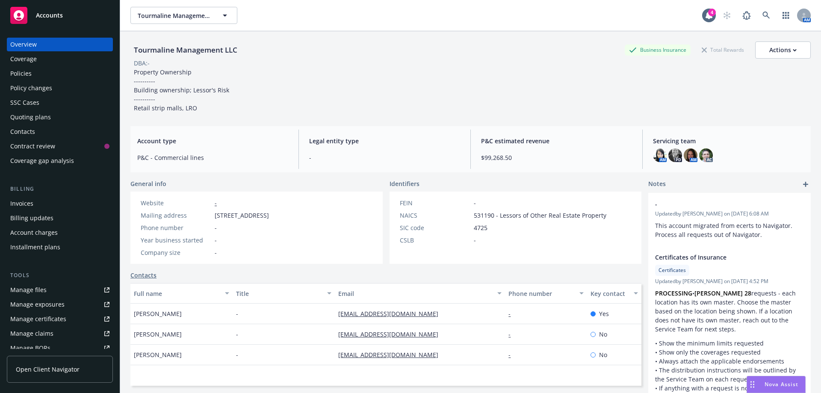
click at [22, 73] on div "Policies" at bounding box center [20, 74] width 21 height 14
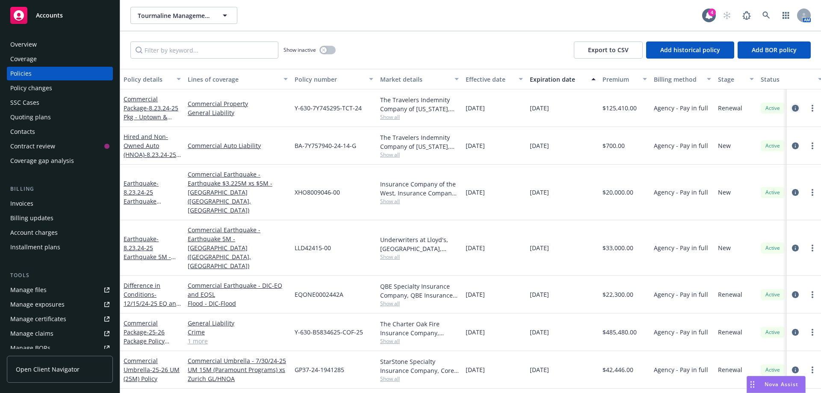
click at [796, 110] on icon "circleInformation" at bounding box center [795, 108] width 7 height 7
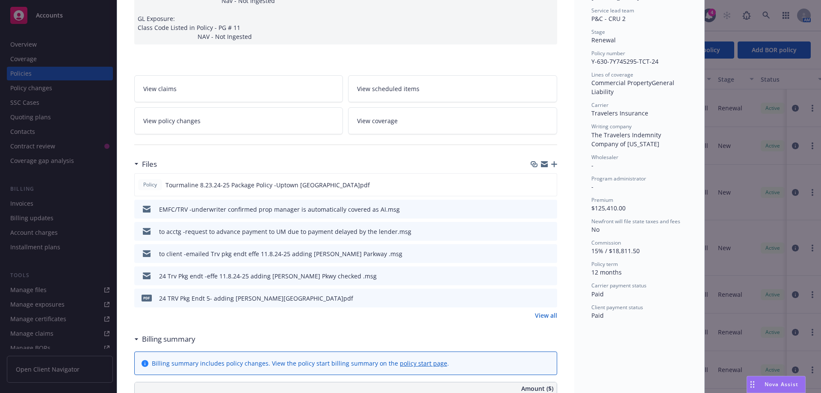
scroll to position [171, 0]
click at [199, 115] on link "View policy changes" at bounding box center [238, 120] width 209 height 27
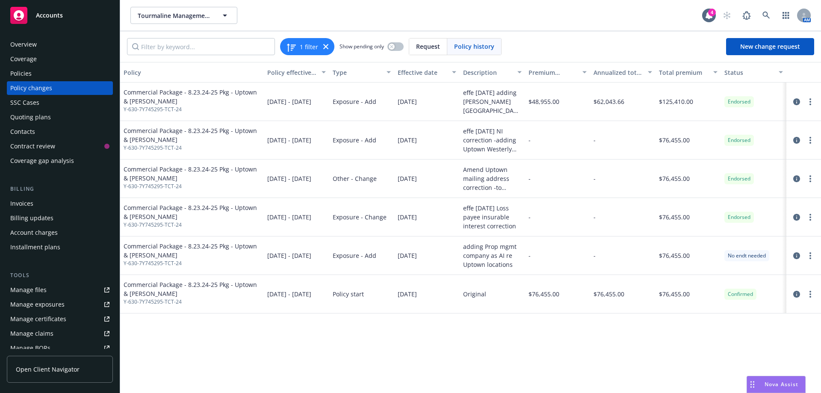
click at [24, 75] on div "Policies" at bounding box center [20, 74] width 21 height 14
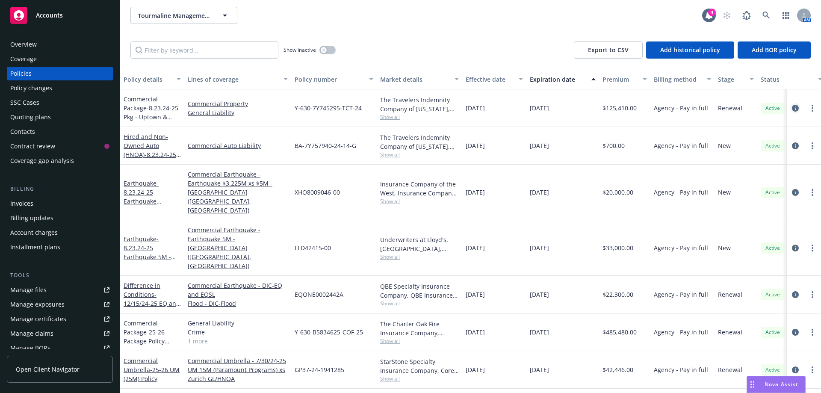
click at [797, 109] on icon "circleInformation" at bounding box center [795, 108] width 7 height 7
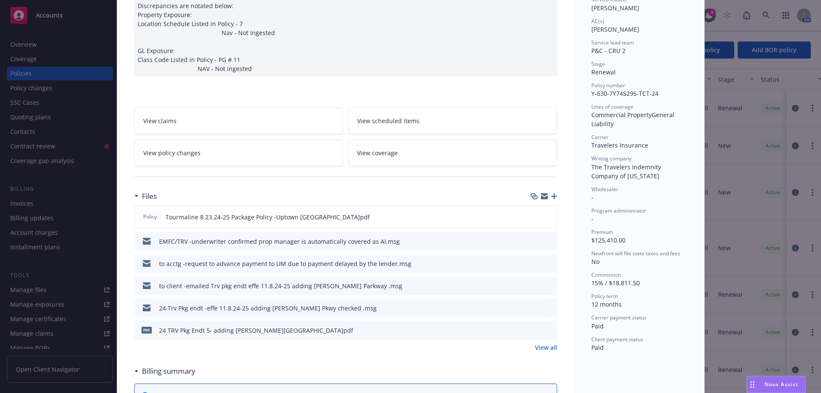
scroll to position [154, 0]
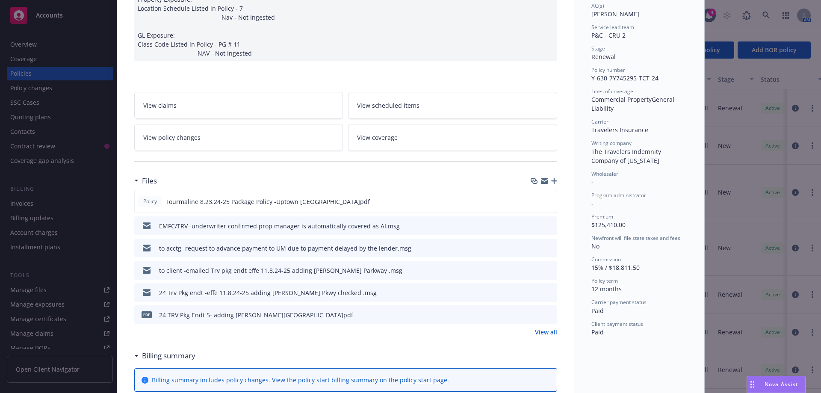
click at [545, 311] on icon "preview file" at bounding box center [549, 314] width 8 height 6
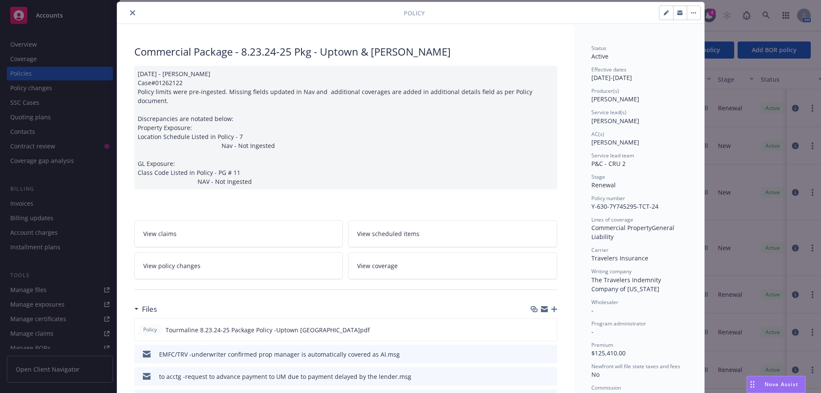
scroll to position [0, 0]
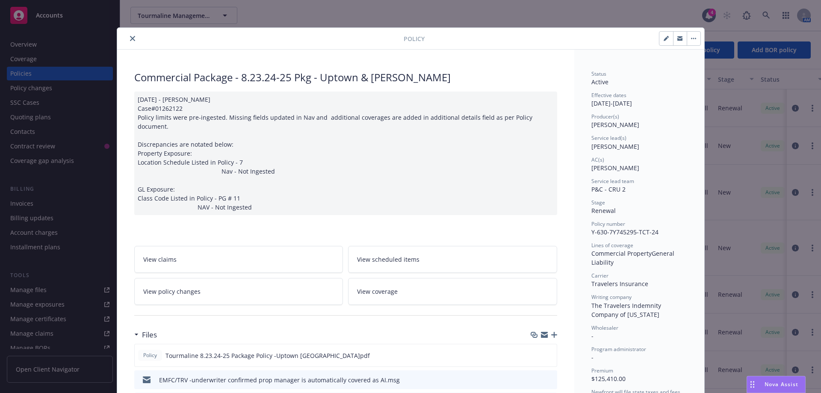
drag, startPoint x: 128, startPoint y: 41, endPoint x: 68, endPoint y: 53, distance: 61.1
click at [130, 41] on icon "close" at bounding box center [132, 38] width 5 height 5
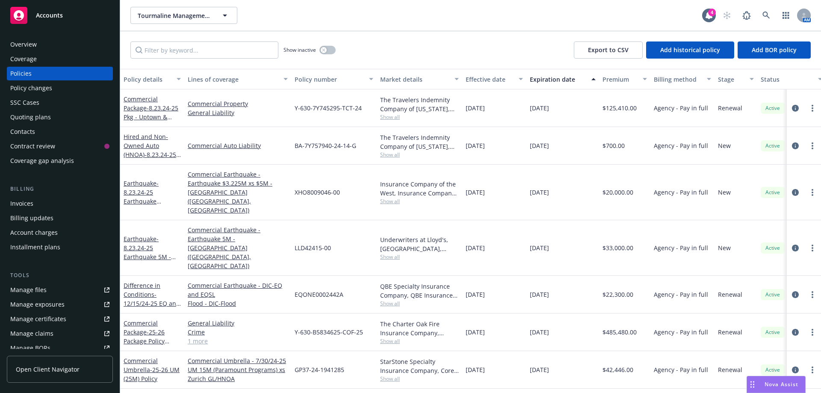
click at [30, 117] on div "Quoting plans" at bounding box center [30, 117] width 41 height 14
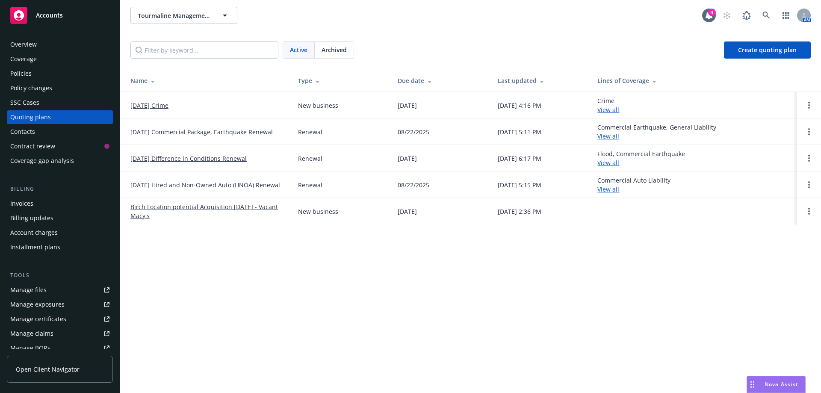
click at [337, 44] on div "Archived" at bounding box center [334, 50] width 39 height 16
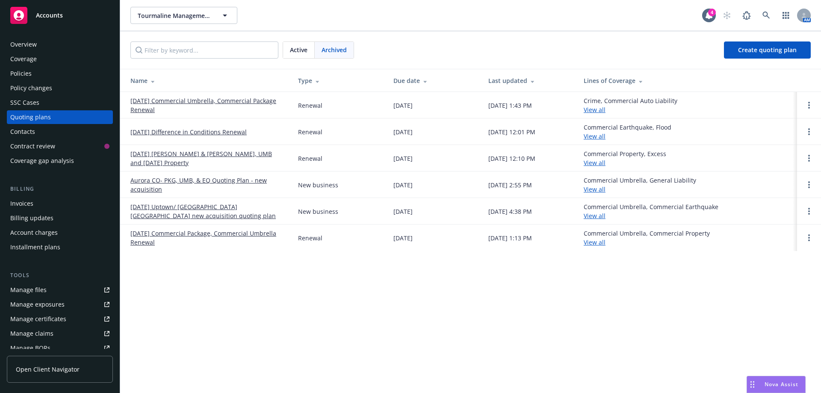
click at [150, 207] on link "8/23/24 Uptown/ Portland OR new acquisition quoting plan" at bounding box center [207, 211] width 154 height 18
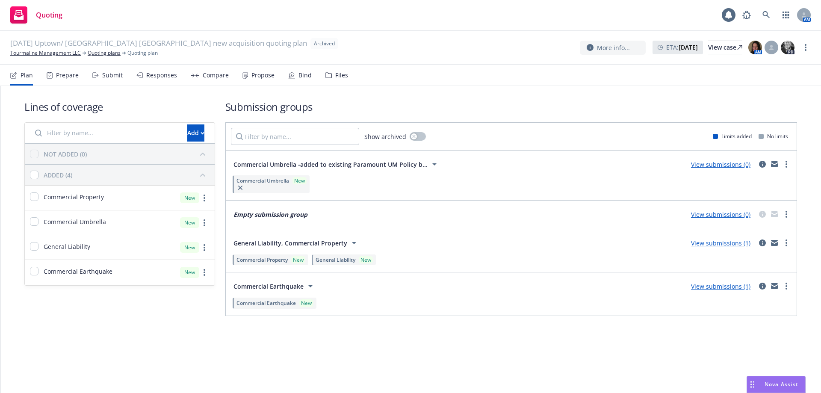
click at [335, 72] on div "Files" at bounding box center [341, 75] width 13 height 7
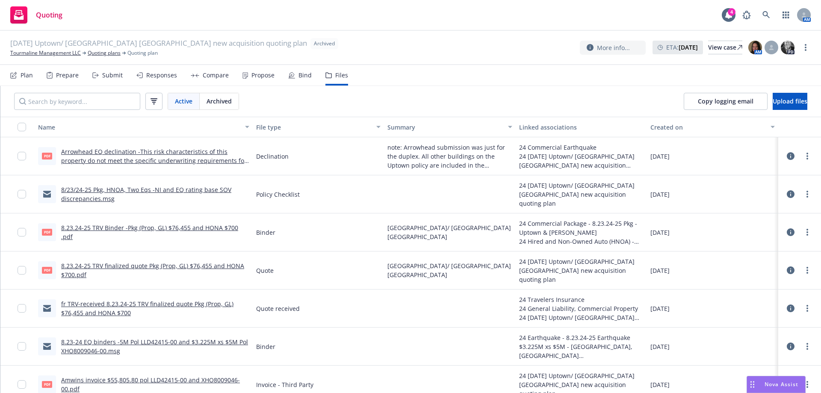
click at [113, 266] on link "8.23.24-25 TRV finalized quote Pkg (Prop, GL) $76,455 and HONA $700.pdf" at bounding box center [152, 270] width 183 height 17
click at [53, 52] on link "Tourmaline Management LLC" at bounding box center [45, 53] width 71 height 8
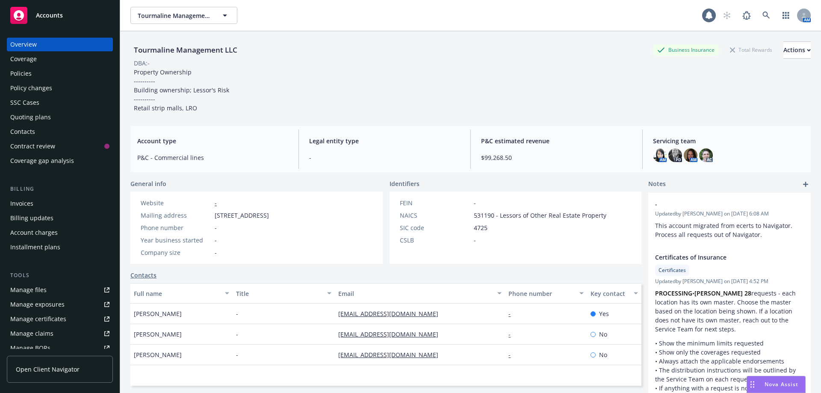
click at [22, 75] on div "Policies" at bounding box center [20, 74] width 21 height 14
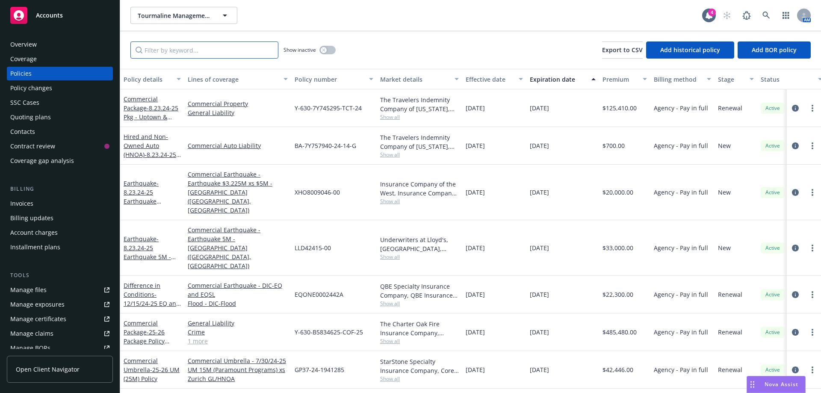
click at [176, 49] on input "Filter by keyword..." at bounding box center [204, 49] width 148 height 17
click at [793, 109] on icon "circleInformation" at bounding box center [795, 108] width 7 height 7
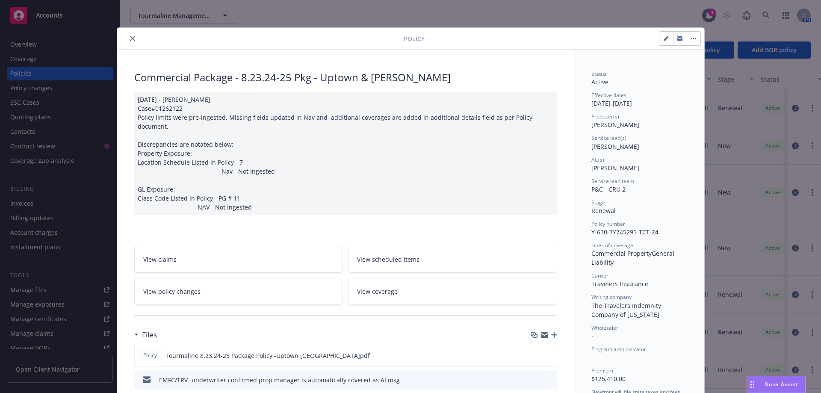
click at [190, 287] on span "View policy changes" at bounding box center [171, 291] width 57 height 9
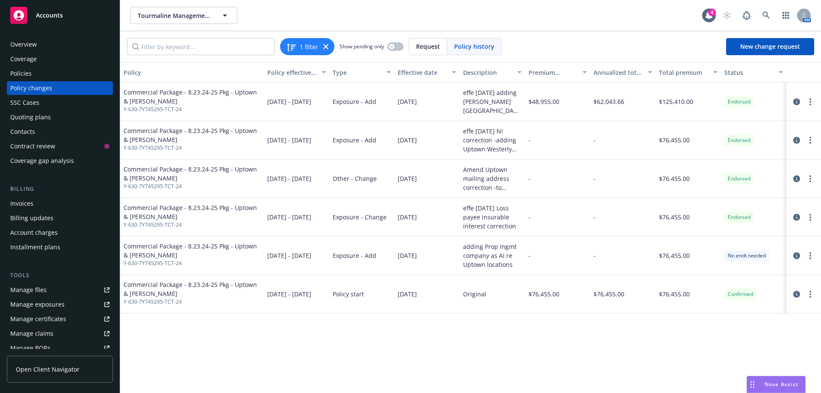
click at [815, 297] on div at bounding box center [804, 294] width 28 height 10
click at [811, 296] on circle "more" at bounding box center [810, 297] width 2 height 2
click at [718, 361] on link "Edit billing info" at bounding box center [741, 363] width 147 height 17
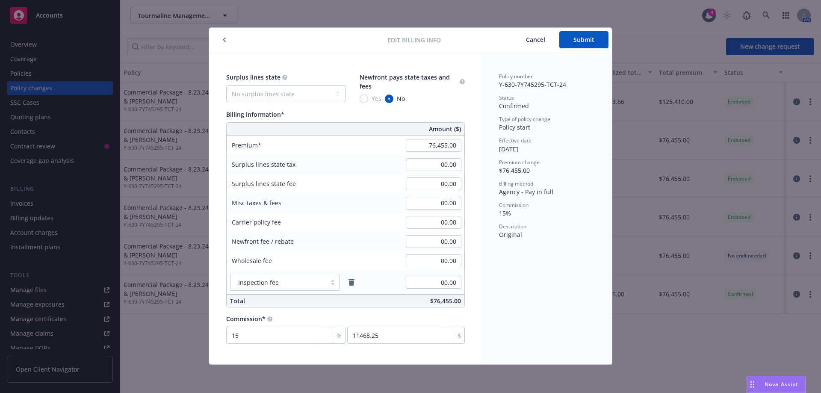
click at [543, 43] on span "Cancel" at bounding box center [535, 39] width 19 height 8
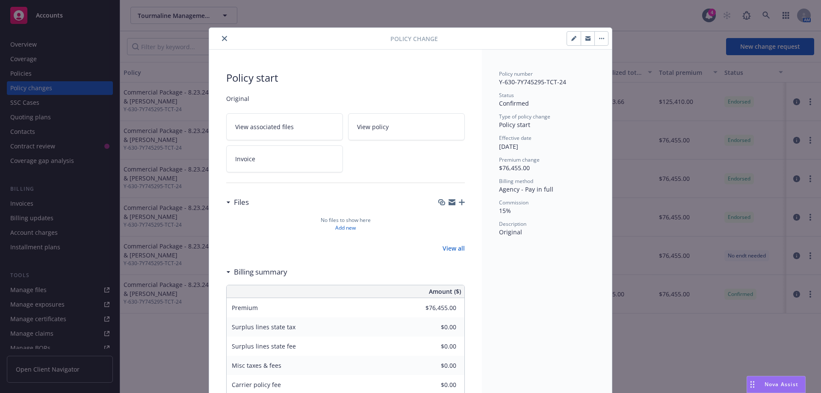
click at [223, 41] on button "close" at bounding box center [224, 38] width 10 height 10
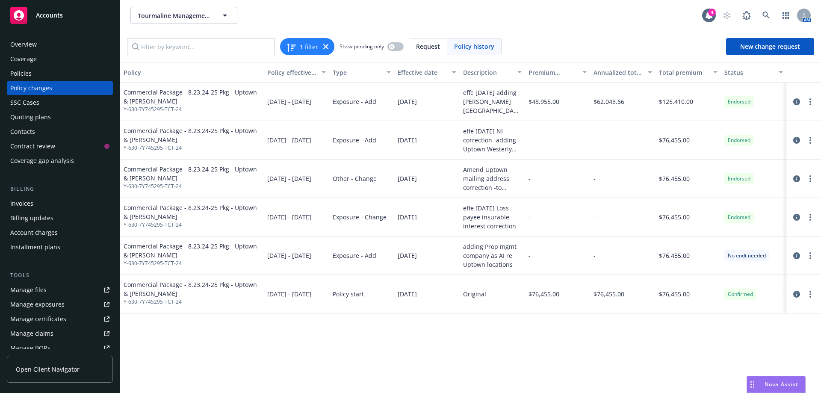
click at [25, 74] on div "Policies" at bounding box center [20, 74] width 21 height 14
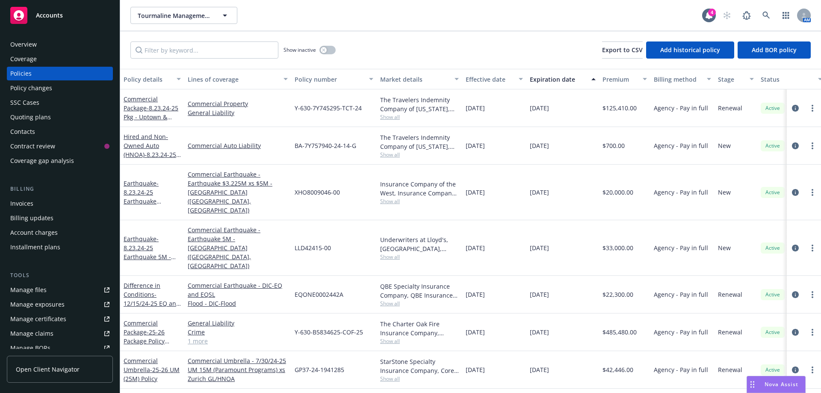
click at [26, 90] on div "Policy changes" at bounding box center [31, 88] width 42 height 14
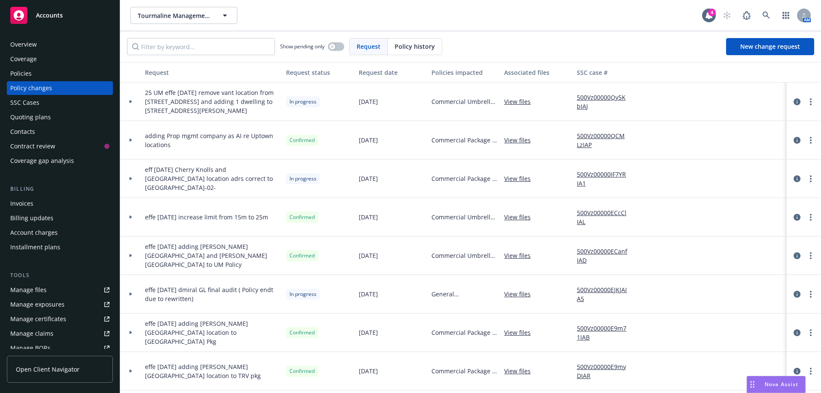
scroll to position [43, 0]
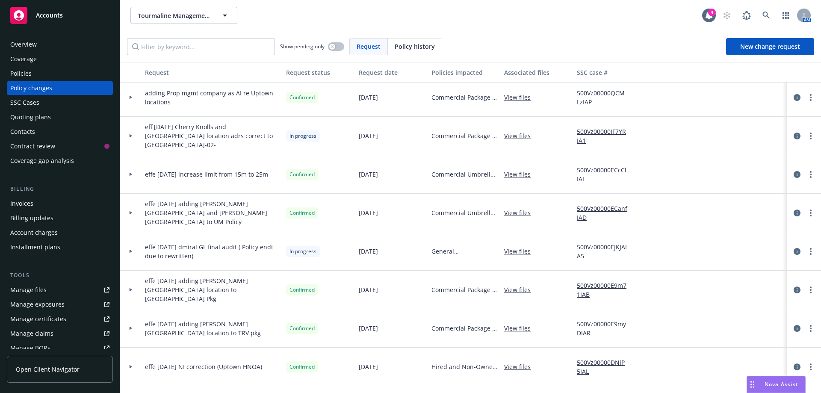
click at [249, 329] on span "effe 11/8/24 adding Fletcher Parkway location to TRV pkg" at bounding box center [212, 328] width 134 height 18
click at [794, 329] on icon "circleInformation" at bounding box center [797, 328] width 7 height 7
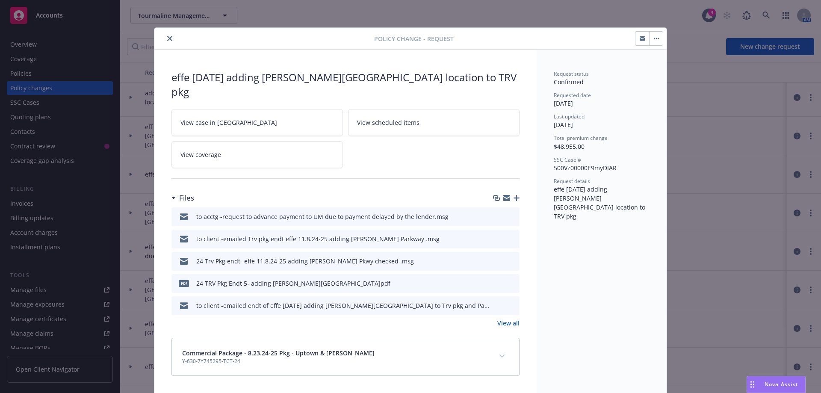
click at [508, 280] on icon "preview file" at bounding box center [512, 283] width 8 height 6
click at [167, 38] on icon "close" at bounding box center [169, 38] width 5 height 5
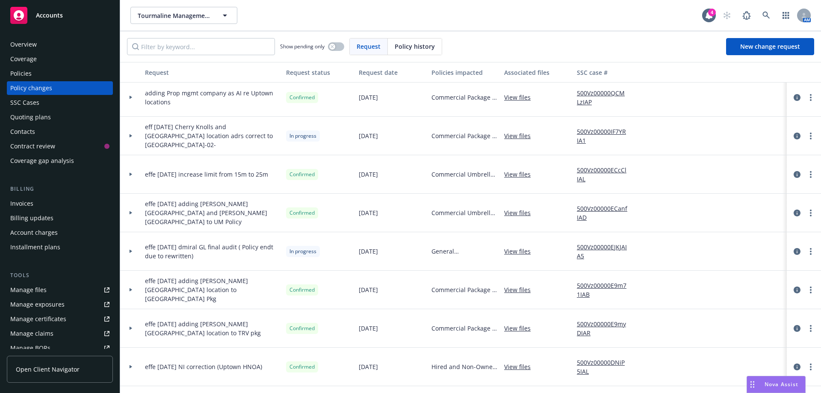
click at [24, 73] on div "Policies" at bounding box center [20, 74] width 21 height 14
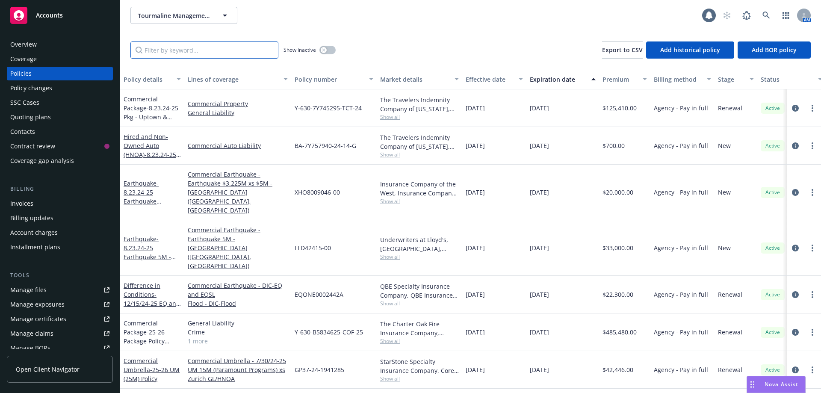
click at [162, 46] on input "Filter by keyword..." at bounding box center [204, 49] width 148 height 17
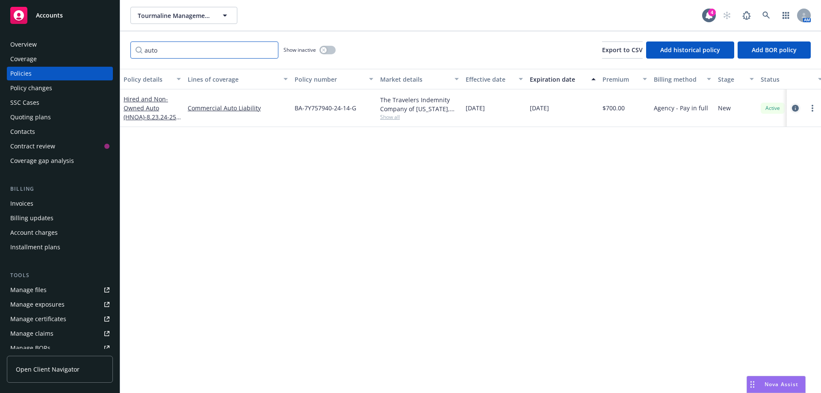
type input "auto"
click at [793, 106] on icon "circleInformation" at bounding box center [795, 108] width 7 height 7
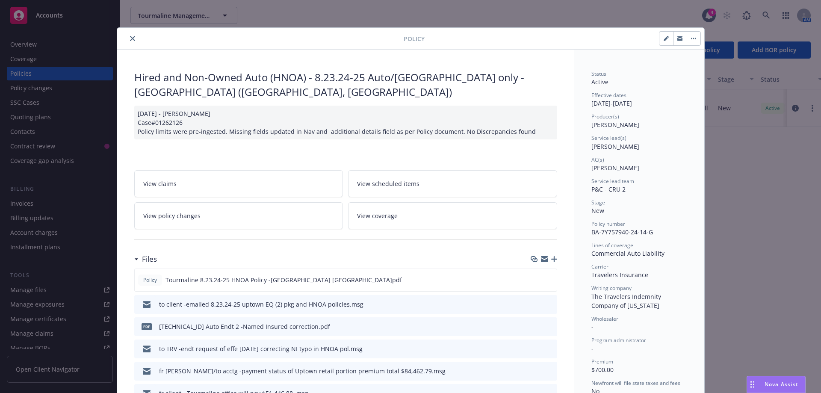
click at [130, 38] on icon "close" at bounding box center [132, 38] width 5 height 5
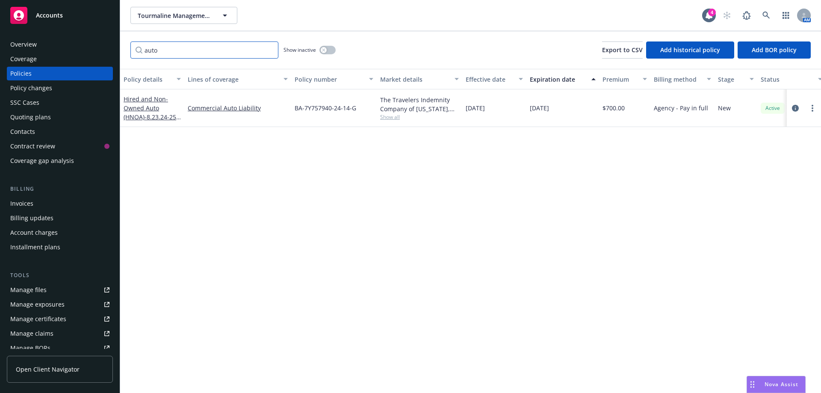
drag, startPoint x: 183, startPoint y: 55, endPoint x: 125, endPoint y: 56, distance: 57.3
click at [125, 56] on div "auto Show inactive Export to CSV Add historical policy Add BOR policy" at bounding box center [470, 50] width 701 height 38
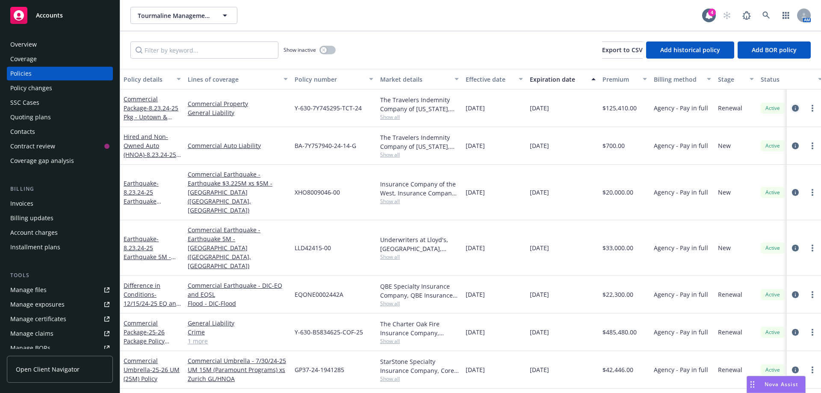
click at [795, 109] on icon "circleInformation" at bounding box center [795, 108] width 7 height 7
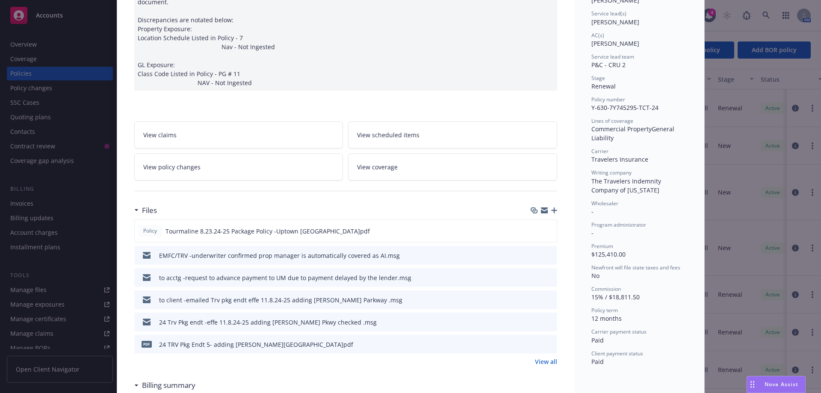
scroll to position [128, 0]
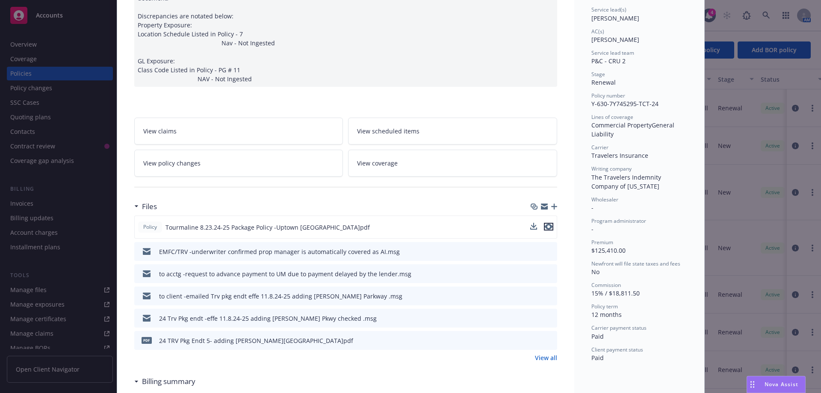
click at [545, 224] on icon "preview file" at bounding box center [549, 227] width 8 height 6
click at [185, 159] on link "View policy changes" at bounding box center [238, 163] width 209 height 27
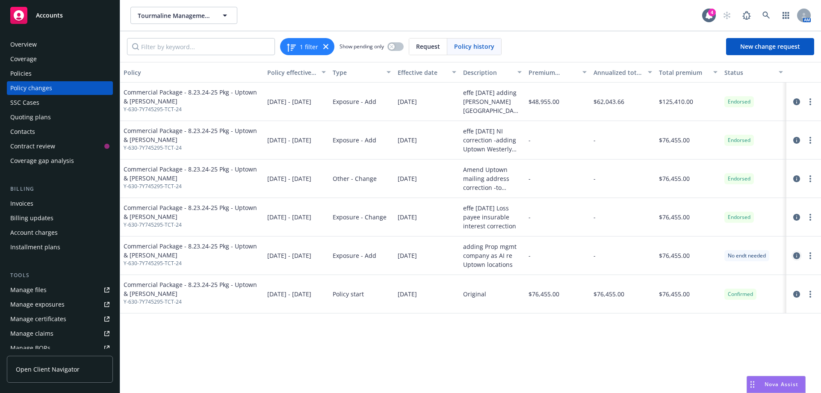
click at [798, 257] on icon "circleInformation" at bounding box center [796, 255] width 7 height 7
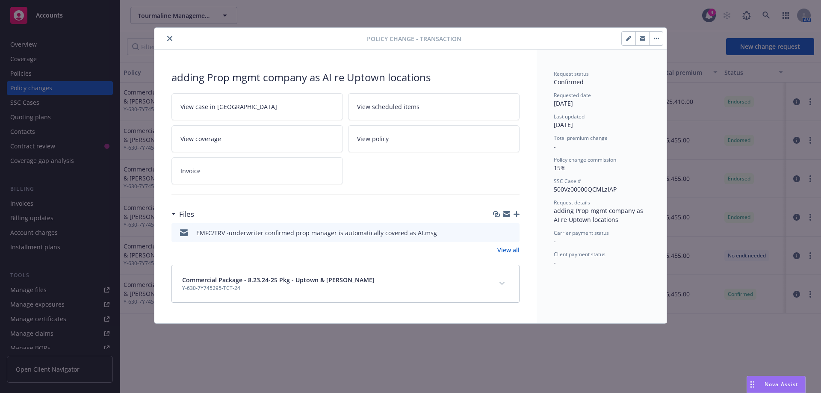
click at [170, 37] on icon "close" at bounding box center [169, 38] width 5 height 5
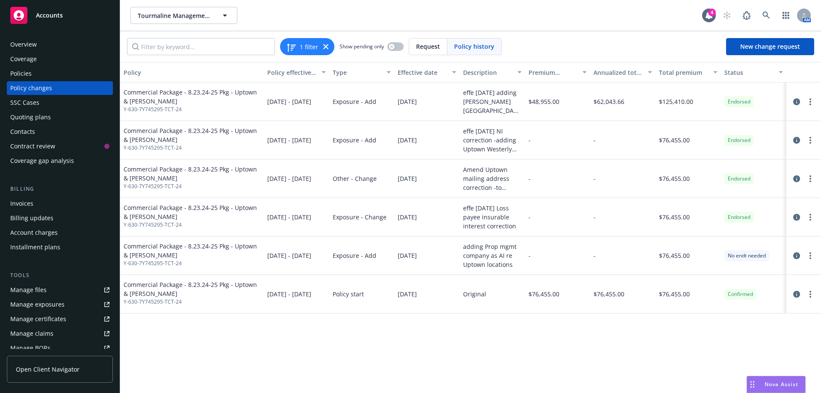
click at [489, 228] on div "effe 8/23/24 Loss payee insurable interest correction" at bounding box center [492, 217] width 59 height 27
click at [796, 214] on icon "circleInformation" at bounding box center [796, 217] width 7 height 7
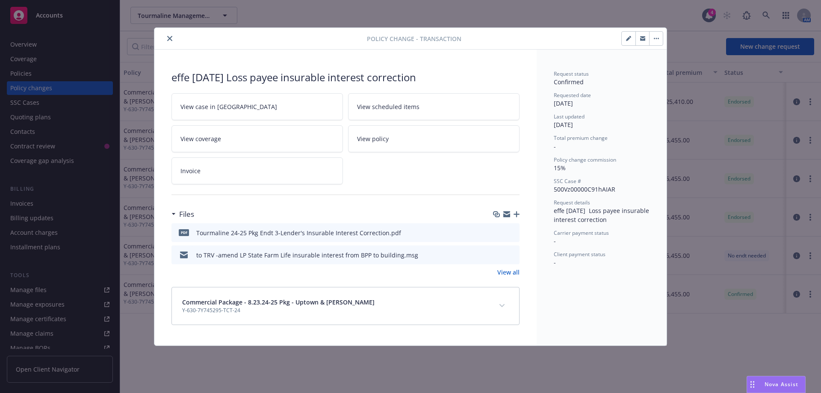
click at [514, 233] on icon "preview file" at bounding box center [512, 232] width 8 height 6
click at [170, 40] on icon "close" at bounding box center [169, 38] width 5 height 5
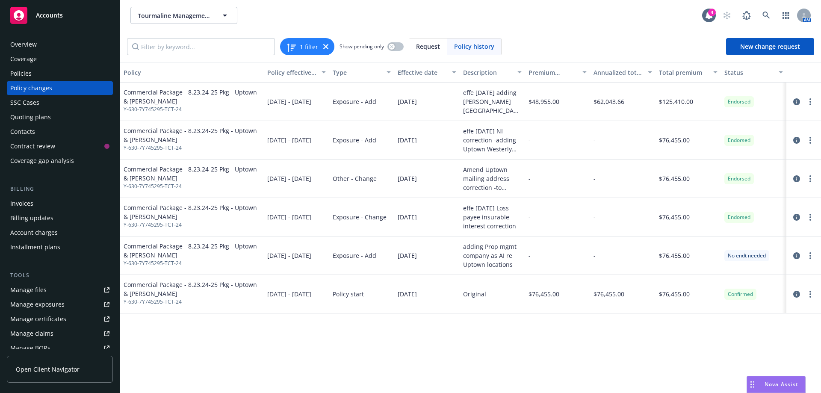
click at [483, 180] on div "Amend Uptown mailing address correction -to 11250 El Camino Real, Suite 102 San…" at bounding box center [492, 178] width 59 height 27
click at [796, 181] on icon "circleInformation" at bounding box center [796, 178] width 7 height 7
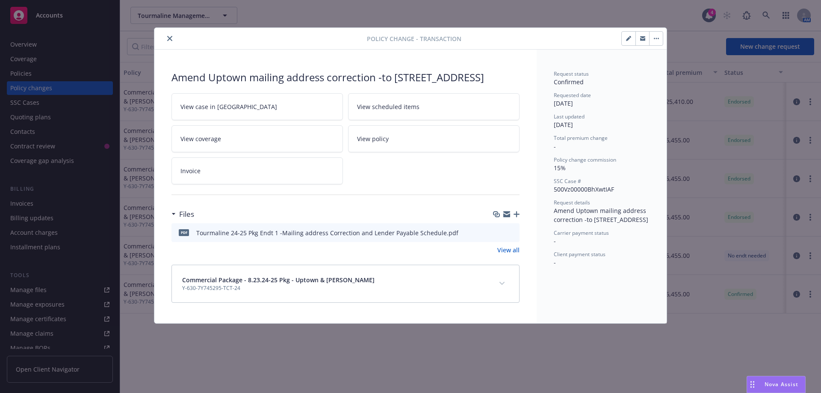
click at [513, 235] on icon "preview file" at bounding box center [512, 232] width 8 height 6
click at [166, 40] on button "close" at bounding box center [170, 38] width 10 height 10
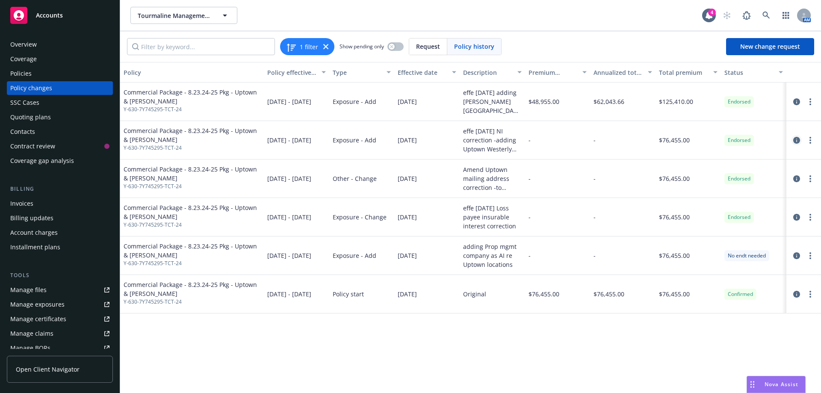
click at [800, 140] on icon "circleInformation" at bounding box center [796, 140] width 7 height 7
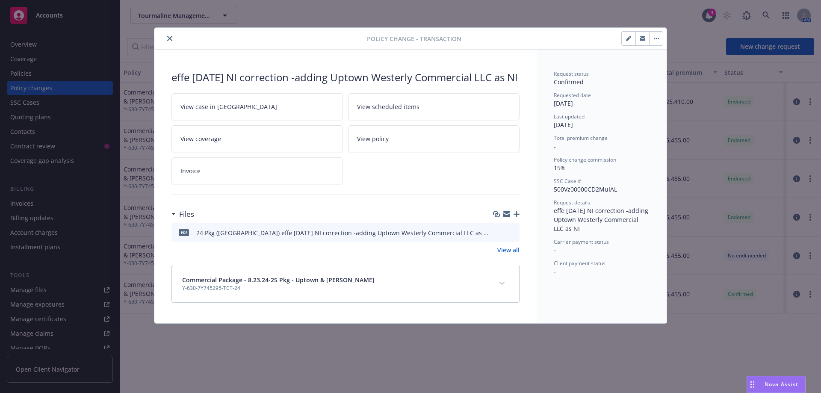
click at [513, 235] on icon "preview file" at bounding box center [512, 232] width 8 height 6
click at [169, 38] on icon "close" at bounding box center [169, 38] width 5 height 5
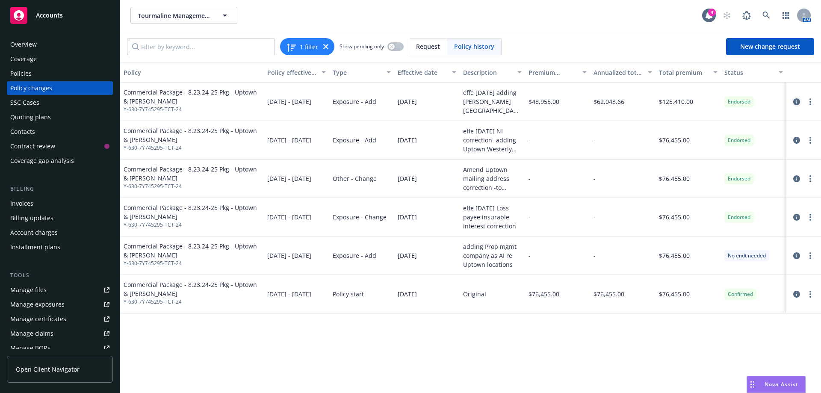
click at [795, 103] on icon "circleInformation" at bounding box center [796, 101] width 7 height 7
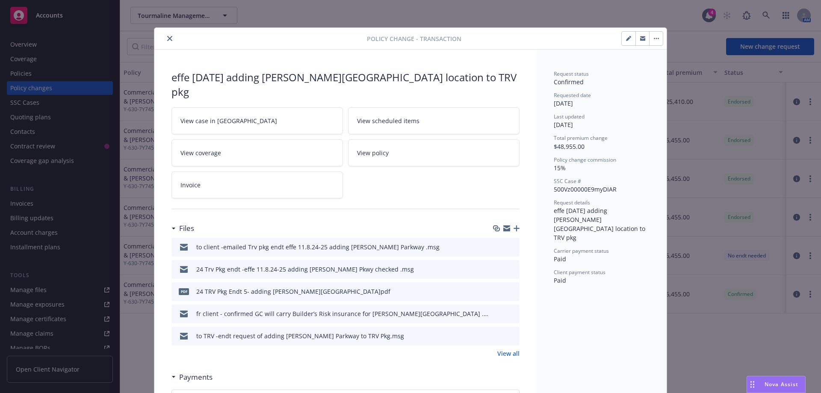
click at [508, 288] on icon "preview file" at bounding box center [512, 291] width 8 height 6
click at [167, 38] on icon "close" at bounding box center [169, 38] width 5 height 5
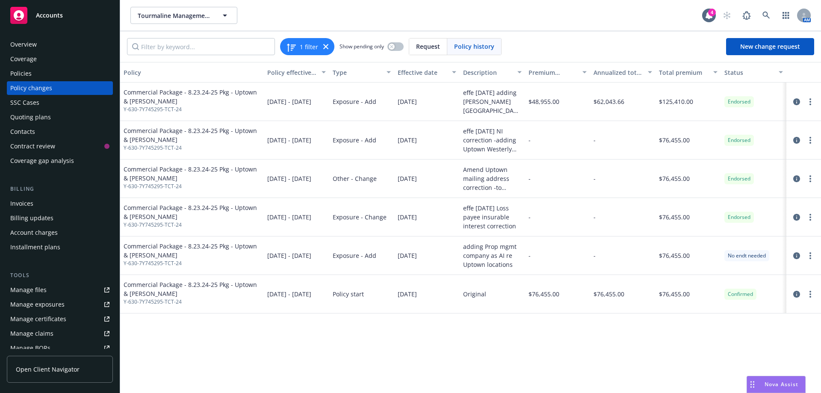
click at [23, 73] on div "Policies" at bounding box center [20, 74] width 21 height 14
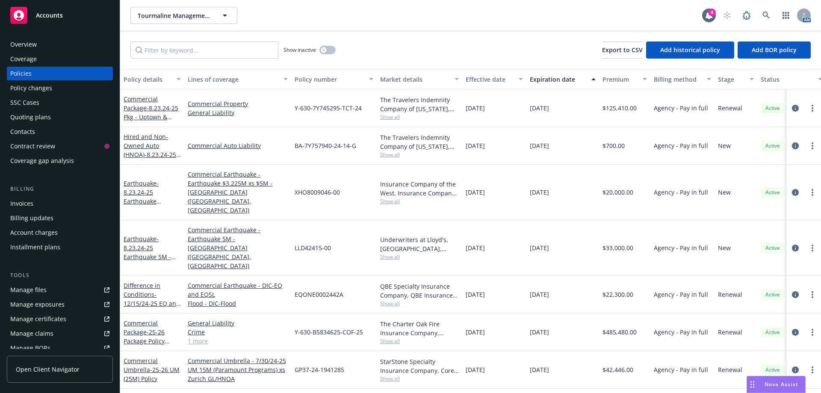
click at [796, 147] on icon "circleInformation" at bounding box center [795, 145] width 7 height 7
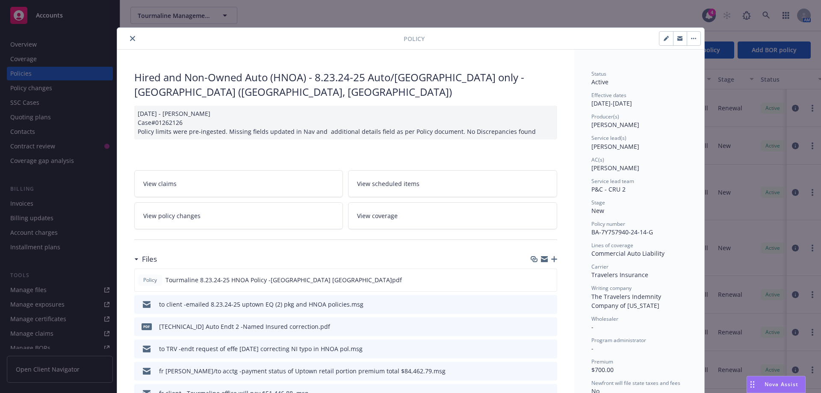
click at [235, 219] on link "View policy changes" at bounding box center [238, 215] width 209 height 27
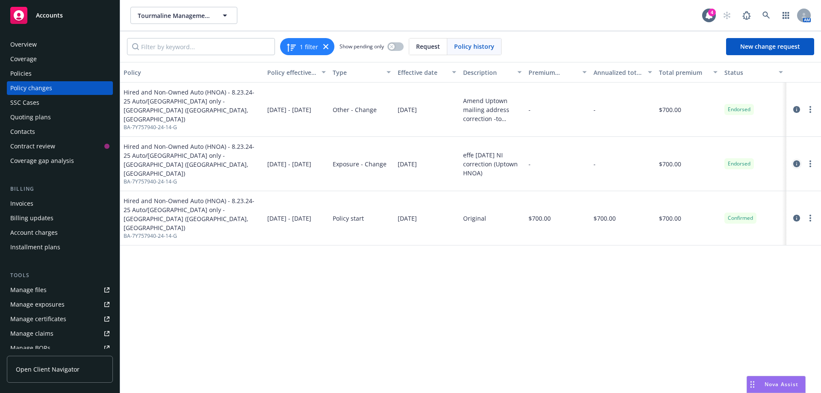
click at [797, 160] on icon "circleInformation" at bounding box center [796, 163] width 7 height 7
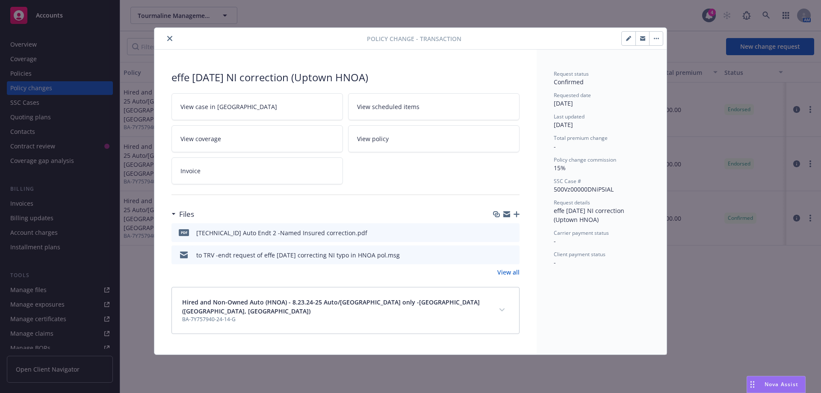
click at [514, 232] on icon "preview file" at bounding box center [512, 232] width 8 height 6
click at [170, 37] on icon "close" at bounding box center [169, 38] width 5 height 5
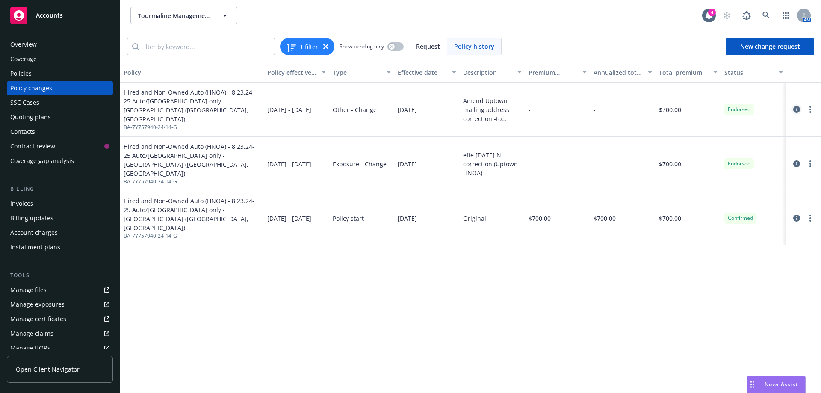
click at [795, 107] on icon "circleInformation" at bounding box center [796, 109] width 7 height 7
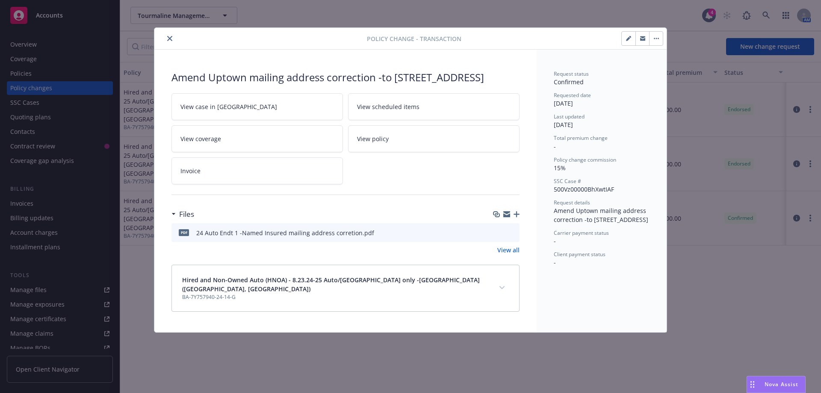
click at [513, 237] on button at bounding box center [512, 232] width 8 height 9
click at [513, 235] on icon "preview file" at bounding box center [512, 232] width 8 height 6
click at [169, 38] on icon "close" at bounding box center [169, 38] width 5 height 5
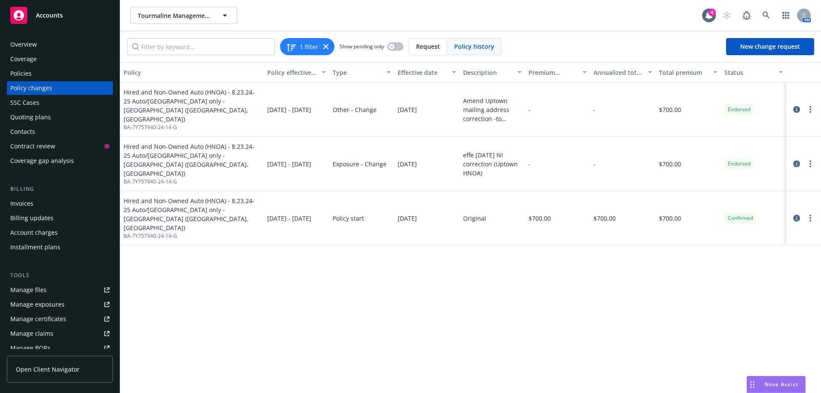
click at [28, 116] on div "Quoting plans" at bounding box center [30, 117] width 41 height 14
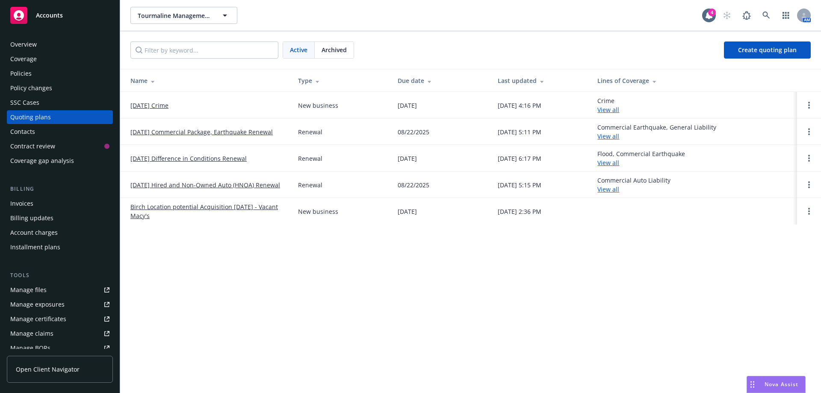
click at [178, 134] on link "08/23/25 Commercial Package, Earthquake Renewal" at bounding box center [201, 131] width 142 height 9
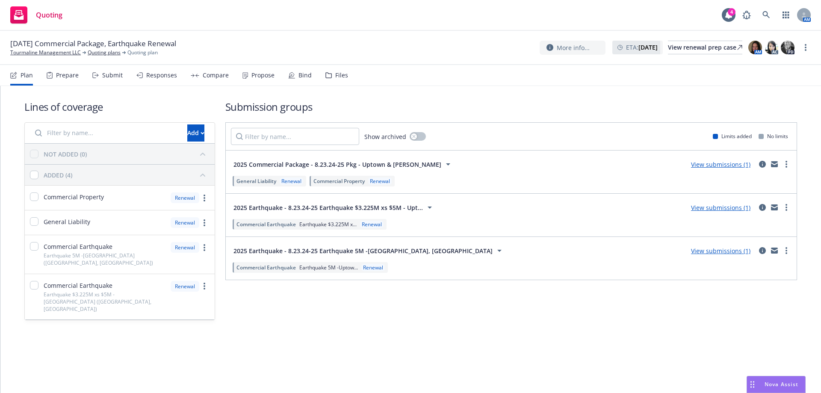
click at [330, 74] on div "Files" at bounding box center [336, 75] width 23 height 21
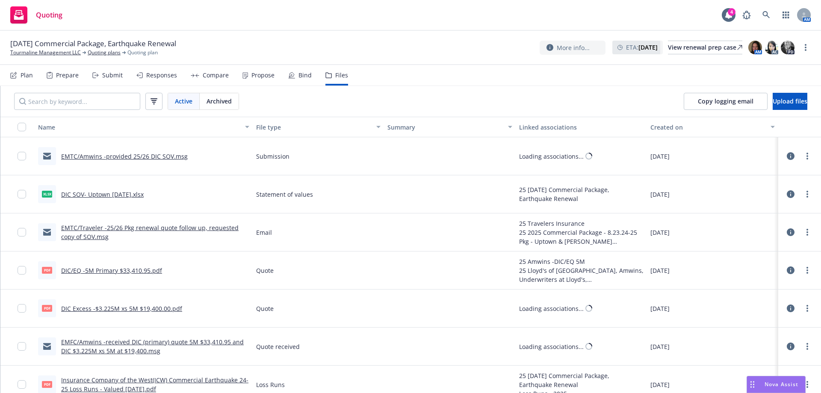
click at [109, 193] on link "DIC SOV- Uptown [DATE].xlsx" at bounding box center [102, 194] width 83 height 8
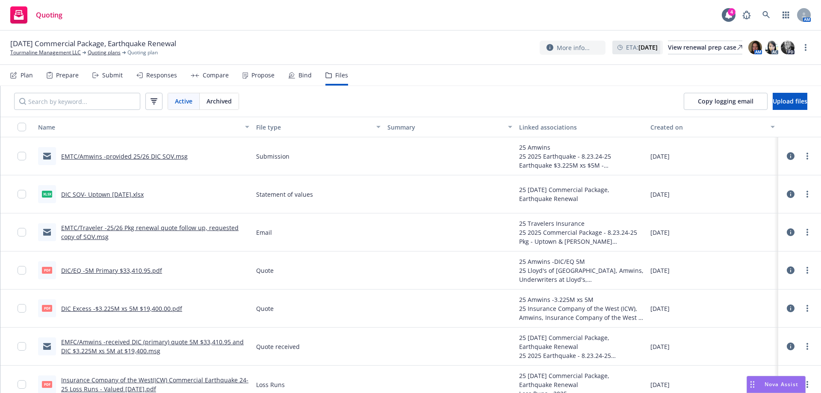
click at [94, 192] on link "DIC SOV- Uptown [DATE].xlsx" at bounding box center [102, 194] width 83 height 8
click at [58, 52] on link "Tourmaline Management LLC" at bounding box center [45, 53] width 71 height 8
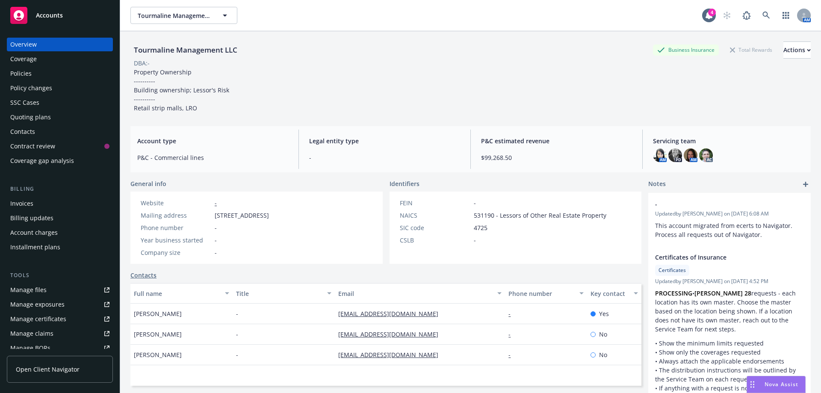
click at [27, 72] on div "Policies" at bounding box center [20, 74] width 21 height 14
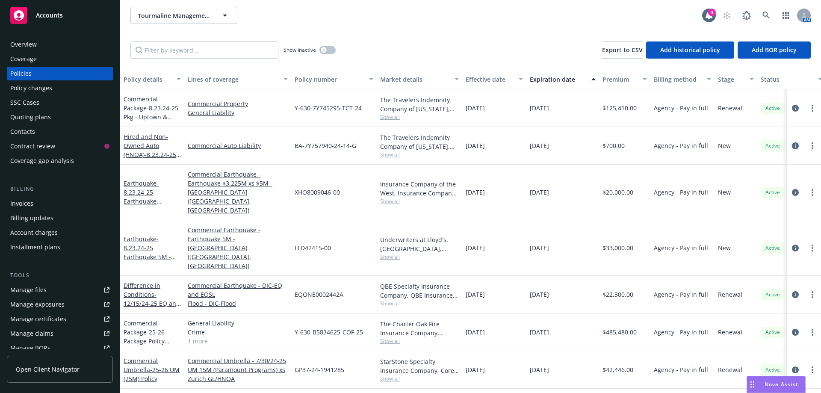
click at [795, 146] on icon "circleInformation" at bounding box center [795, 145] width 7 height 7
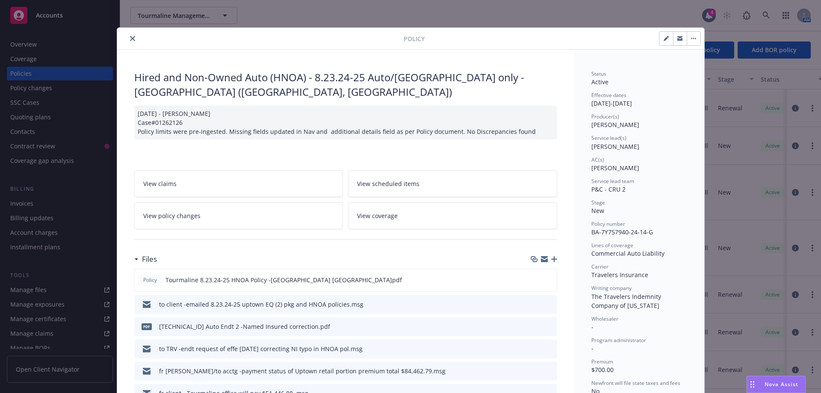
click at [548, 328] on icon "preview file" at bounding box center [549, 326] width 8 height 6
click at [133, 39] on button "close" at bounding box center [132, 38] width 10 height 10
